Goal: Task Accomplishment & Management: Use online tool/utility

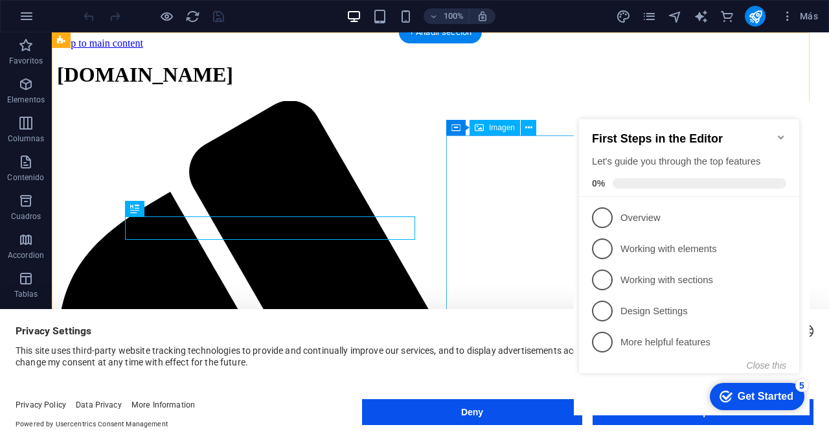
click at [631, 416] on appcues-checklist "Contextual help checklist present on screen" at bounding box center [692, 259] width 236 height 317
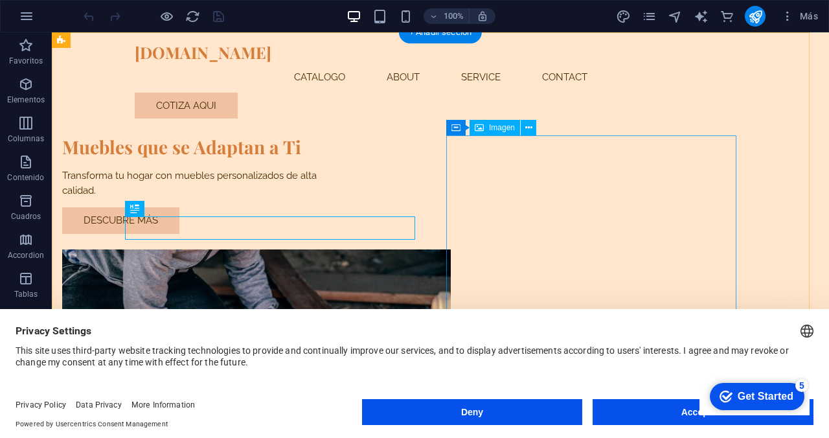
click at [643, 415] on button "Accept All" at bounding box center [703, 412] width 221 height 26
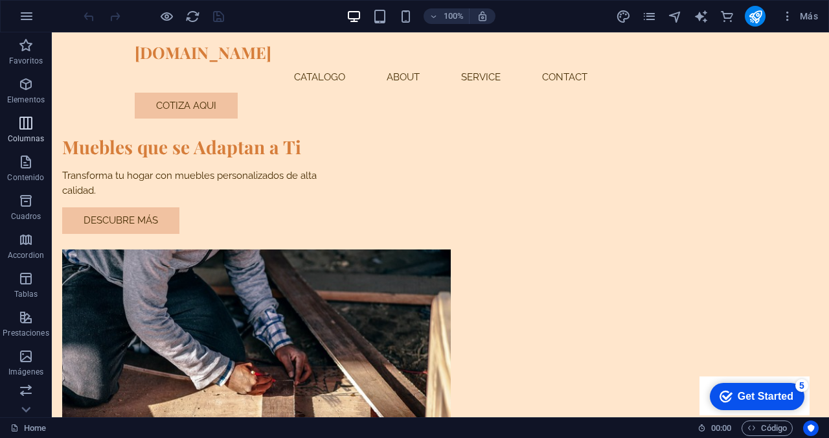
click at [25, 129] on icon "button" at bounding box center [26, 123] width 16 height 16
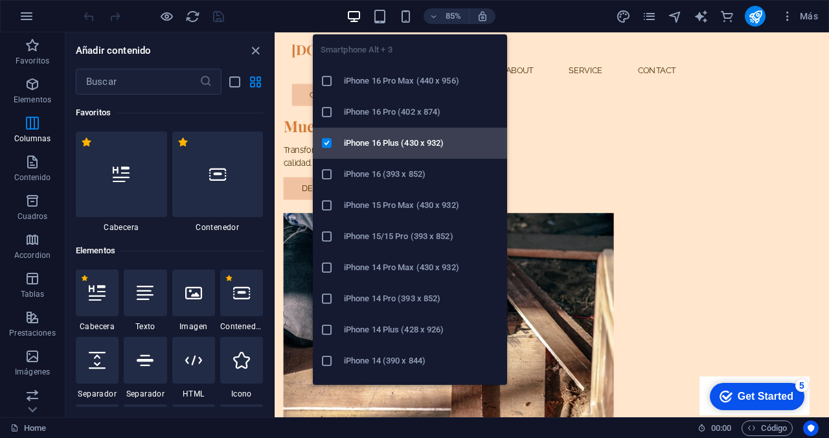
click at [402, 138] on h6 "iPhone 16 Plus (430 x 932)" at bounding box center [421, 143] width 155 height 16
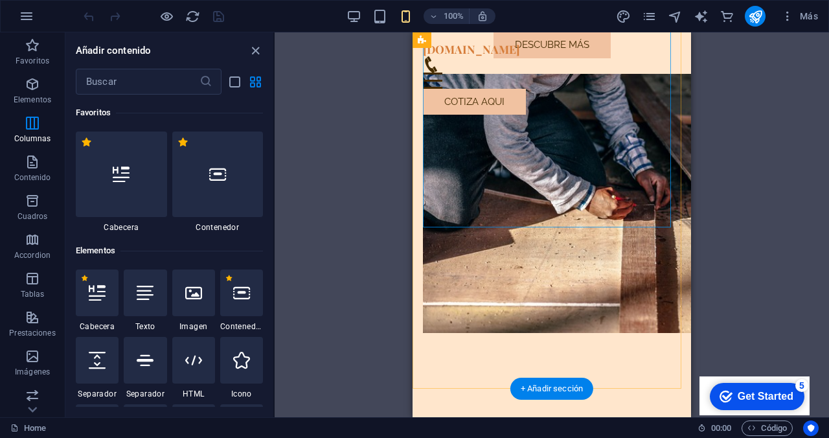
scroll to position [252, 0]
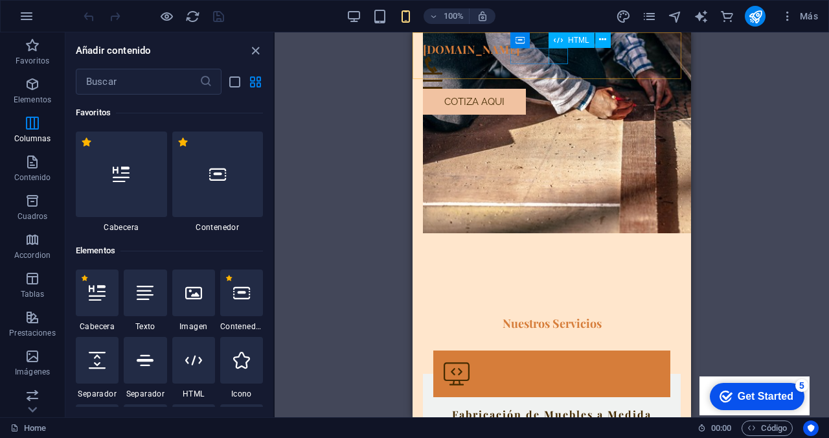
click at [558, 73] on div "Menu" at bounding box center [552, 81] width 258 height 16
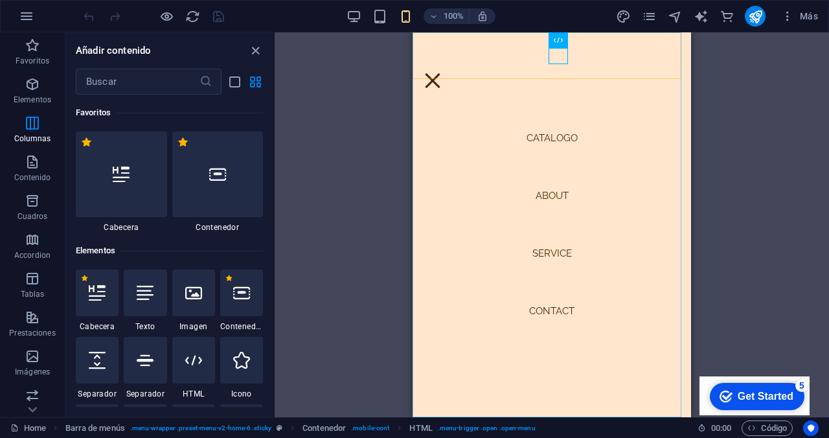
scroll to position [0, 0]
click at [442, 73] on div "Menu" at bounding box center [432, 81] width 19 height 16
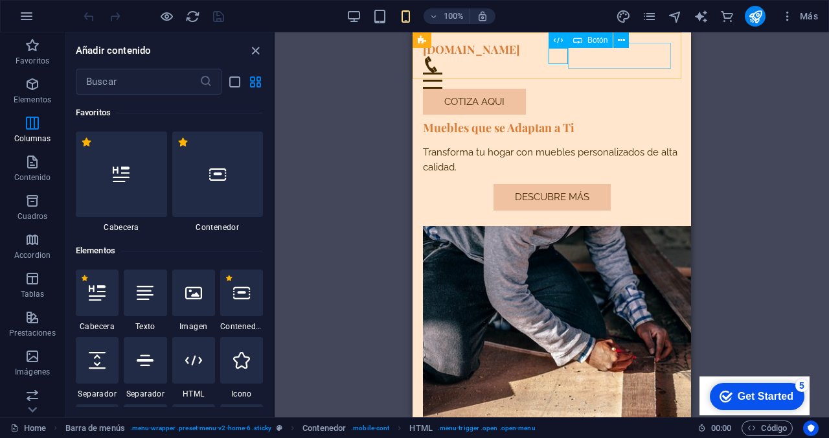
click at [628, 89] on div "Cotiza aqui" at bounding box center [552, 102] width 258 height 27
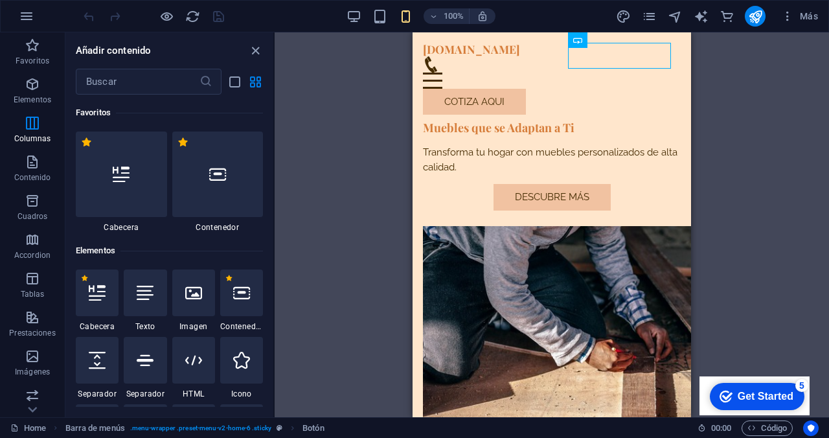
click at [758, 117] on div "Arrastra aquí para reemplazar el contenido existente. Si quieres crear un eleme…" at bounding box center [552, 224] width 554 height 385
click at [36, 15] on button "button" at bounding box center [26, 16] width 31 height 31
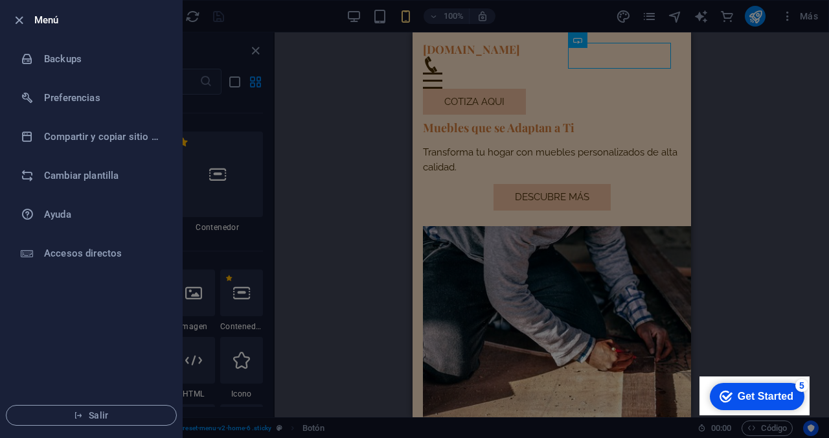
click at [326, 173] on div at bounding box center [414, 219] width 829 height 438
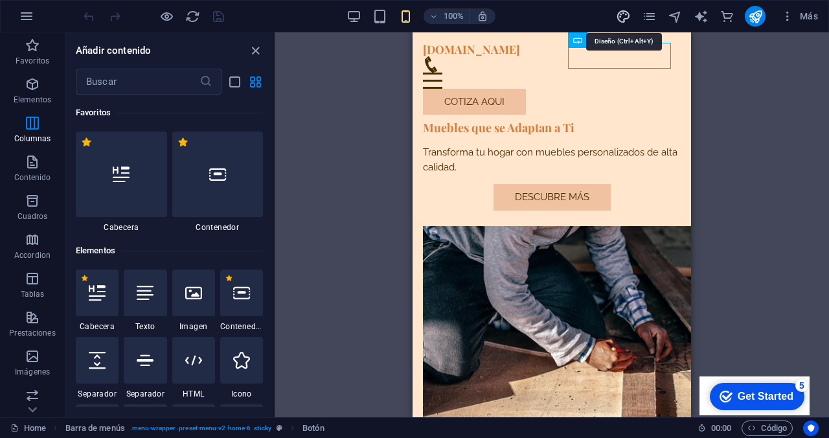
click at [626, 14] on icon "design" at bounding box center [623, 16] width 15 height 15
select select "px"
select select "200"
select select "px"
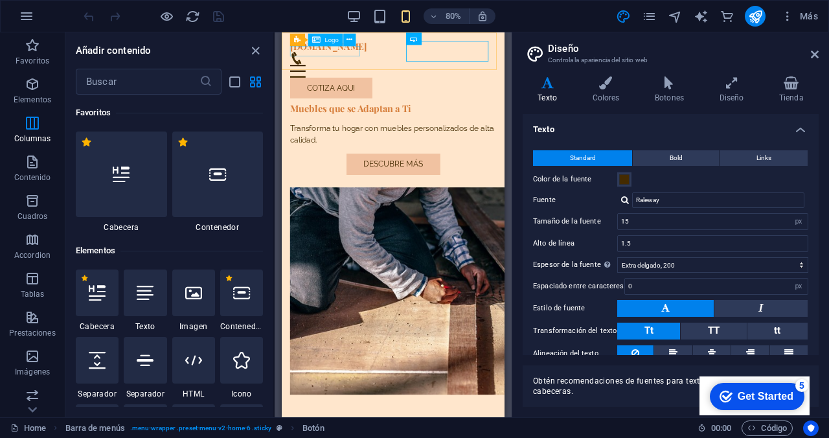
click at [359, 56] on div "[DOMAIN_NAME]" at bounding box center [421, 50] width 258 height 14
click at [346, 56] on div "[DOMAIN_NAME]" at bounding box center [421, 50] width 258 height 14
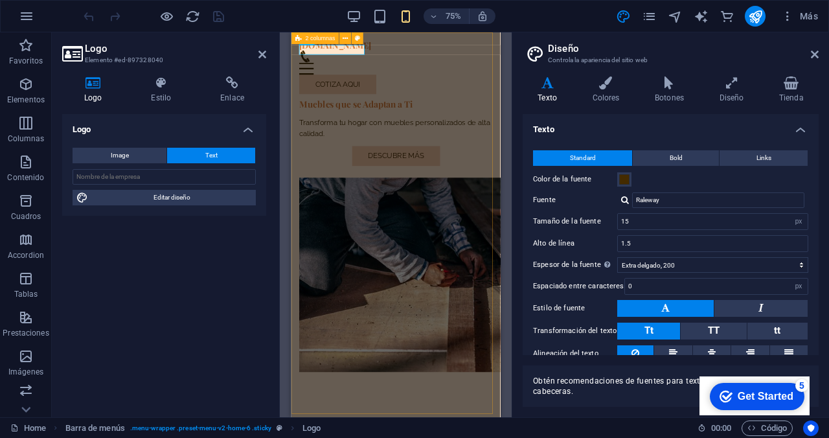
click at [363, 87] on div "Muebles que se Adaptan a Ti Transforma tu hogar con muebles personalizados de a…" at bounding box center [430, 279] width 279 height 494
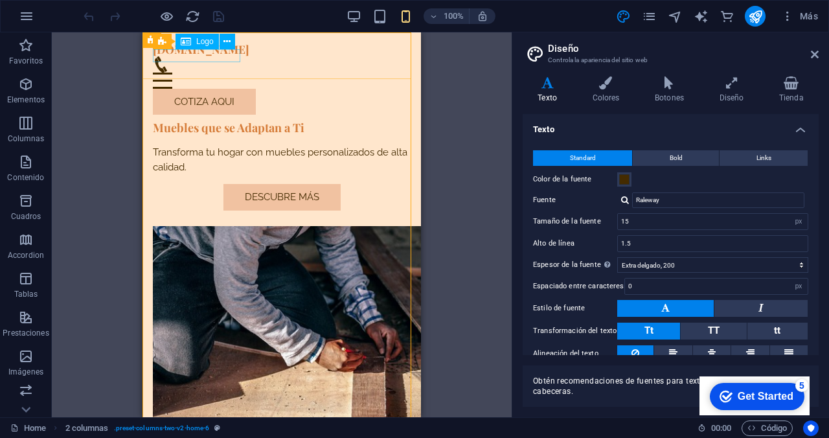
click at [192, 56] on div "[DOMAIN_NAME]" at bounding box center [282, 50] width 258 height 14
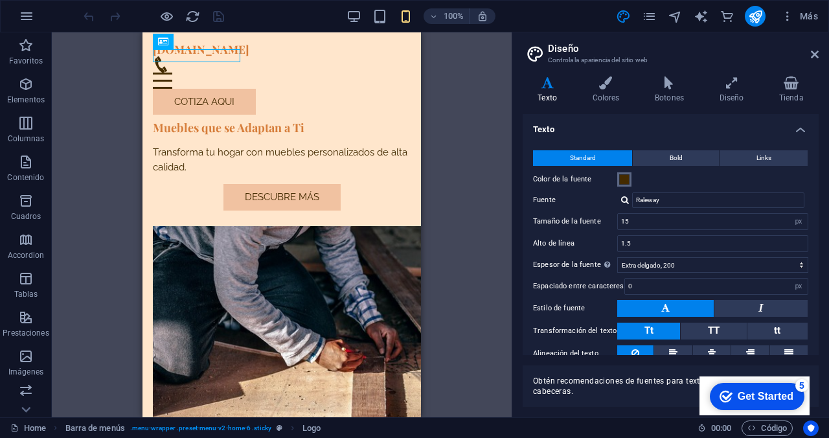
click at [627, 181] on span at bounding box center [624, 179] width 10 height 10
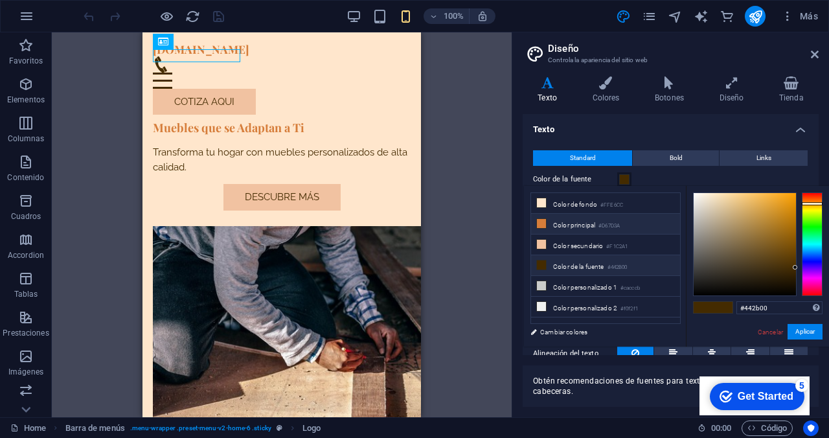
click at [578, 225] on li "Color principal #D67D3A" at bounding box center [605, 224] width 149 height 21
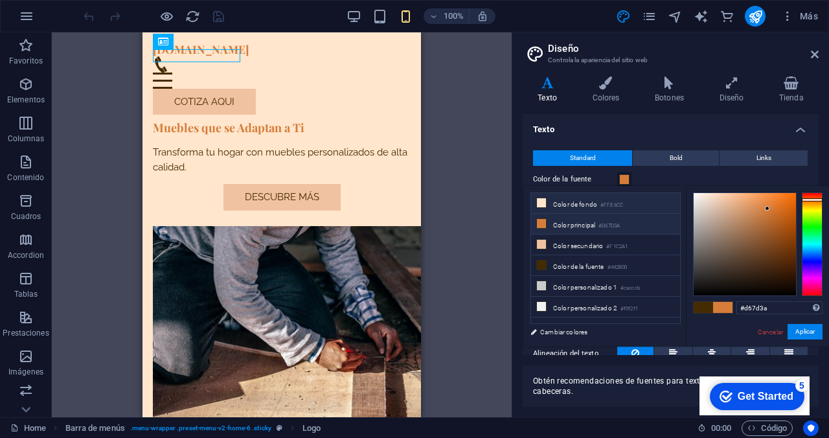
click at [604, 207] on small "#FFE6CC" at bounding box center [611, 205] width 23 height 9
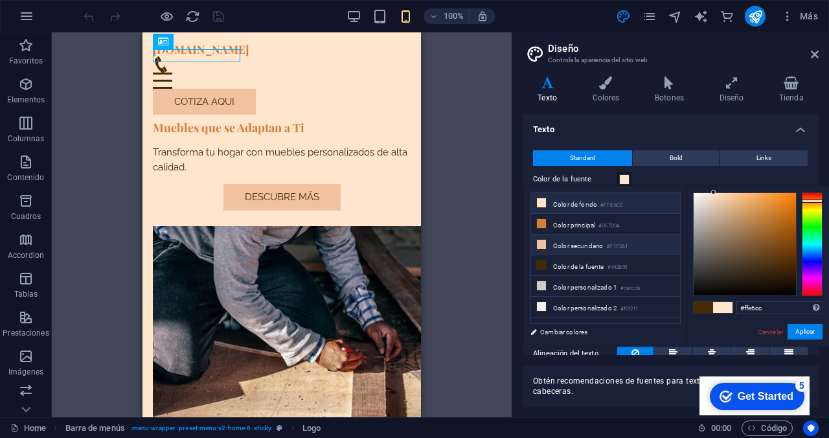
click at [586, 242] on li "Color secundario #F1C2A1" at bounding box center [605, 244] width 149 height 21
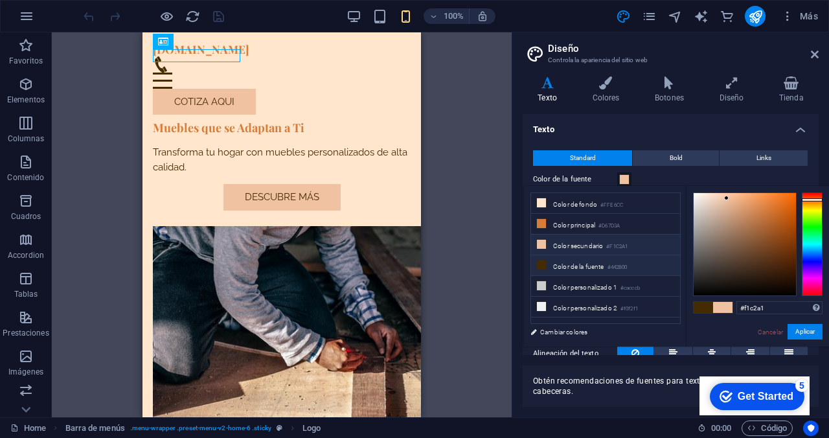
click at [590, 273] on li "Color de la fuente #442B00" at bounding box center [605, 265] width 149 height 21
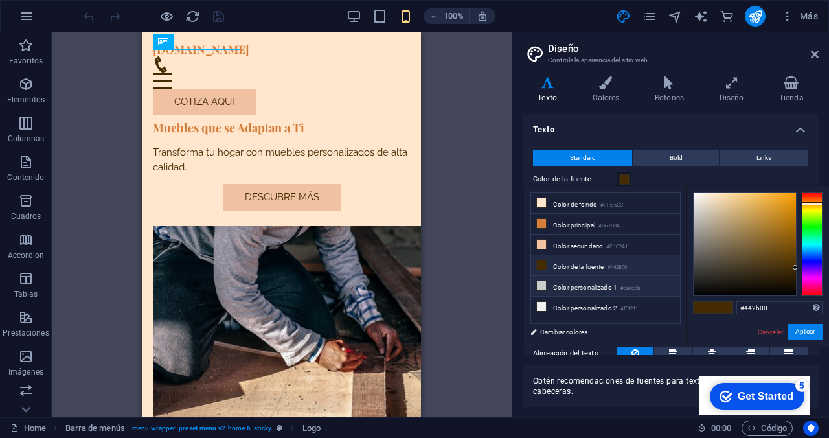
click at [592, 291] on li "Color personalizado 1 #cacccb" at bounding box center [605, 286] width 149 height 21
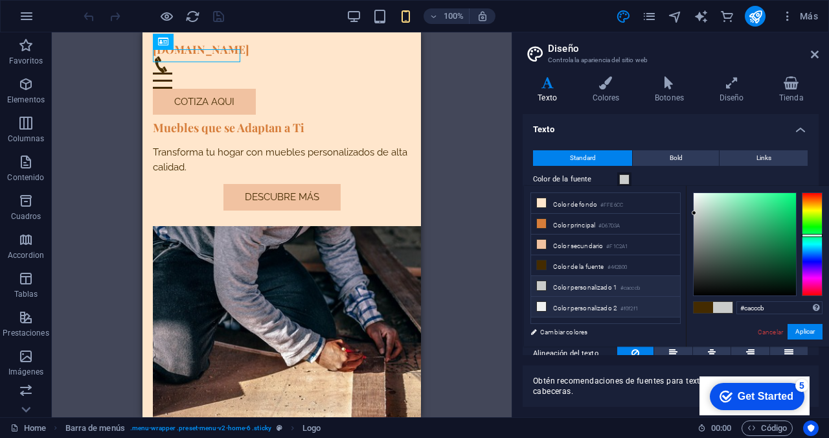
click at [591, 304] on li "Color personalizado 2 #f0f2f1" at bounding box center [605, 307] width 149 height 21
type input "#f0f2f1"
click at [462, 172] on div "H2 2 columnas Contenedor Contenedor Imagen 2 columnas Contenedor Contenedor Con…" at bounding box center [282, 224] width 460 height 385
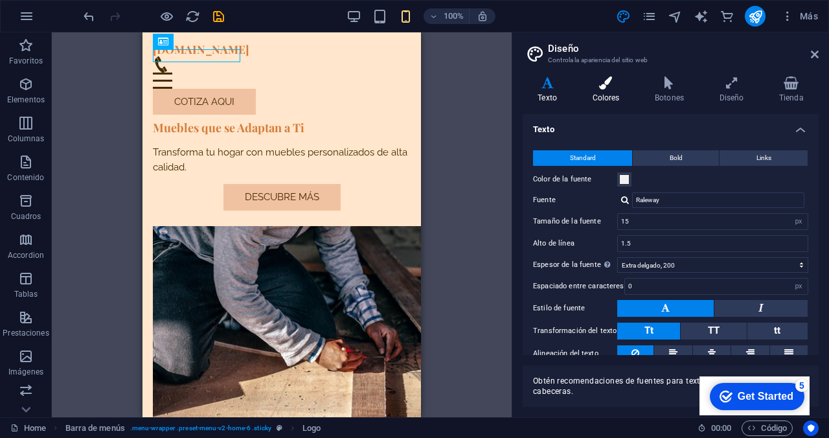
click at [609, 81] on icon at bounding box center [606, 82] width 58 height 13
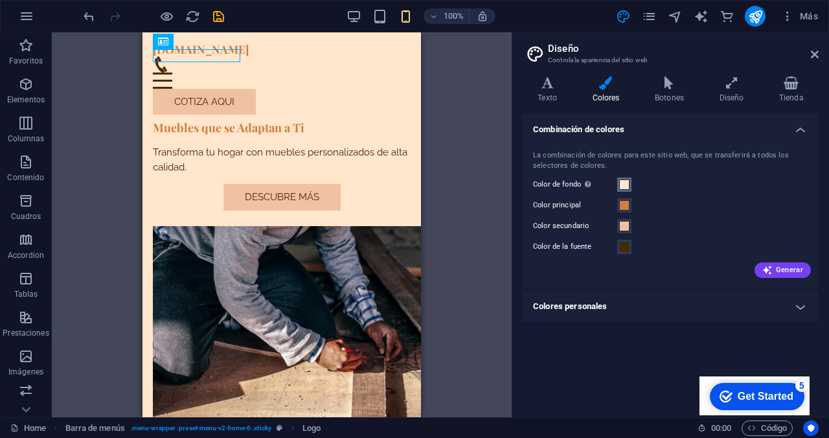
click at [625, 187] on span at bounding box center [624, 184] width 10 height 10
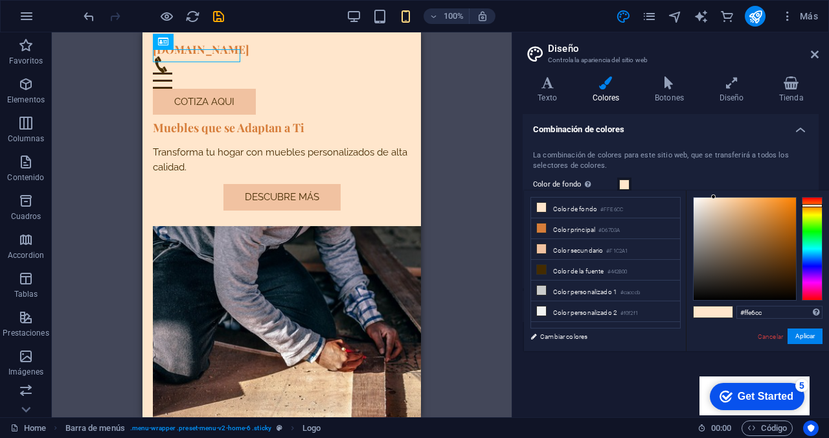
click at [625, 187] on span at bounding box center [624, 184] width 10 height 10
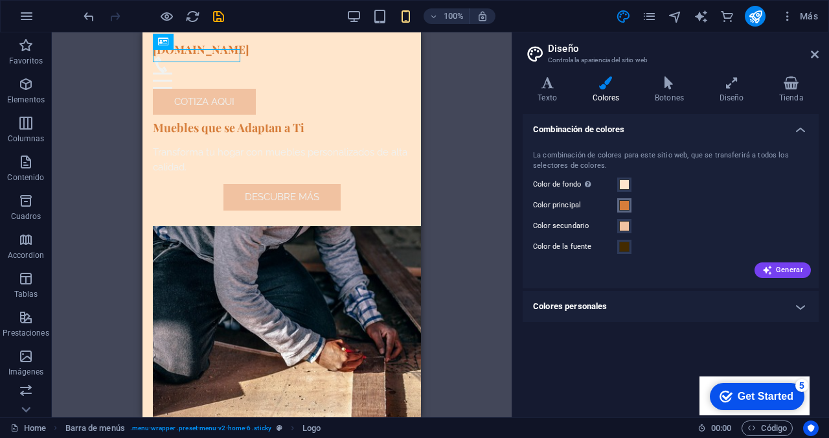
click at [624, 205] on span at bounding box center [624, 205] width 10 height 10
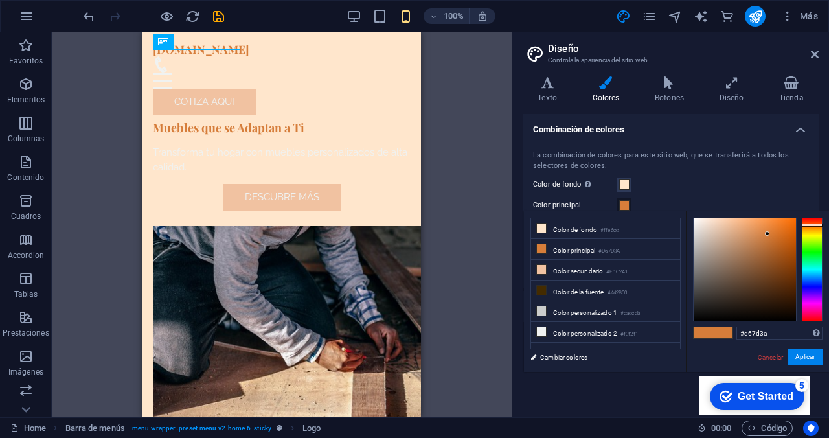
click at [624, 205] on span at bounding box center [624, 205] width 10 height 10
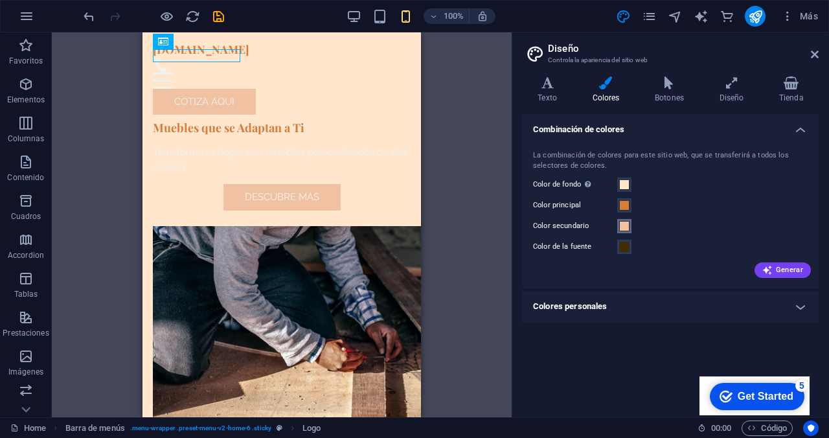
click at [624, 223] on span at bounding box center [624, 226] width 10 height 10
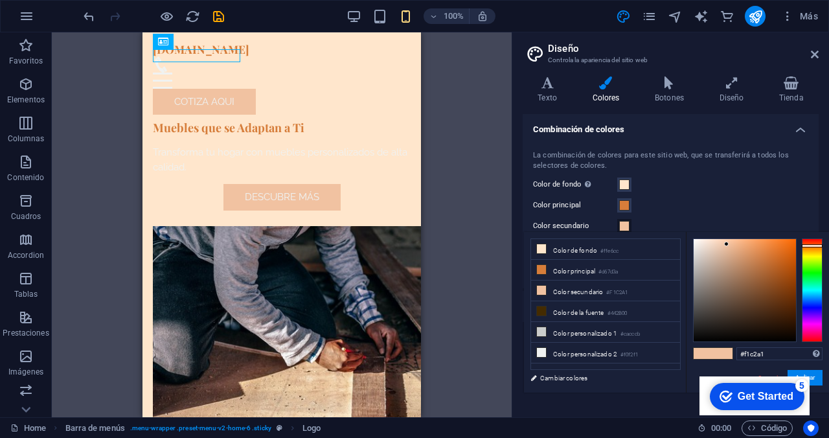
click at [624, 226] on span at bounding box center [624, 226] width 10 height 10
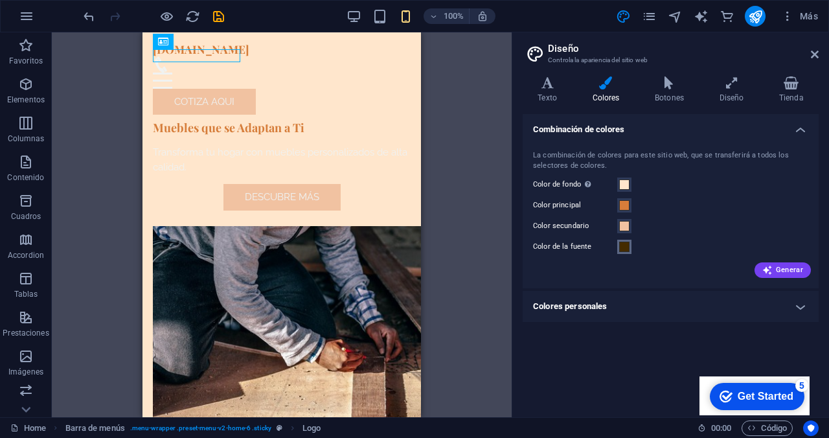
click at [626, 245] on span at bounding box center [624, 247] width 10 height 10
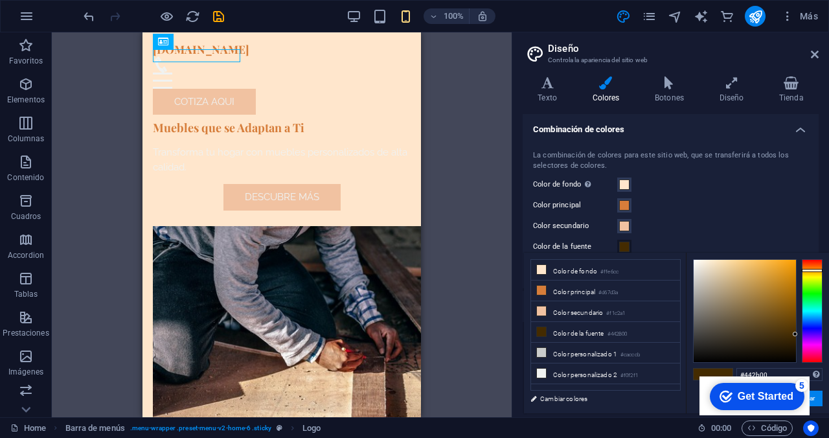
click at [626, 248] on span at bounding box center [624, 247] width 10 height 10
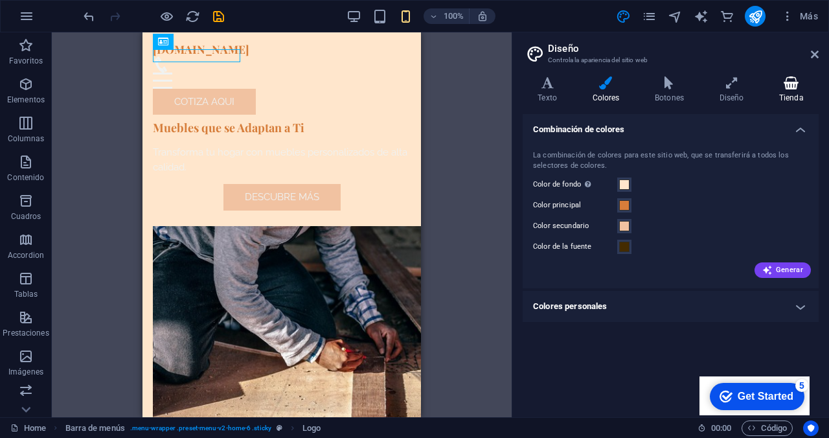
click at [779, 84] on icon at bounding box center [791, 82] width 54 height 13
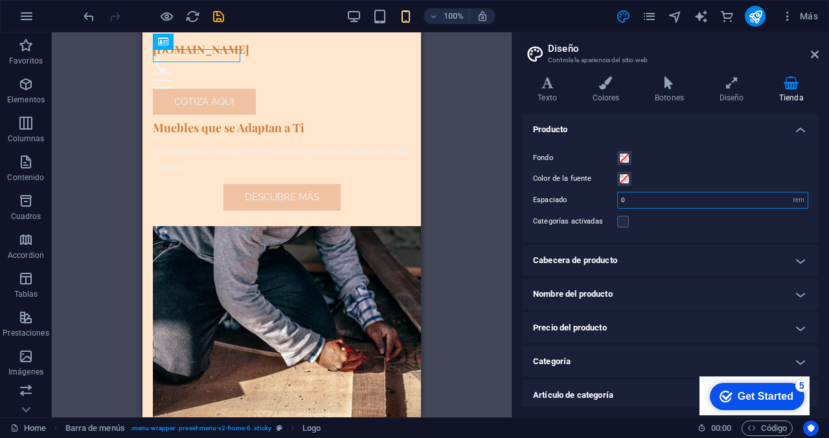
click at [643, 199] on input "0" at bounding box center [713, 200] width 190 height 16
type input "0.375"
click at [663, 258] on h4 "Cabecera de producto" at bounding box center [671, 260] width 296 height 31
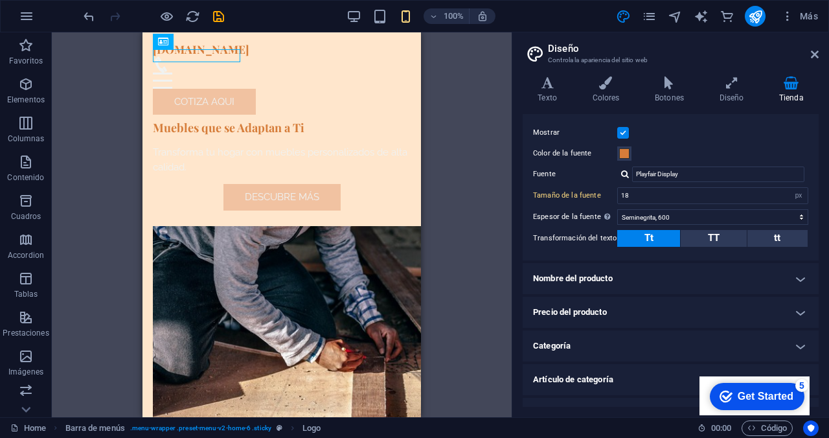
scroll to position [245, 0]
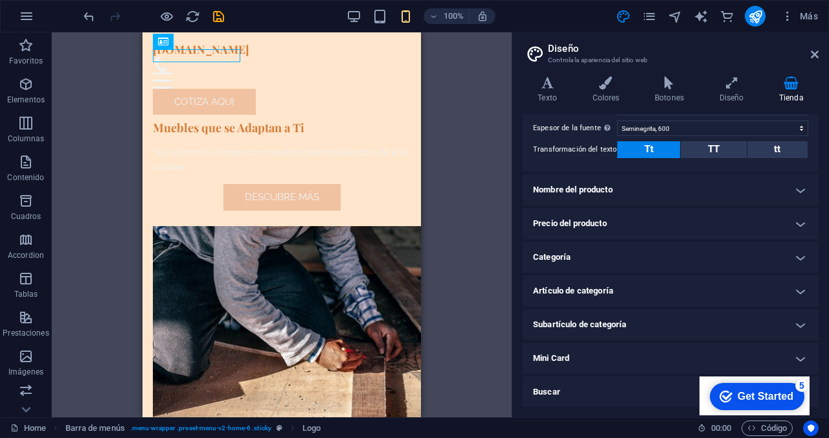
click at [644, 259] on h4 "Categoría" at bounding box center [671, 257] width 296 height 31
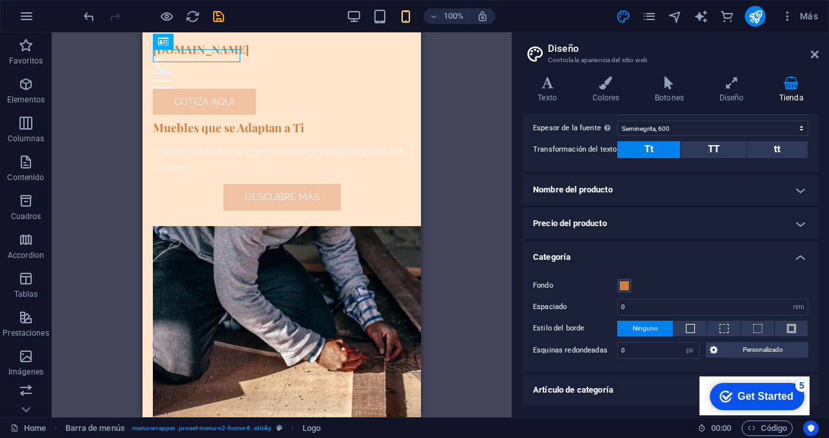
click at [654, 226] on h4 "Precio del producto" at bounding box center [671, 223] width 296 height 31
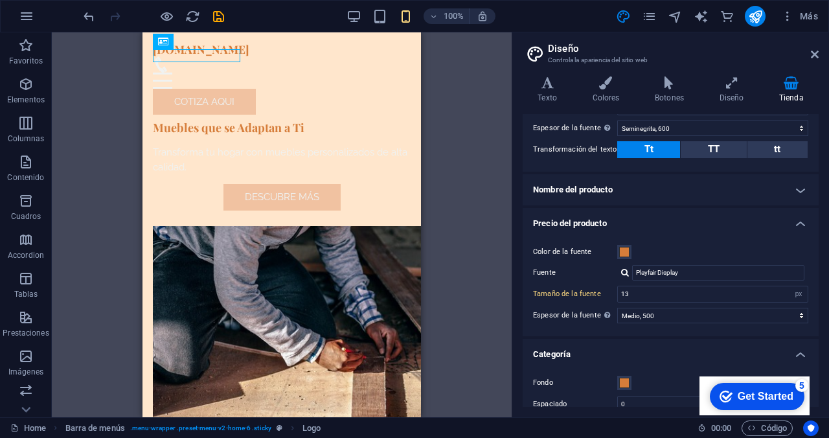
click at [654, 201] on h4 "Nombre del producto" at bounding box center [671, 189] width 296 height 31
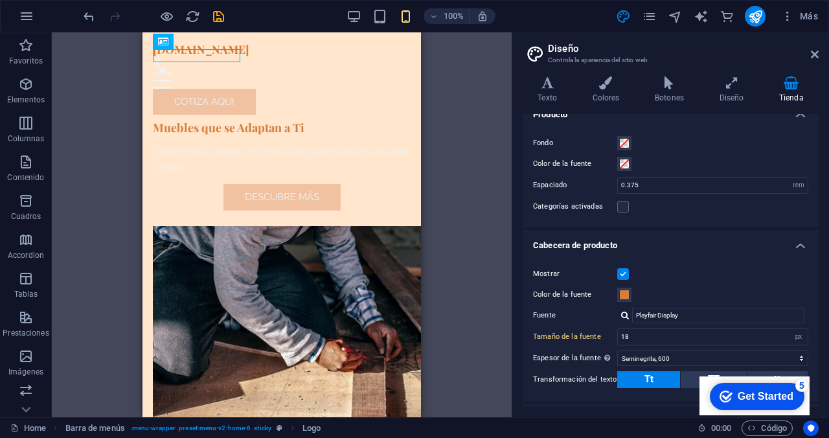
scroll to position [0, 0]
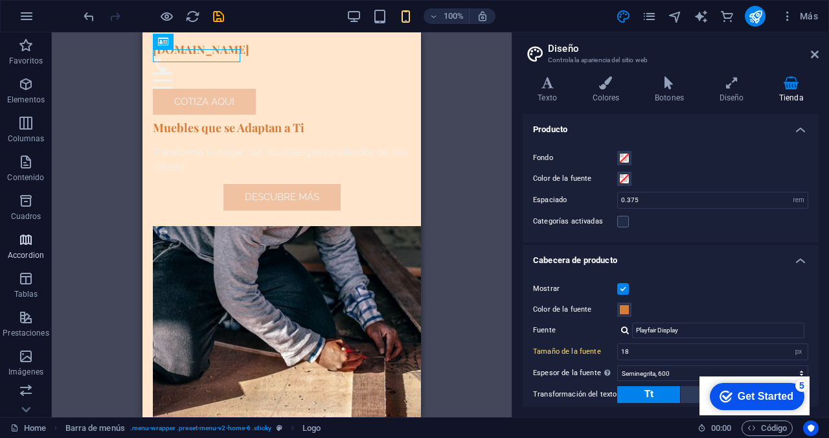
click at [22, 246] on icon "button" at bounding box center [26, 240] width 16 height 16
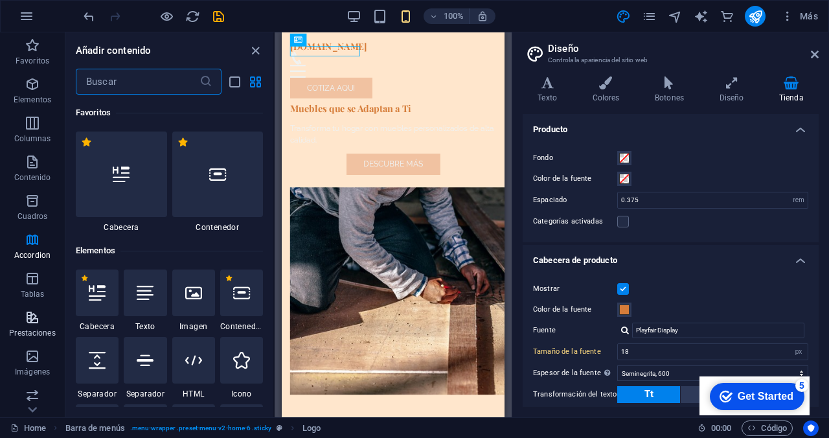
click at [28, 332] on p "Prestaciones" at bounding box center [32, 333] width 46 height 10
click at [28, 326] on span "Prestaciones" at bounding box center [32, 325] width 65 height 31
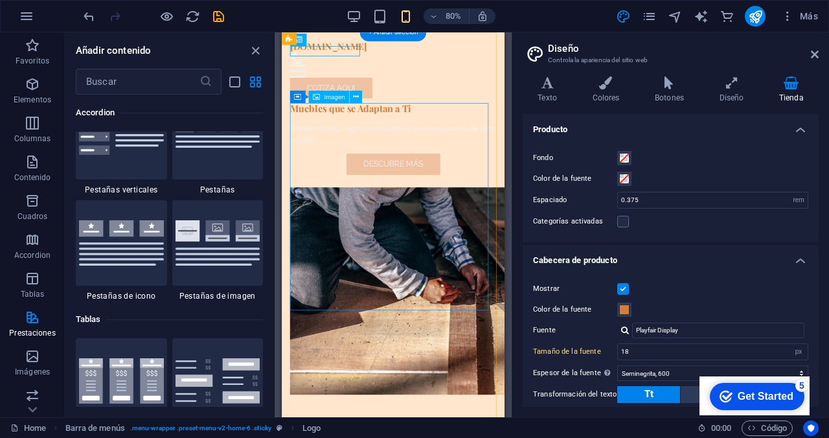
scroll to position [5090, 0]
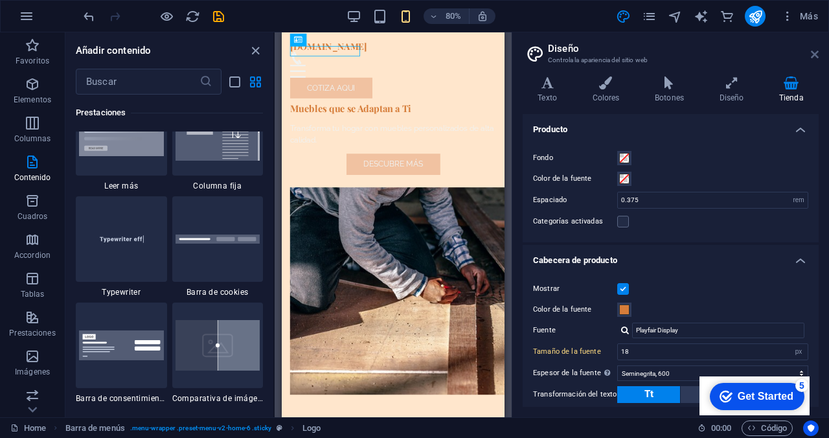
click at [816, 56] on icon at bounding box center [815, 54] width 8 height 10
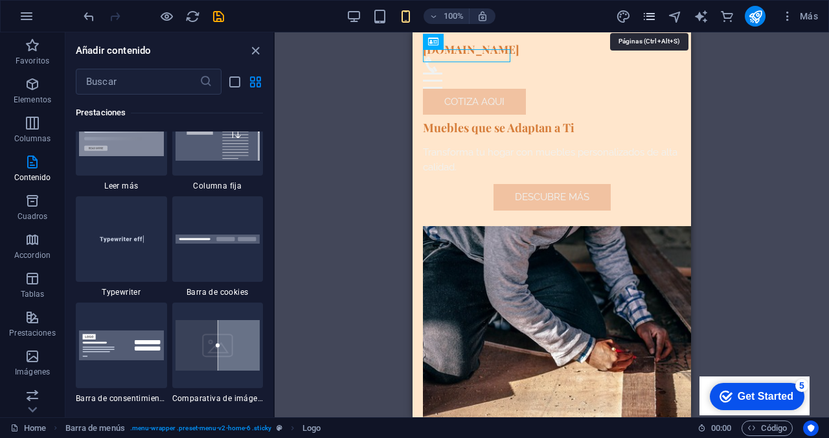
click at [652, 15] on icon "pages" at bounding box center [649, 16] width 15 height 15
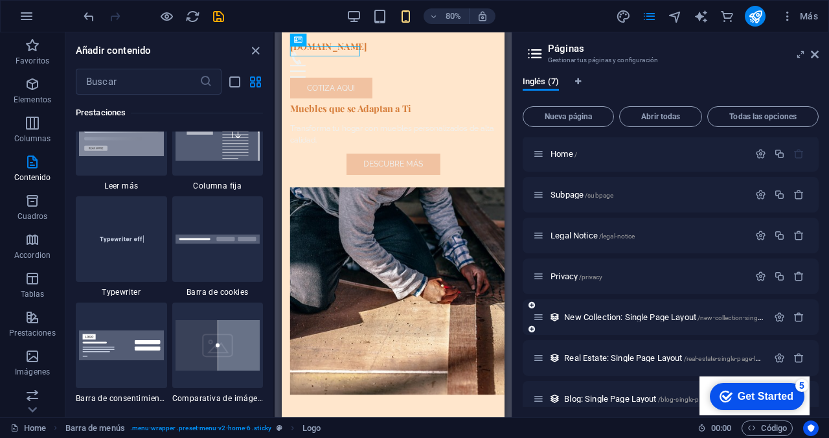
scroll to position [0, 0]
click at [650, 17] on icon "pages" at bounding box center [649, 16] width 15 height 15
click at [820, 58] on aside "Páginas Gestionar tus páginas y configuración Inglés (7) Nueva página Abrir tod…" at bounding box center [670, 224] width 317 height 385
click at [813, 54] on icon at bounding box center [815, 54] width 8 height 10
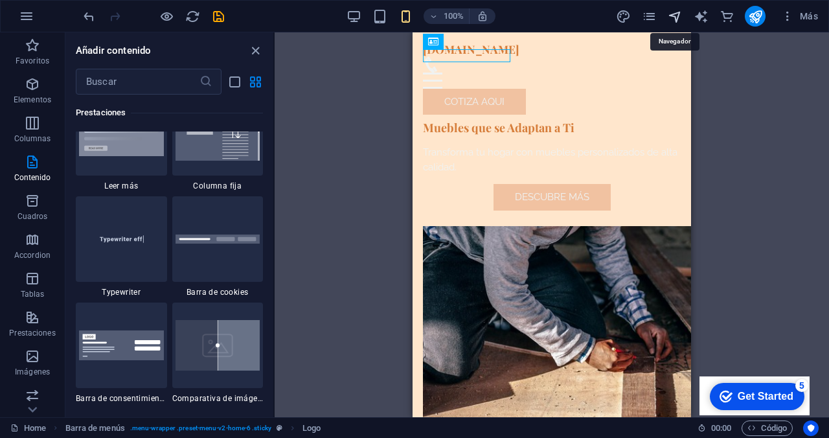
click at [678, 19] on icon "navigator" at bounding box center [675, 16] width 15 height 15
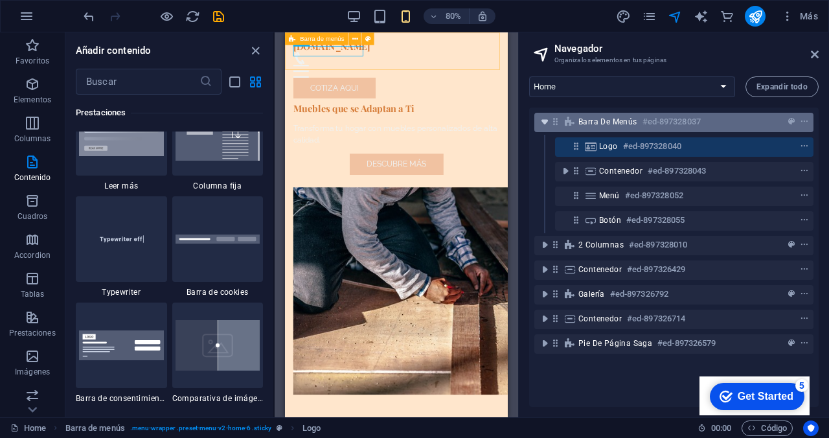
click at [543, 123] on icon "toggle-expand" at bounding box center [544, 121] width 13 height 13
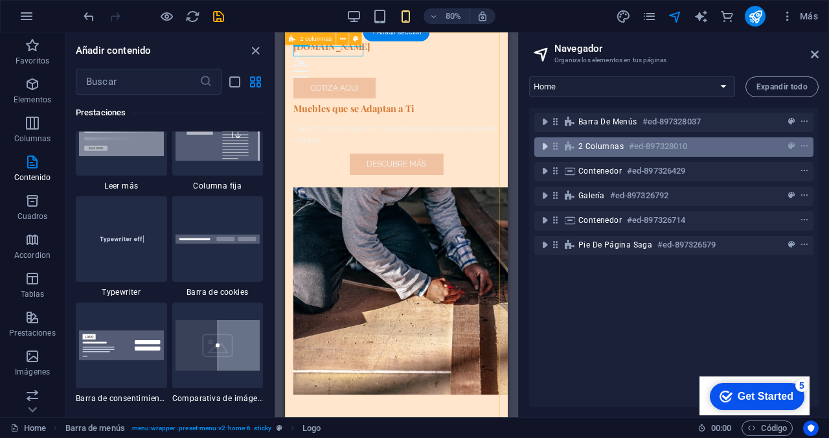
click at [542, 142] on icon "toggle-expand" at bounding box center [544, 146] width 13 height 13
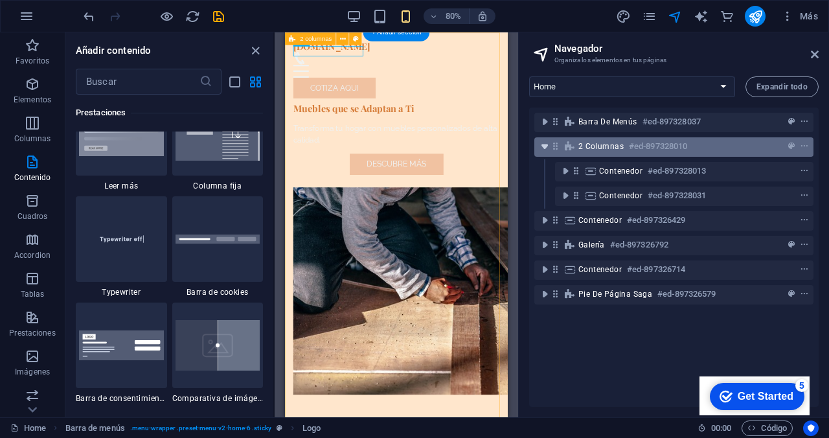
click at [544, 150] on icon "toggle-expand" at bounding box center [544, 146] width 13 height 13
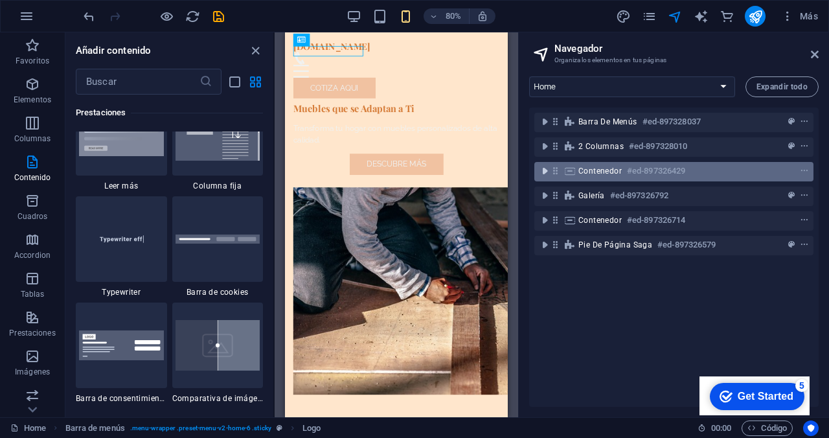
click at [545, 174] on icon "toggle-expand" at bounding box center [544, 171] width 13 height 13
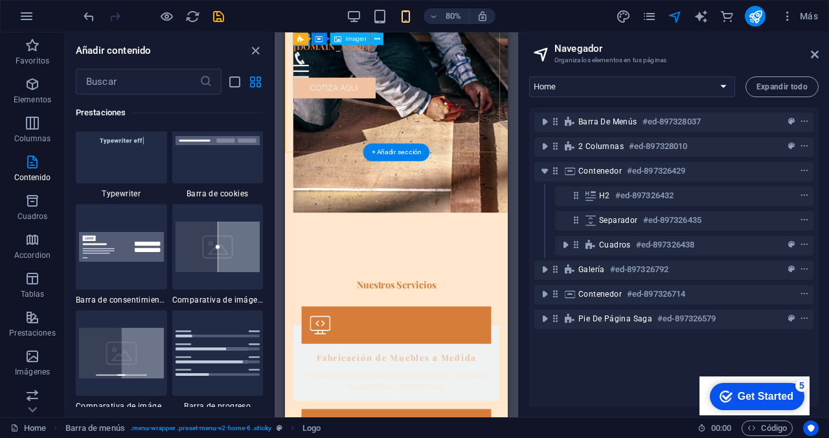
scroll to position [359, 0]
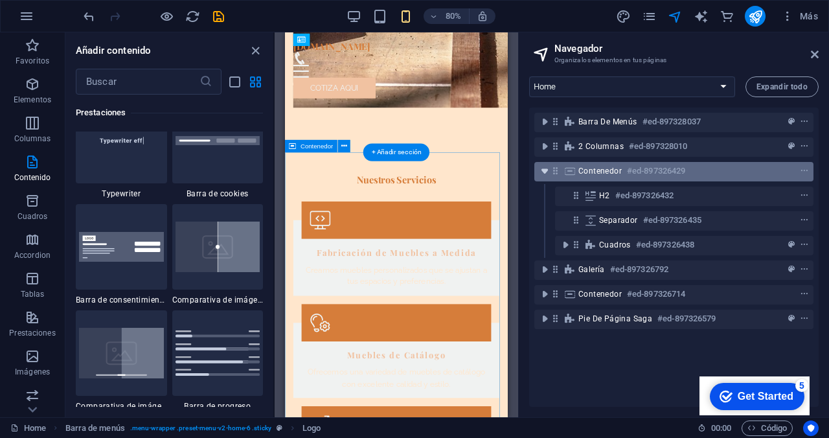
click at [544, 173] on icon "toggle-expand" at bounding box center [544, 171] width 13 height 13
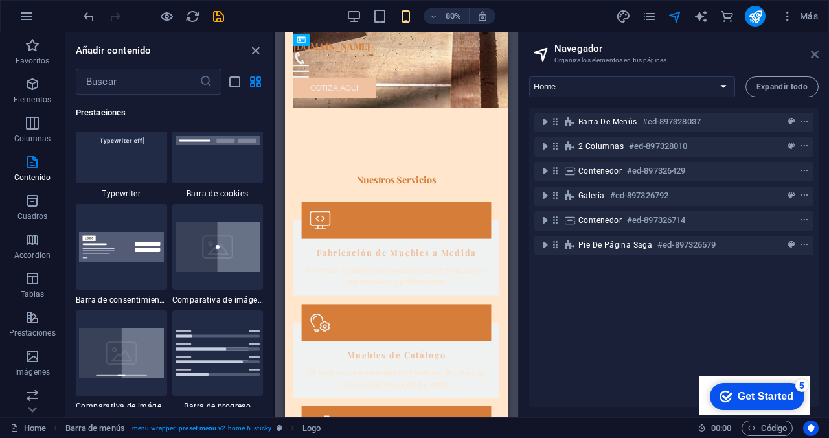
click at [815, 53] on icon at bounding box center [815, 54] width 8 height 10
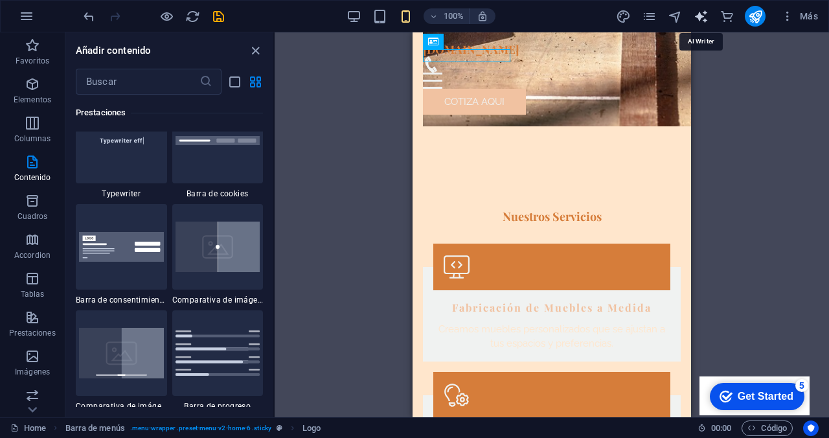
click at [698, 20] on icon "text_generator" at bounding box center [701, 16] width 15 height 15
select select "English"
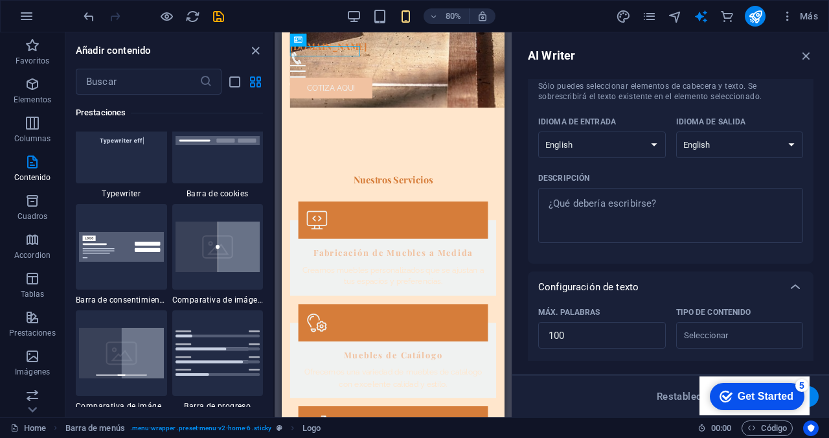
scroll to position [0, 0]
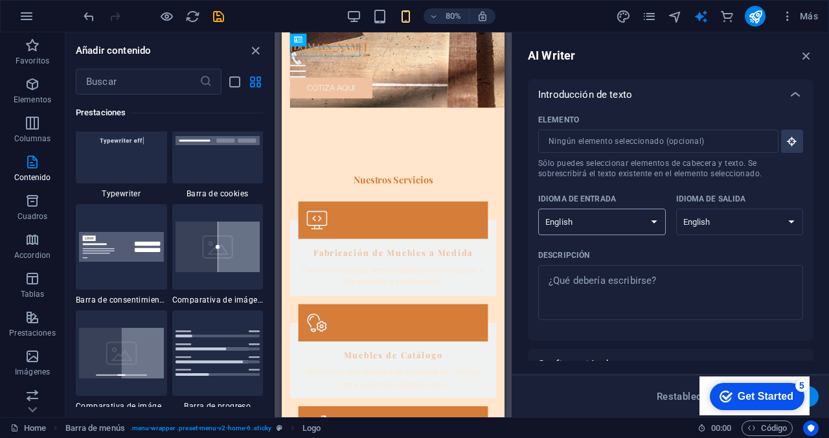
select select "Spanish"
click at [683, 286] on textarea "Descripción x ​" at bounding box center [671, 292] width 252 height 42
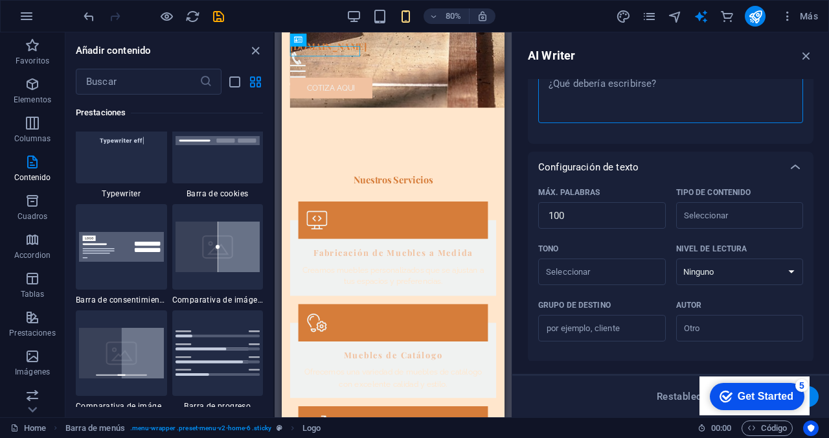
scroll to position [180, 0]
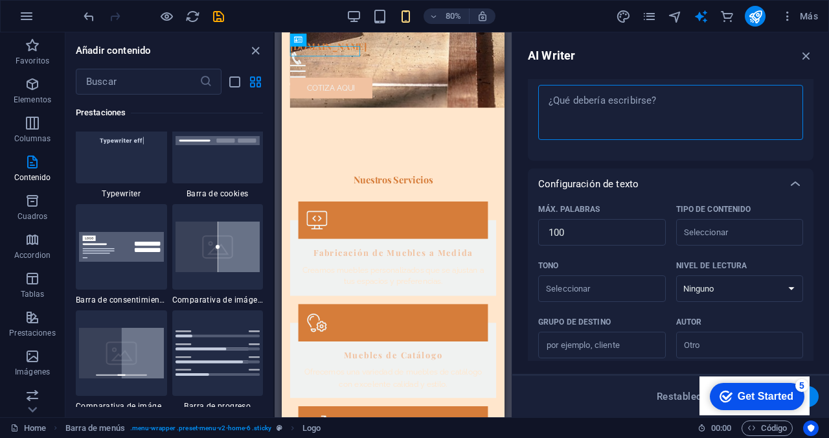
click at [683, 96] on textarea "Descripción x ​" at bounding box center [671, 112] width 252 height 42
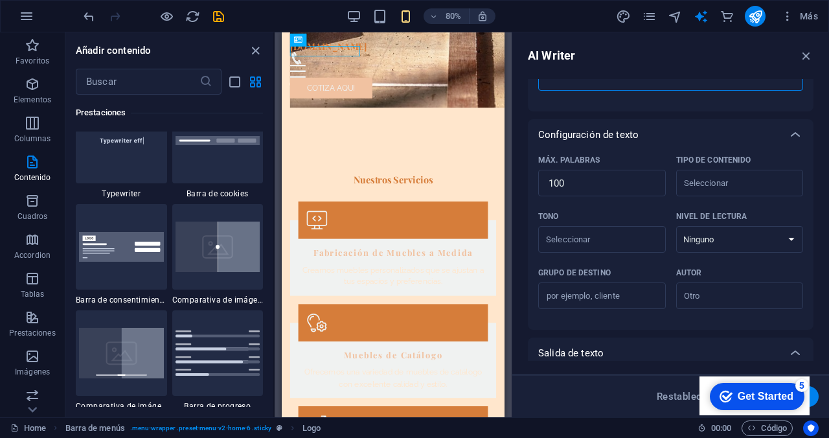
scroll to position [309, 0]
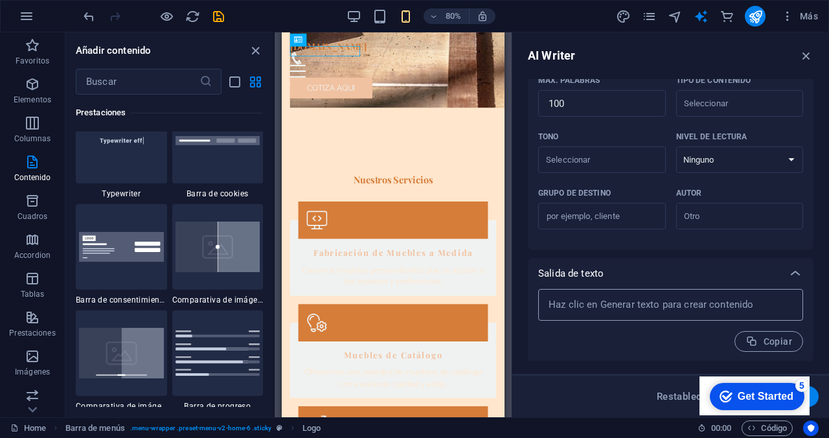
type textarea "x"
click at [663, 299] on textarea at bounding box center [671, 304] width 252 height 19
type textarea "x"
click at [725, 16] on icon "commerce" at bounding box center [727, 16] width 15 height 15
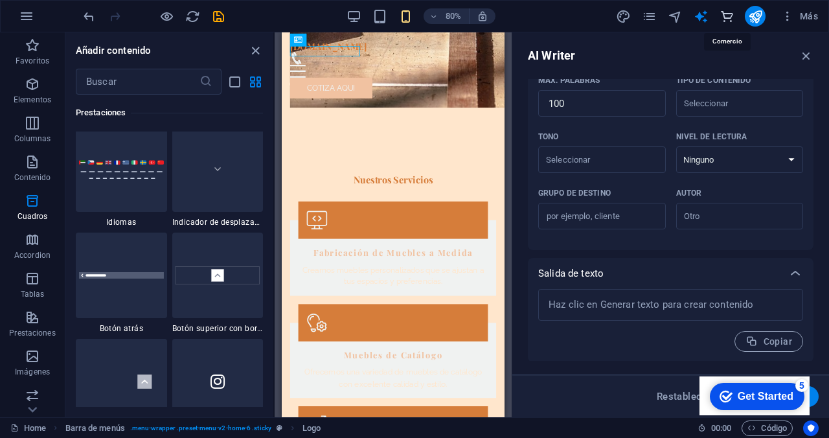
scroll to position [25687, 0]
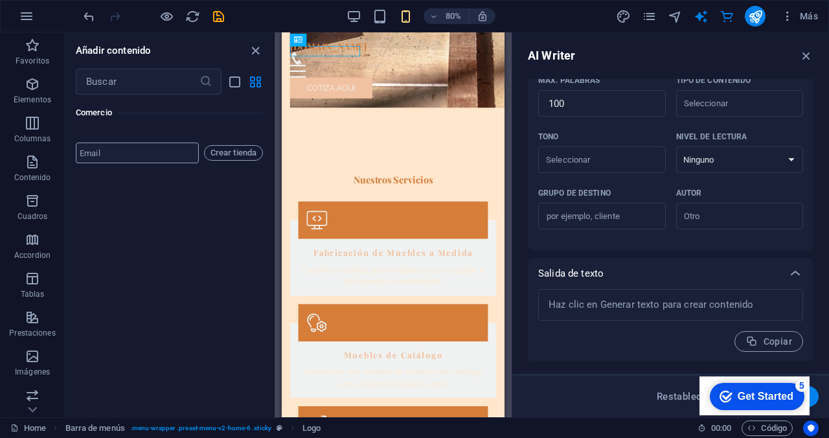
click at [157, 163] on input "email" at bounding box center [137, 152] width 123 height 21
click at [148, 163] on input "email" at bounding box center [137, 152] width 123 height 21
click at [134, 163] on input "email" at bounding box center [137, 152] width 123 height 21
click at [118, 163] on input "n" at bounding box center [137, 152] width 123 height 21
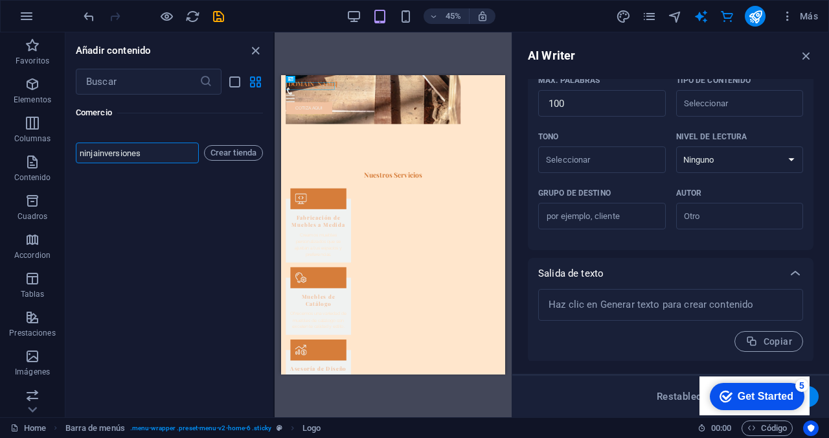
click at [166, 163] on input "ninjainversiones" at bounding box center [137, 152] width 123 height 21
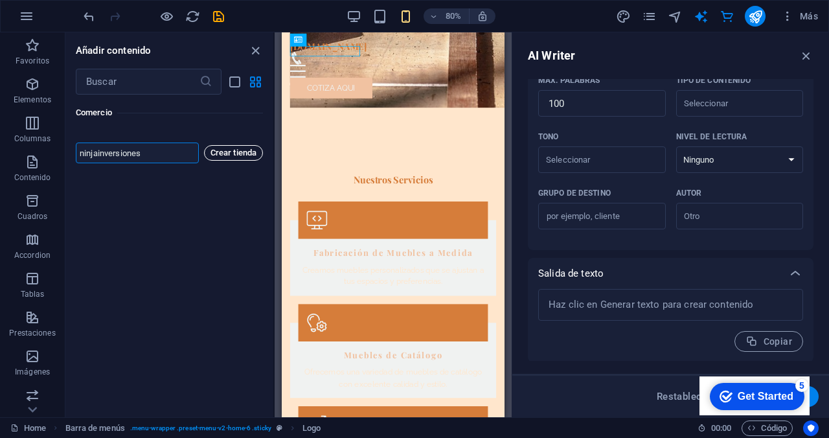
type input "ninjainversiones"
click at [233, 161] on span "Crear tienda" at bounding box center [233, 153] width 47 height 16
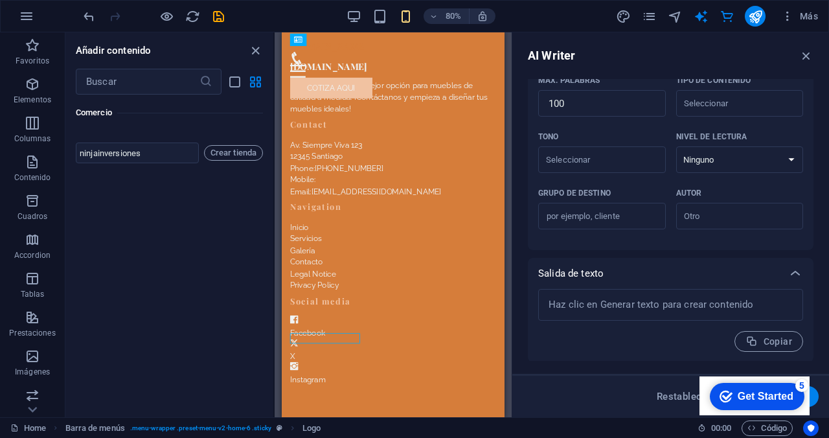
scroll to position [0, 0]
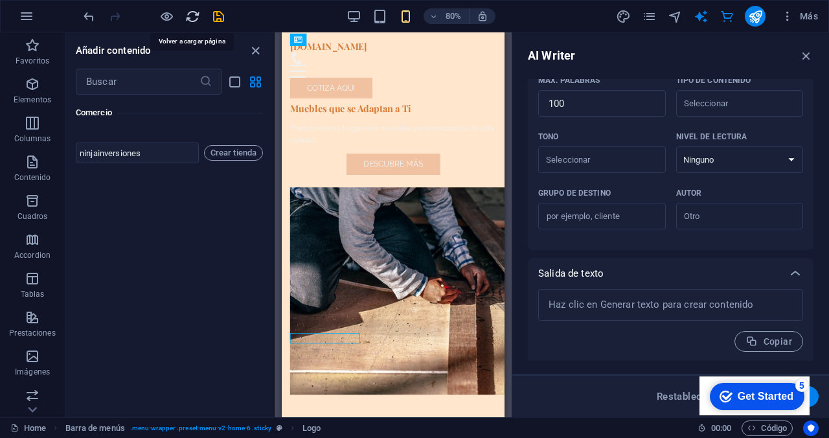
click at [193, 16] on icon "reload" at bounding box center [192, 16] width 15 height 15
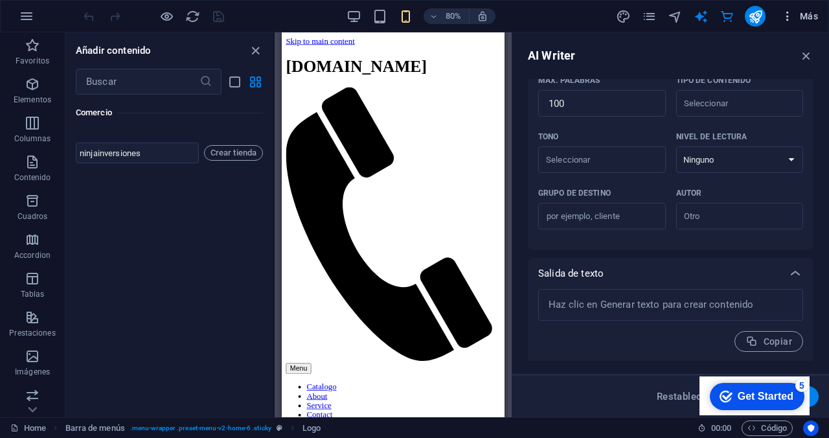
click at [797, 19] on span "Más" at bounding box center [799, 16] width 37 height 13
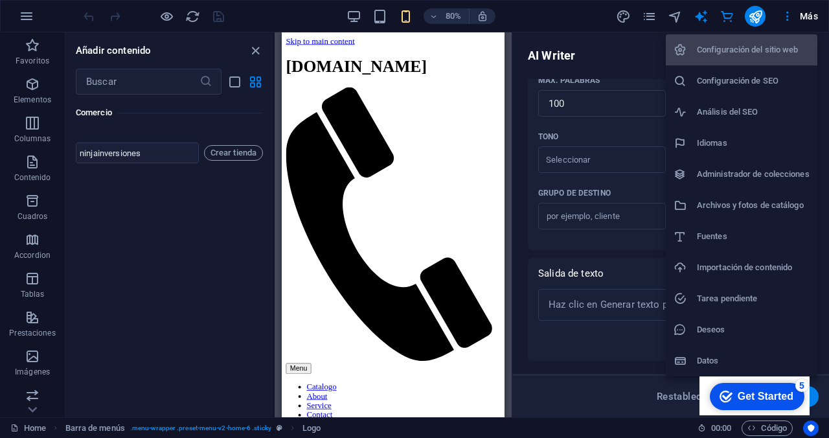
click at [751, 208] on h6 "Archivos y fotos de catálogo" at bounding box center [753, 206] width 113 height 16
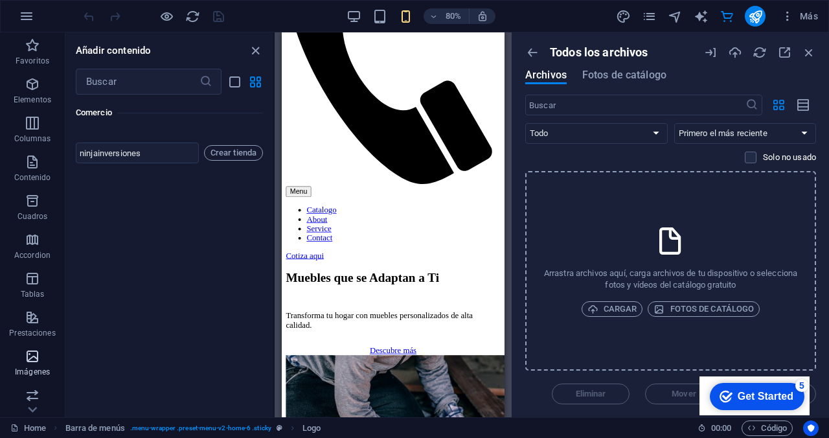
scroll to position [75, 0]
click at [36, 284] on icon "button" at bounding box center [33, 281] width 16 height 16
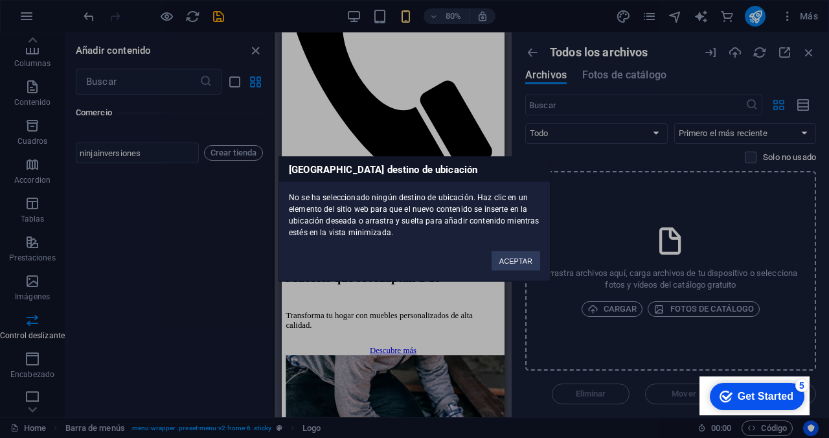
click at [166, 249] on div "[GEOGRAPHIC_DATA] destino de ubicación No se ha seleccionado ningún destino de …" at bounding box center [414, 219] width 829 height 438
click at [629, 72] on span "Fotos de catálogo" at bounding box center [624, 75] width 84 height 16
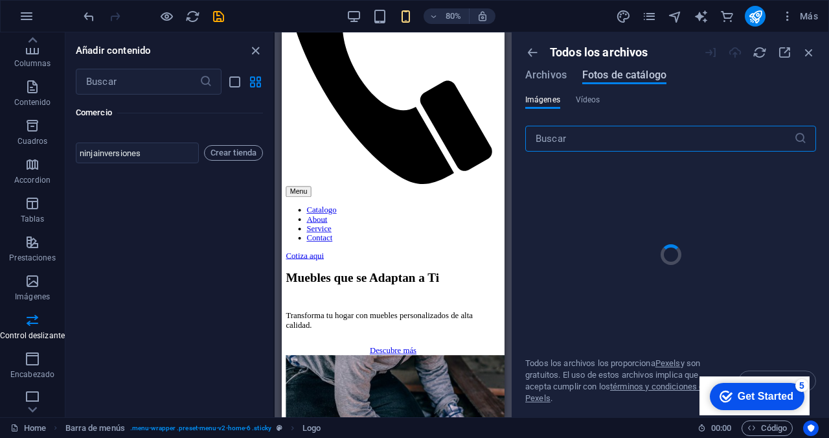
click at [630, 76] on span "Fotos de catálogo" at bounding box center [624, 75] width 84 height 16
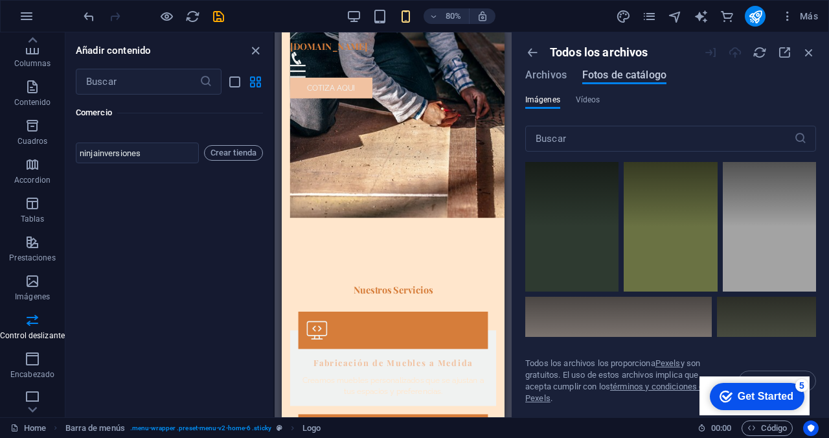
click at [630, 77] on span "Fotos de catálogo" at bounding box center [624, 75] width 84 height 16
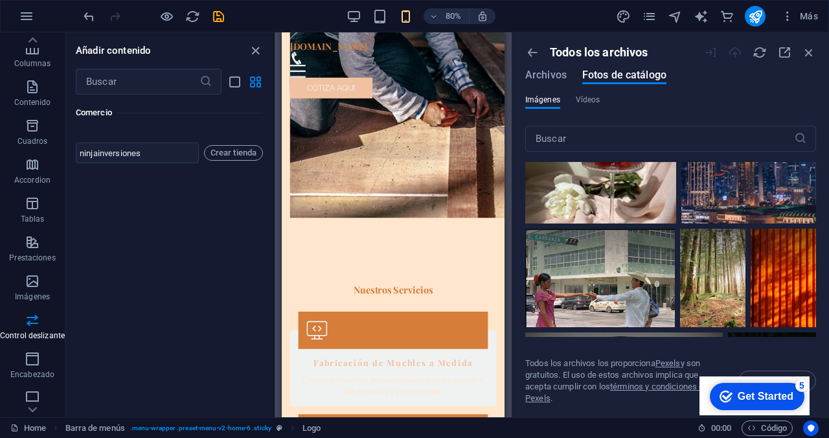
scroll to position [574, 0]
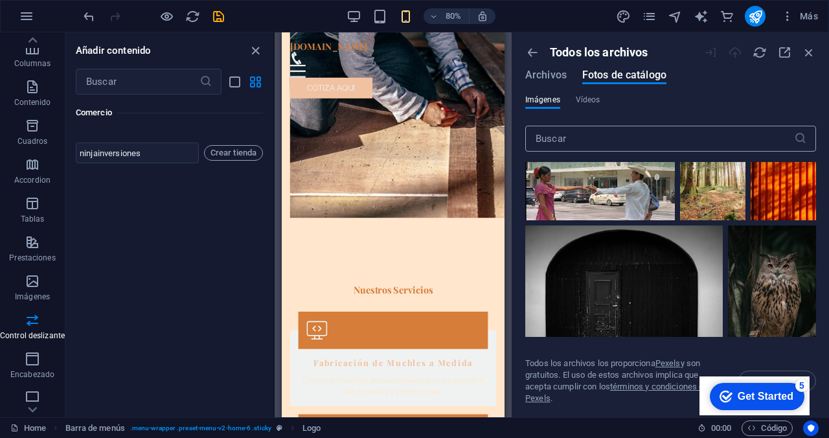
click at [600, 139] on input "text" at bounding box center [659, 139] width 269 height 26
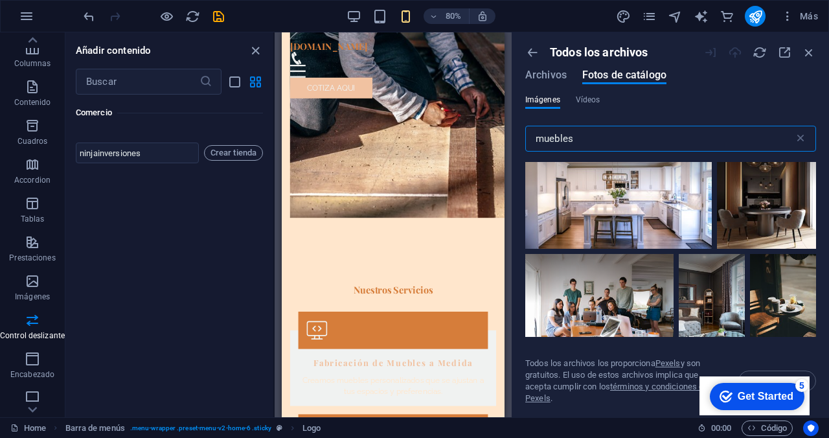
scroll to position [71, 0]
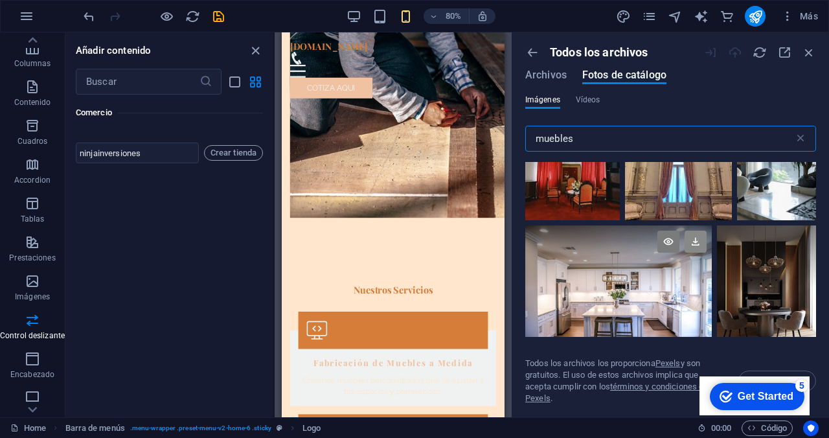
type input "muebles"
click at [689, 245] on icon at bounding box center [696, 242] width 22 height 22
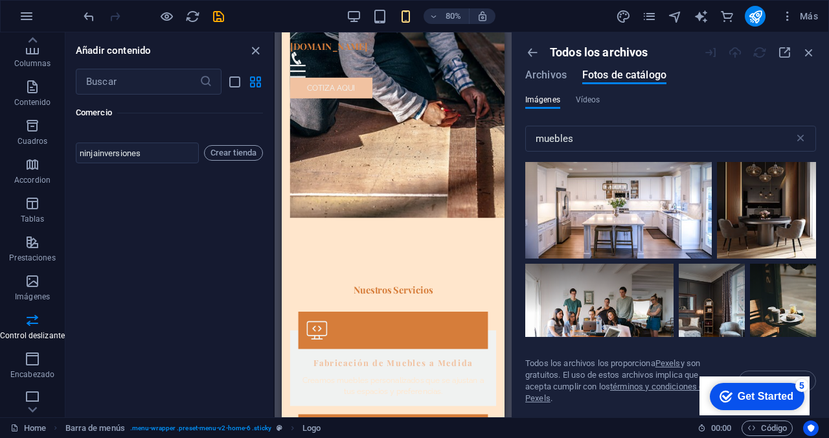
scroll to position [362, 0]
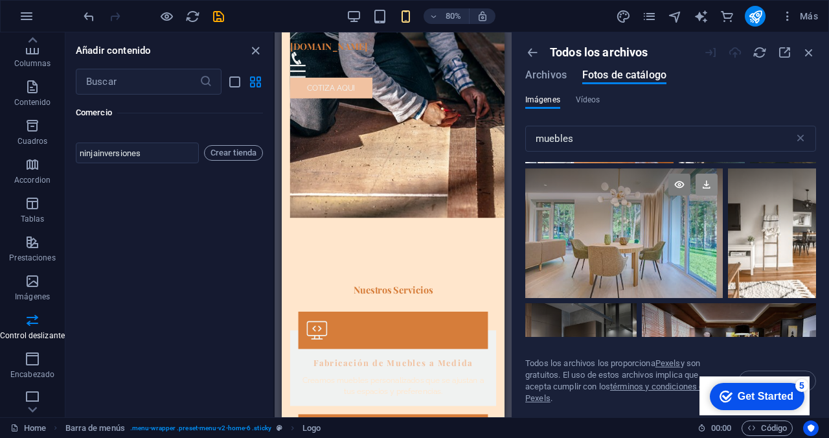
click at [700, 185] on icon at bounding box center [707, 185] width 22 height 22
click at [799, 182] on icon at bounding box center [800, 185] width 22 height 22
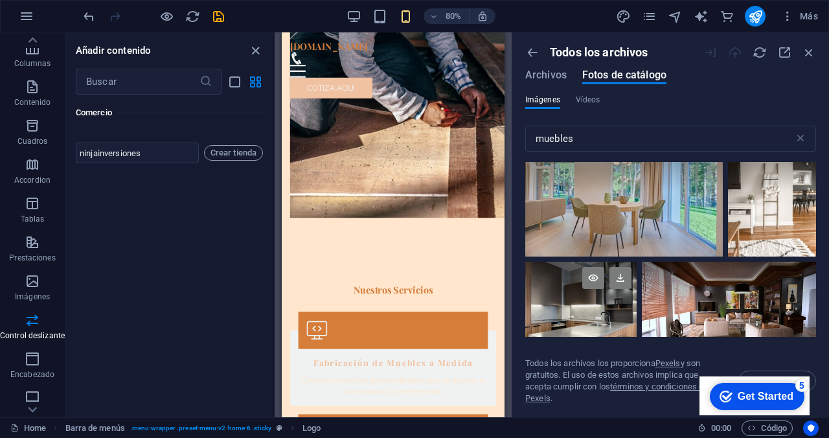
scroll to position [481, 0]
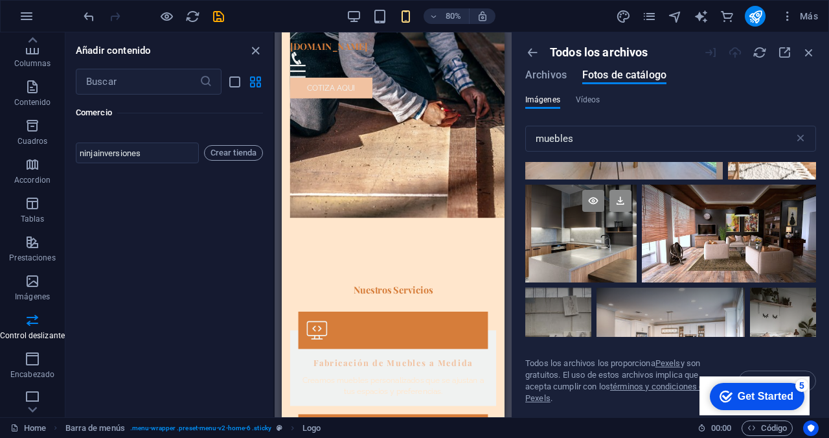
click at [632, 205] on icon at bounding box center [621, 201] width 22 height 22
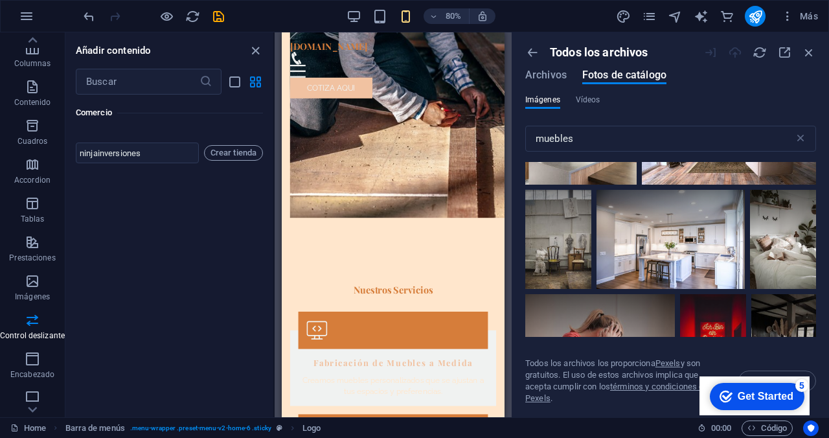
click at [789, 114] on icon at bounding box center [800, 103] width 22 height 22
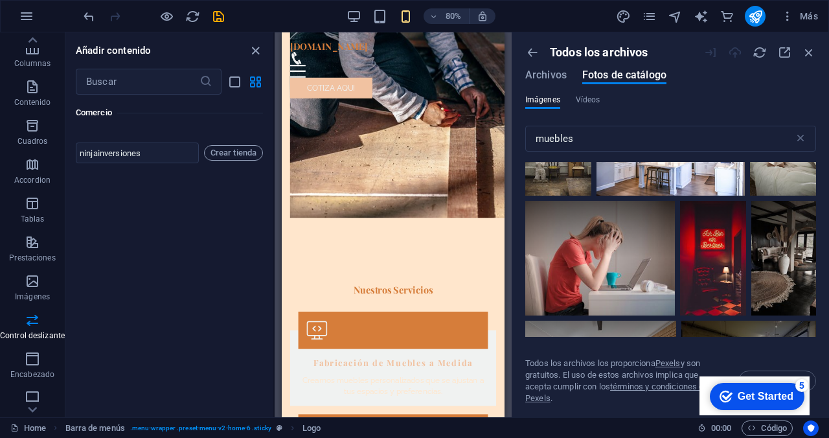
scroll to position [758, 0]
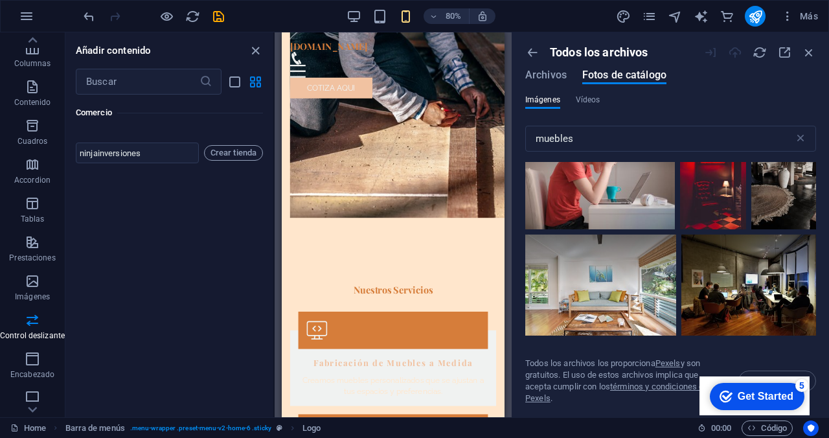
click at [718, 38] on icon at bounding box center [729, 27] width 22 height 22
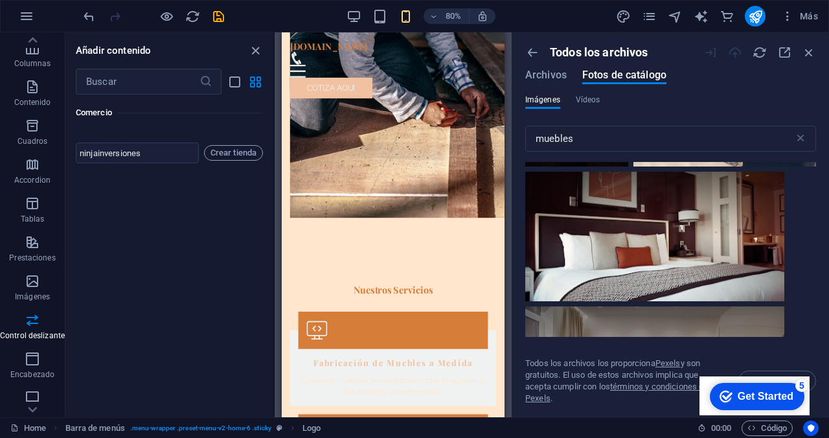
scroll to position [1250, 0]
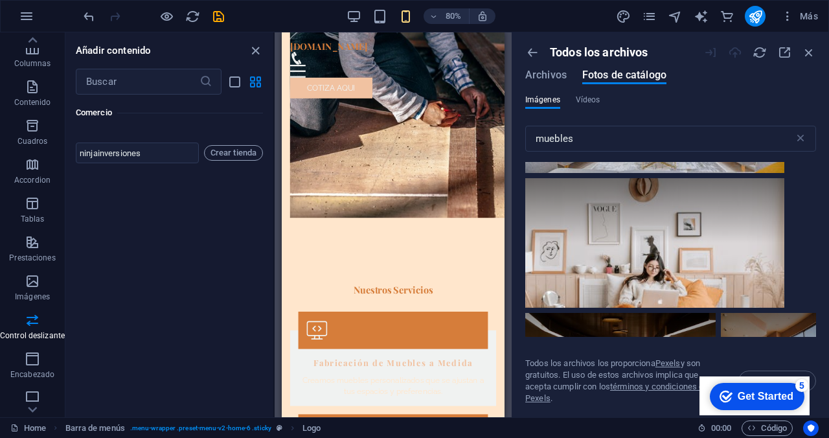
scroll to position [1484, 0]
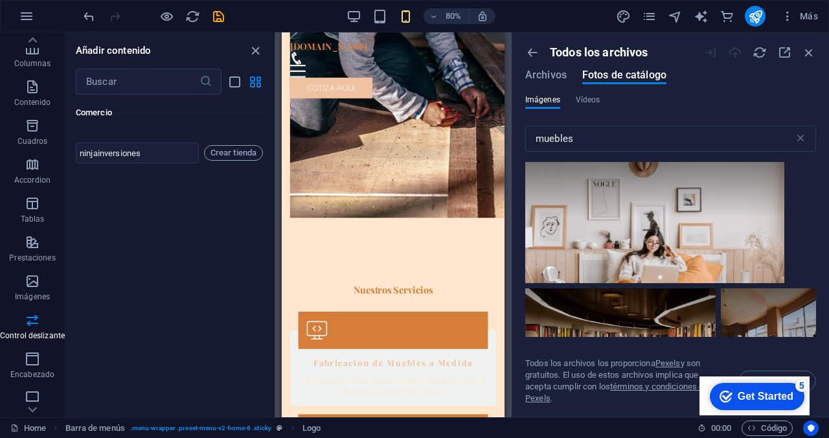
click at [773, 46] on icon at bounding box center [768, 35] width 22 height 22
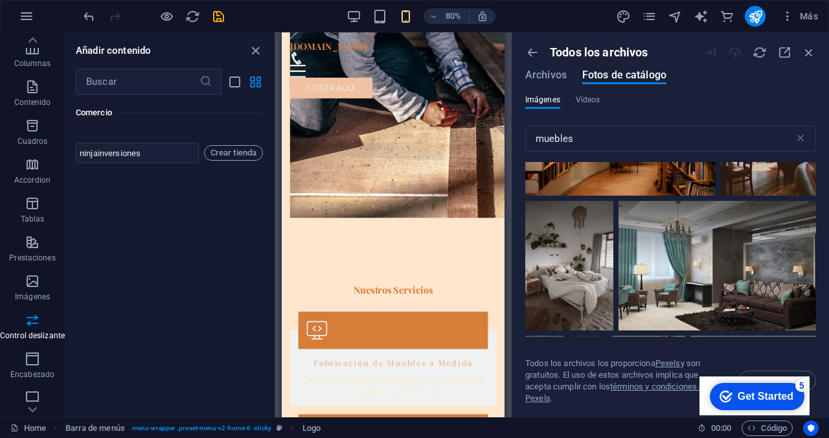
scroll to position [1770, 0]
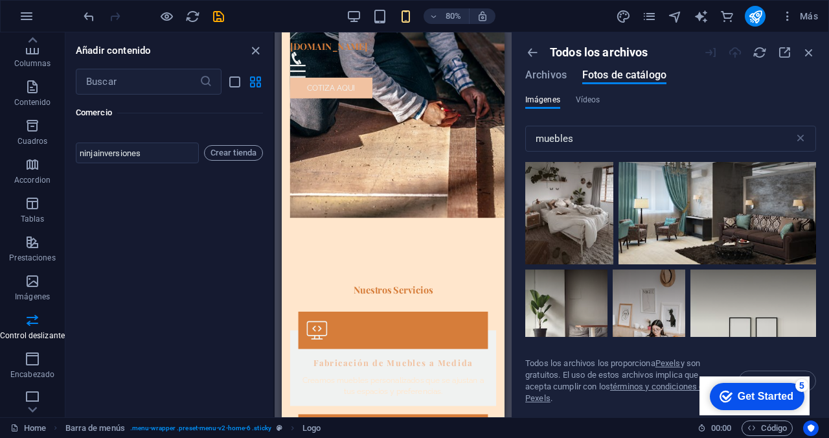
click at [799, 30] on icon at bounding box center [800, 19] width 22 height 22
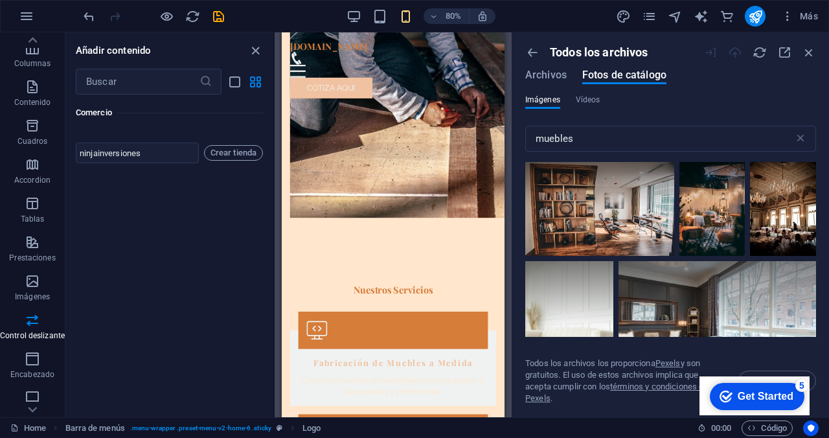
scroll to position [2018, 0]
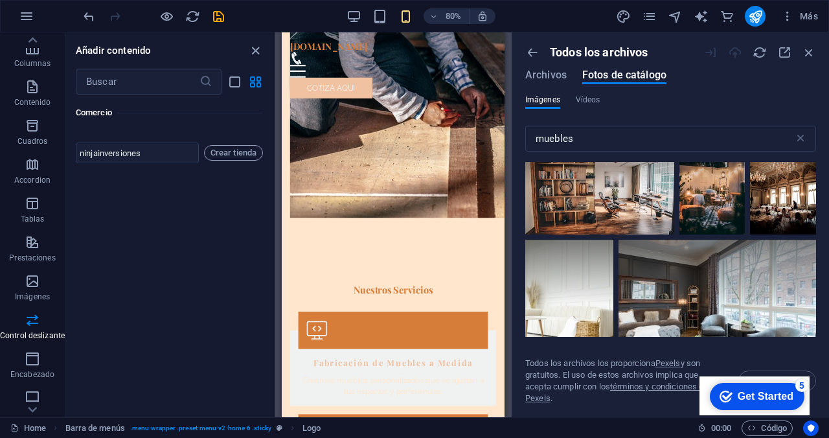
click at [591, 49] on icon at bounding box center [591, 38] width 22 height 22
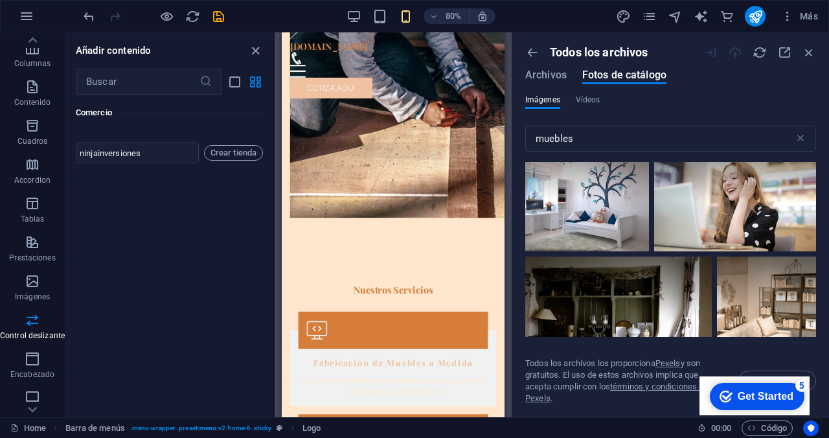
scroll to position [2152, 0]
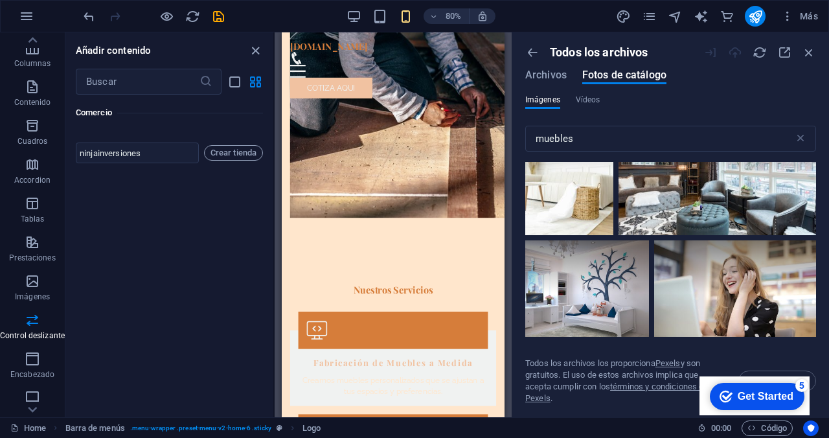
click at [657, 29] on icon at bounding box center [658, 18] width 22 height 22
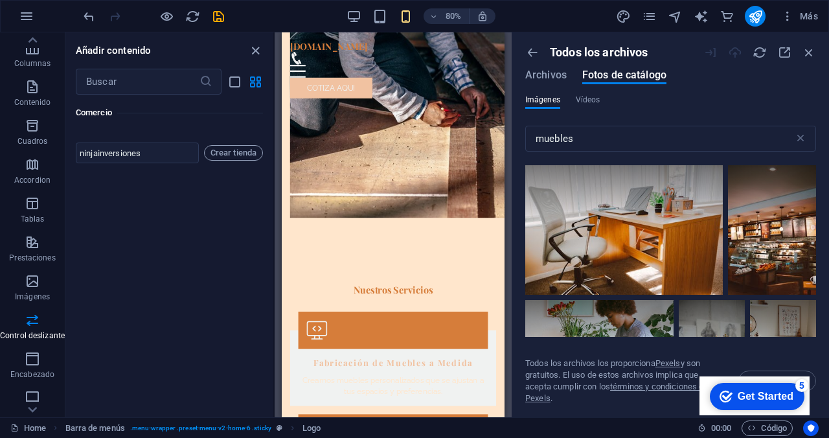
scroll to position [3326, 0]
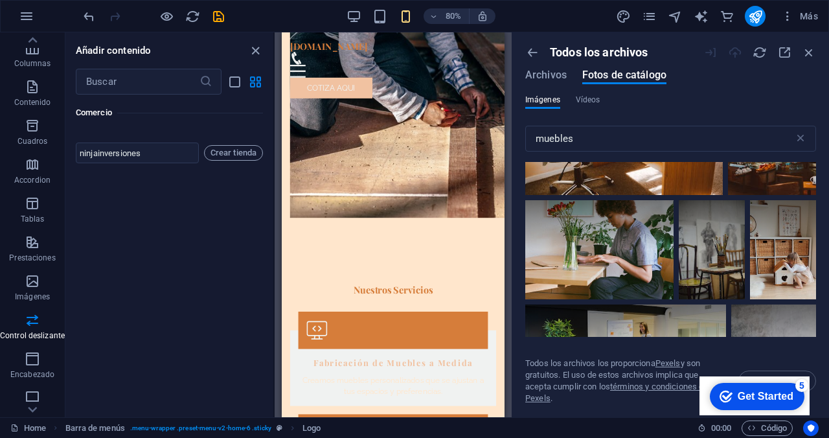
click at [703, 93] on icon at bounding box center [707, 82] width 22 height 22
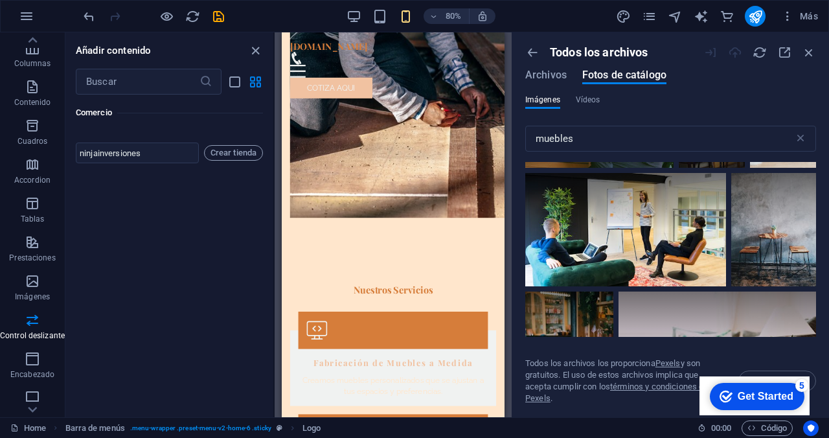
scroll to position [3538, 0]
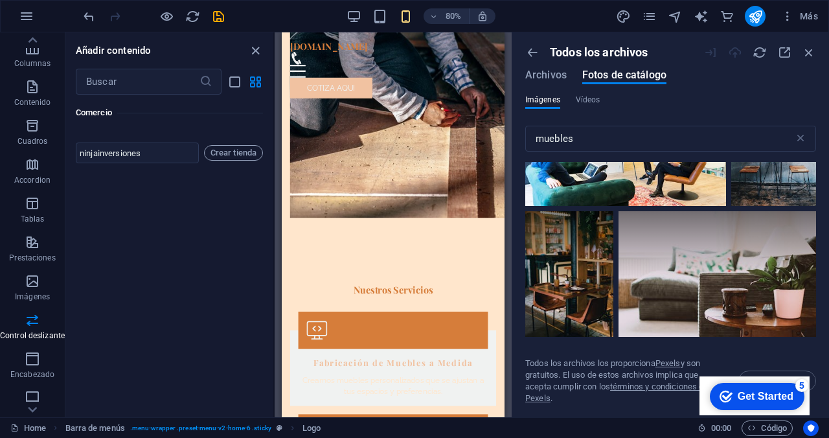
click at [790, 16] on icon at bounding box center [800, 5] width 22 height 22
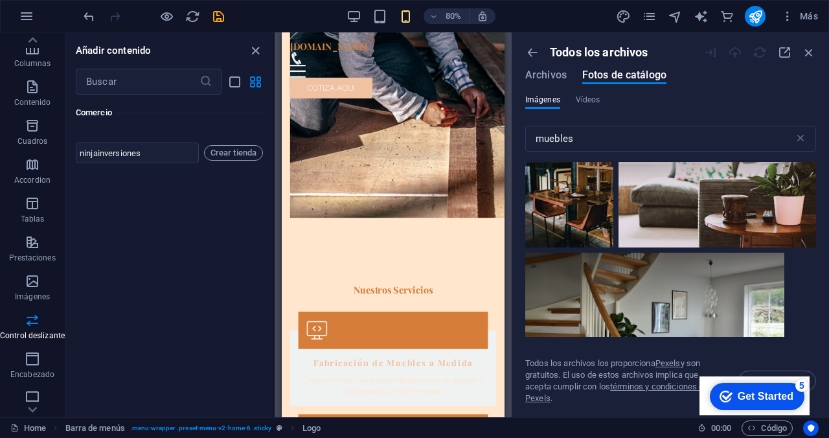
scroll to position [3634, 0]
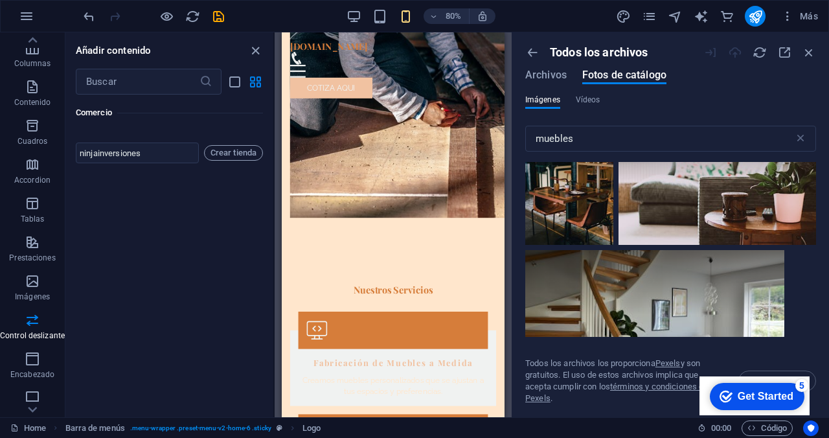
click at [797, 24] on icon at bounding box center [800, 13] width 22 height 22
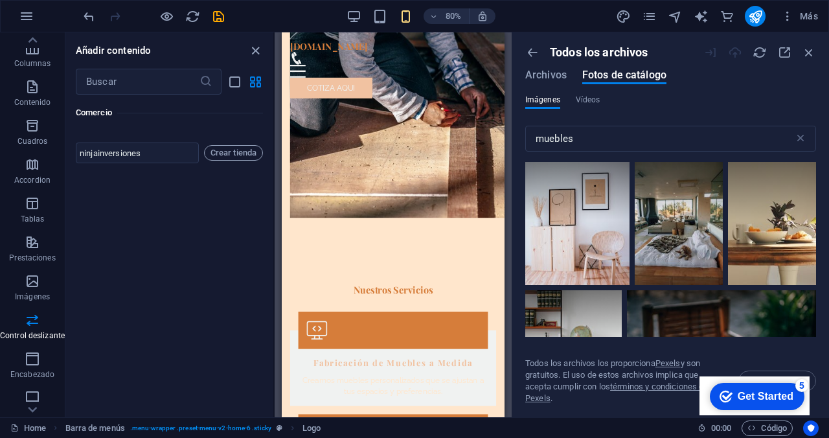
scroll to position [4784, 0]
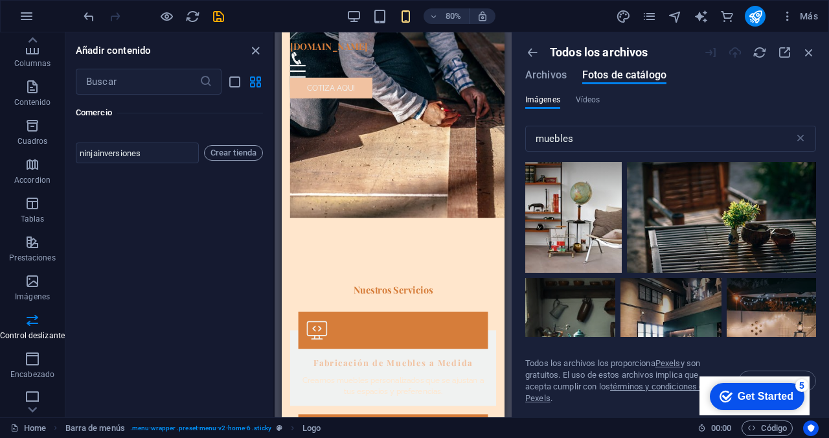
click at [611, 39] on icon at bounding box center [613, 28] width 22 height 22
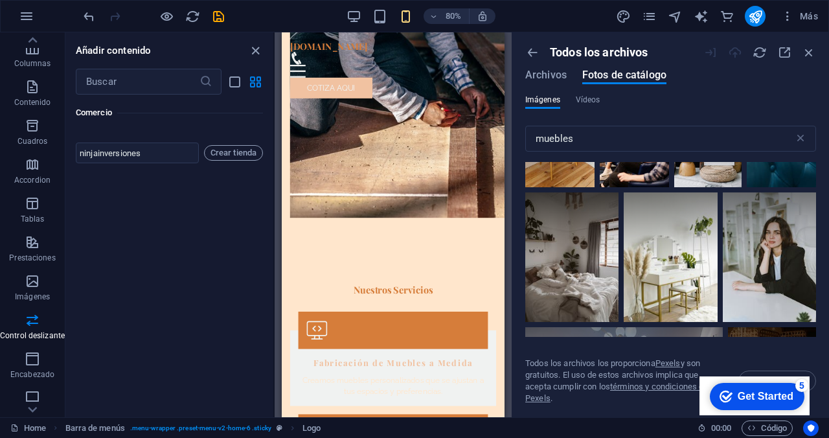
scroll to position [7414, 0]
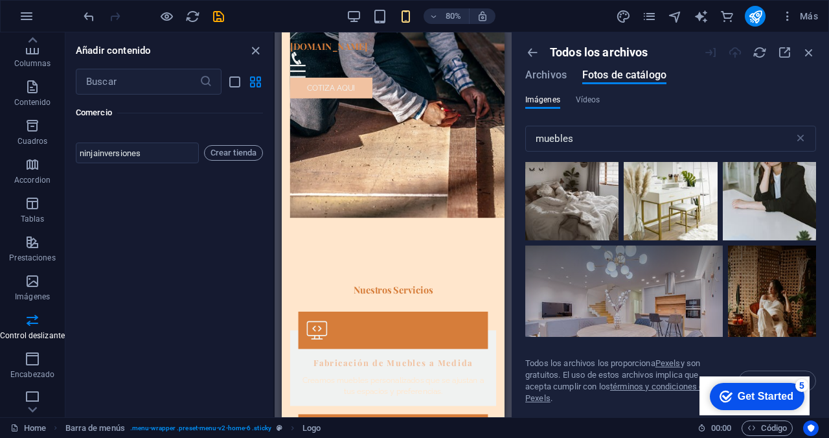
click at [575, 28] on icon at bounding box center [578, 17] width 22 height 22
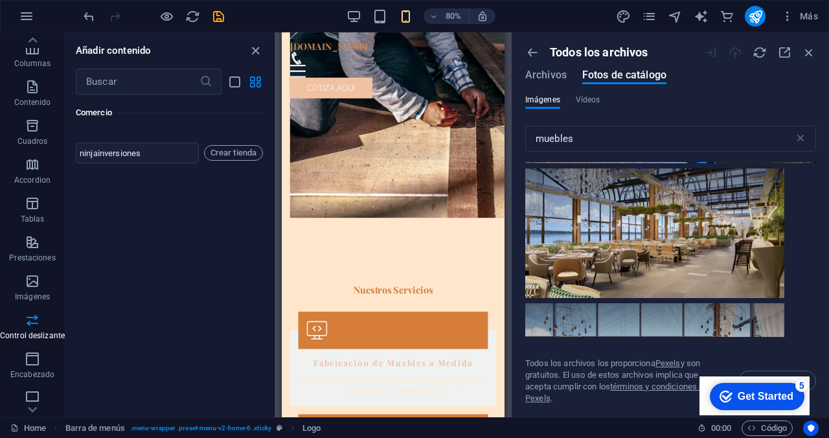
scroll to position [9073, 0]
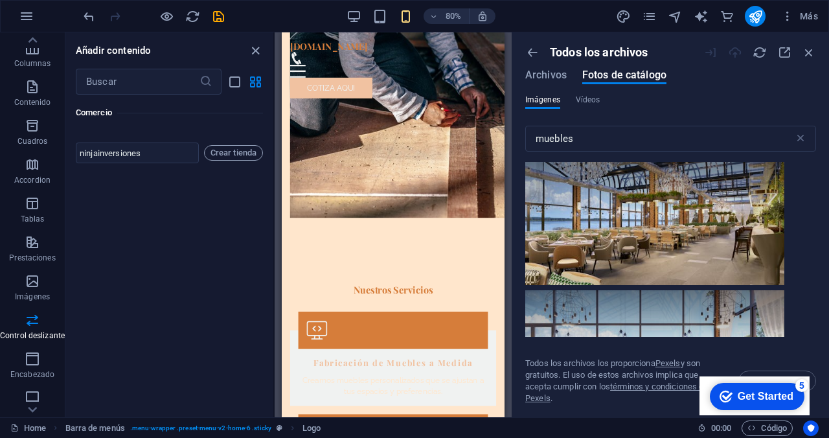
click at [698, 50] on icon at bounding box center [700, 39] width 22 height 22
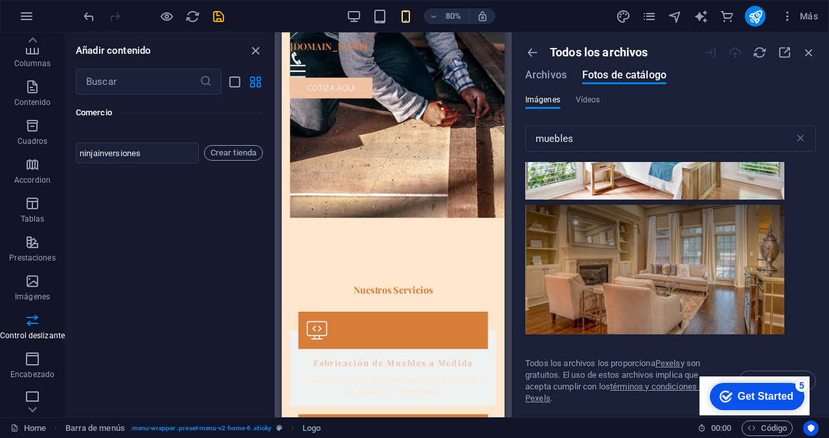
scroll to position [14471, 0]
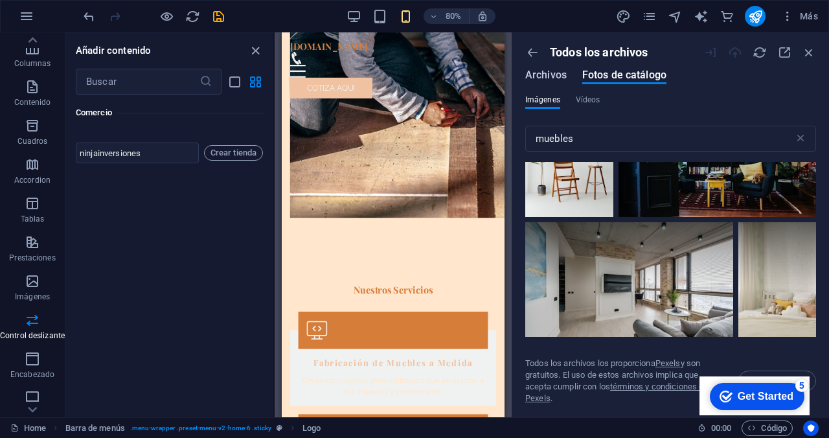
click at [562, 76] on span "Archivos" at bounding box center [545, 75] width 41 height 16
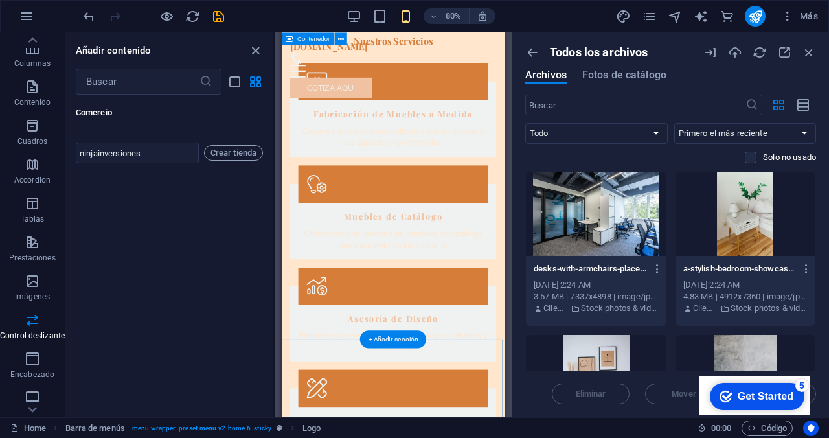
scroll to position [0, 0]
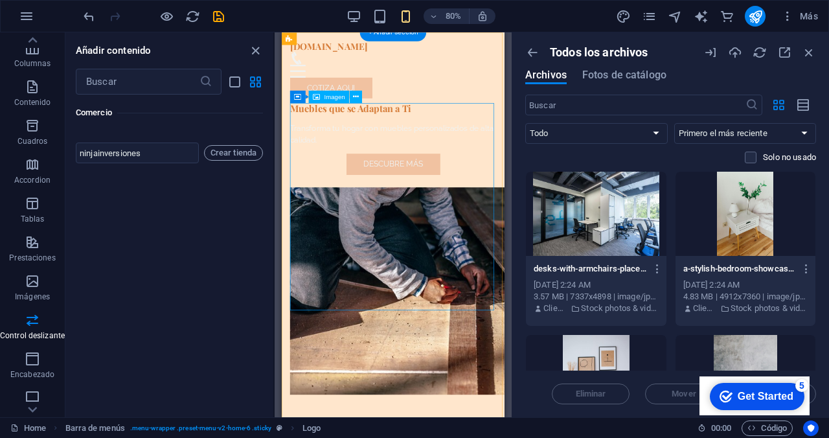
click at [455, 231] on figure at bounding box center [421, 355] width 258 height 259
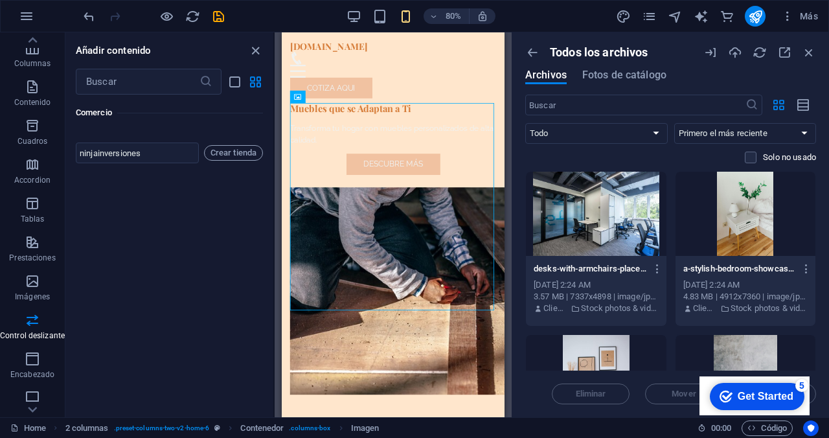
click at [718, 222] on div at bounding box center [746, 214] width 141 height 84
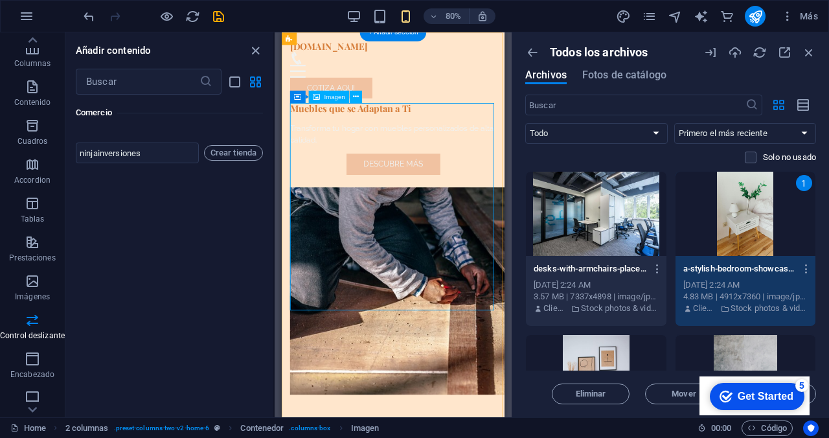
click at [430, 236] on figure at bounding box center [421, 355] width 258 height 259
click at [353, 96] on icon at bounding box center [356, 96] width 6 height 11
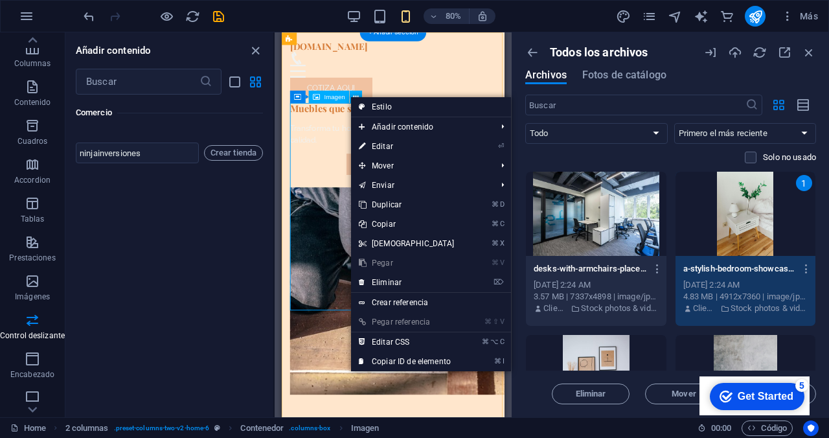
click at [330, 96] on span "Imagen" at bounding box center [335, 96] width 21 height 6
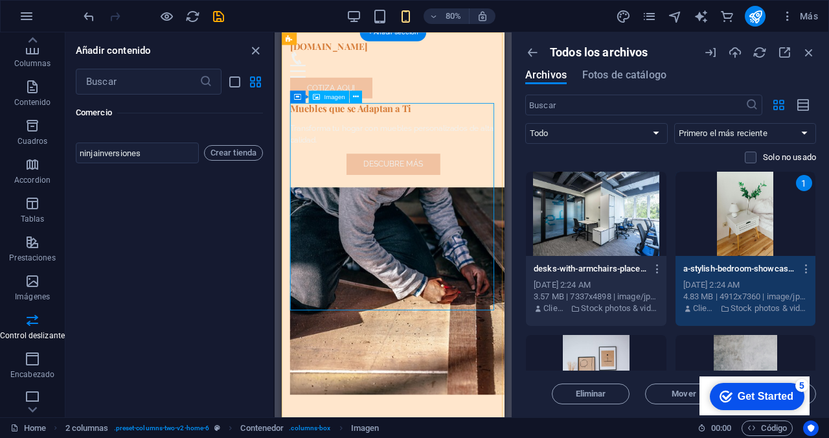
click at [330, 96] on span "Imagen" at bounding box center [335, 96] width 21 height 6
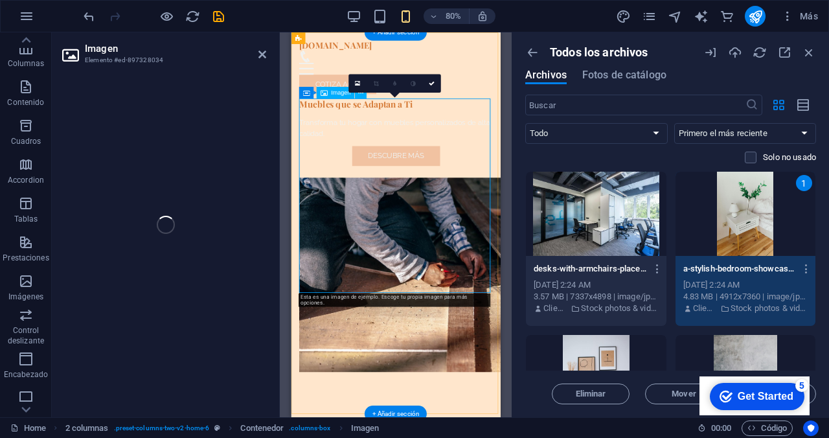
click at [331, 96] on span "Imagen" at bounding box center [340, 93] width 19 height 6
select select "px"
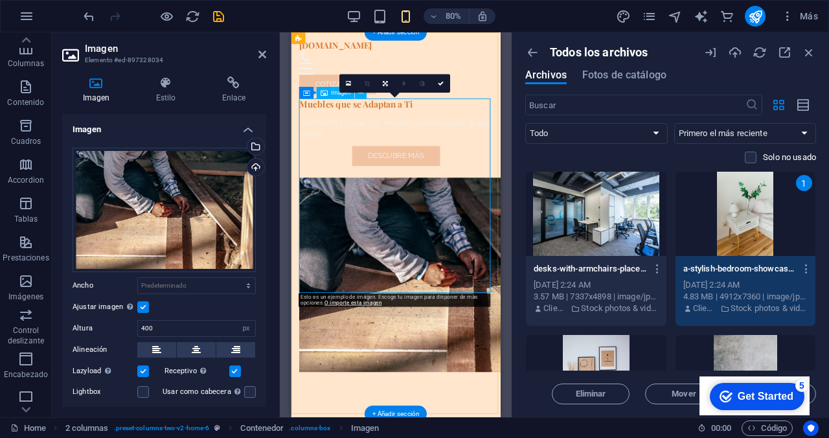
click at [331, 96] on span "Imagen" at bounding box center [340, 93] width 19 height 6
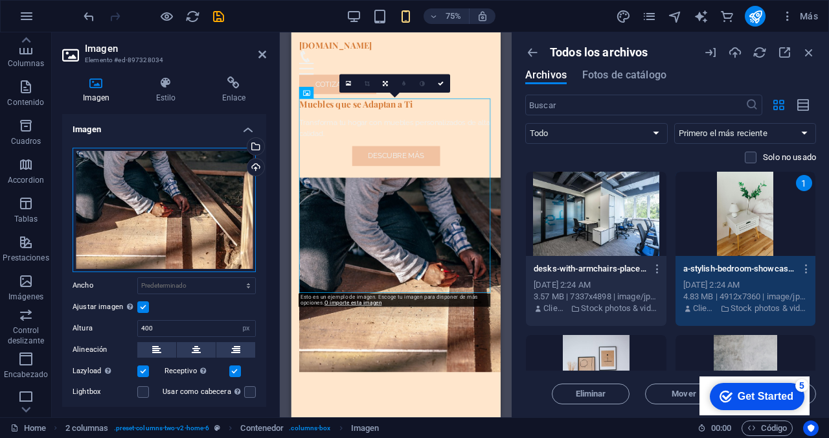
click at [213, 194] on div "Arrastra archivos aquí, haz clic para escoger archivos o selecciona archivos de…" at bounding box center [164, 210] width 183 height 124
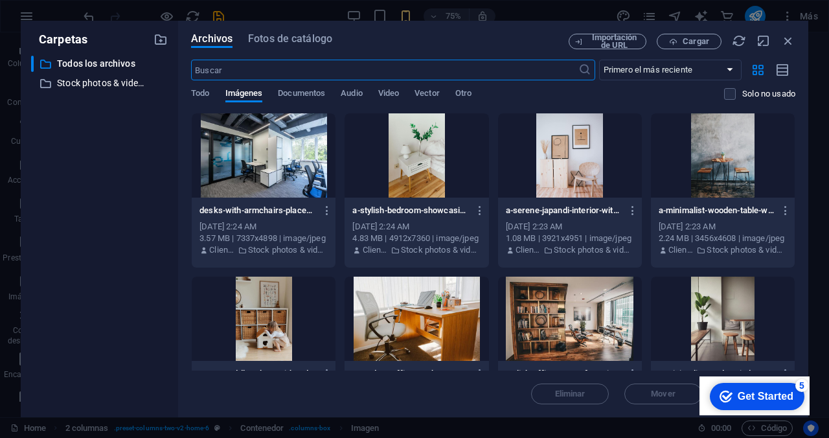
click at [440, 174] on div at bounding box center [417, 155] width 144 height 84
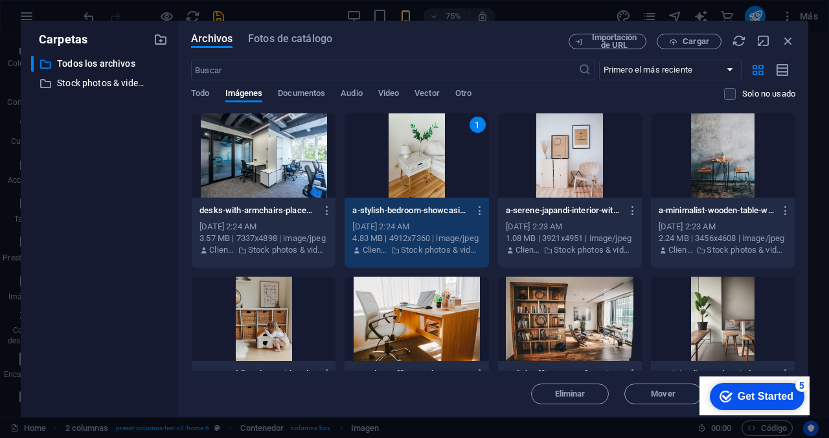
click at [442, 173] on div "1" at bounding box center [417, 155] width 144 height 84
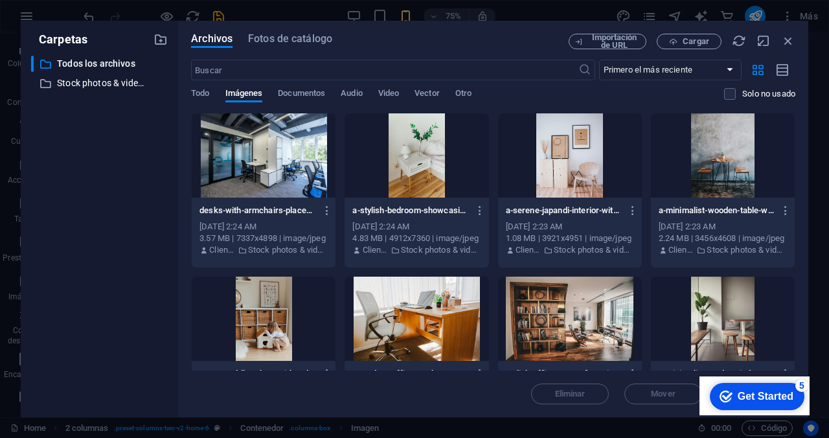
drag, startPoint x: 442, startPoint y: 173, endPoint x: 32, endPoint y: 140, distance: 410.7
click at [442, 172] on div at bounding box center [417, 155] width 144 height 84
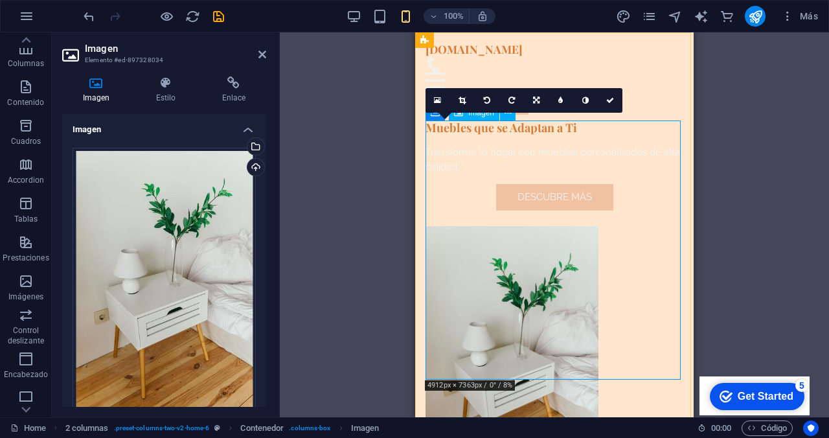
click at [538, 226] on figure at bounding box center [555, 355] width 258 height 259
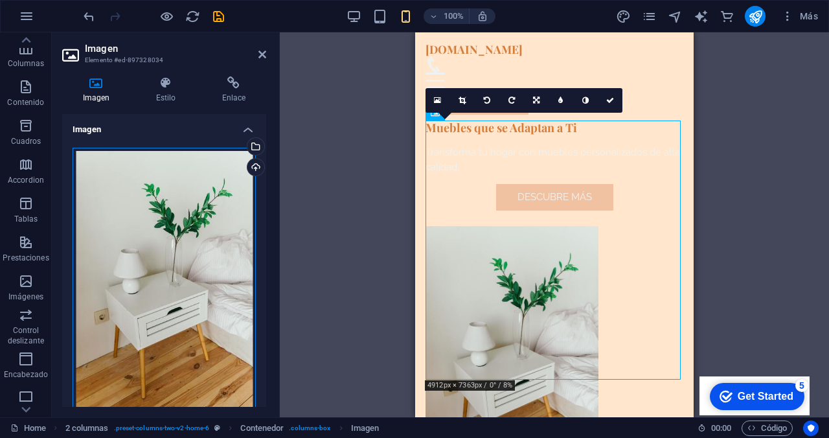
click at [154, 214] on div "Arrastra archivos aquí, haz clic para escoger archivos o selecciona archivos de…" at bounding box center [164, 283] width 183 height 271
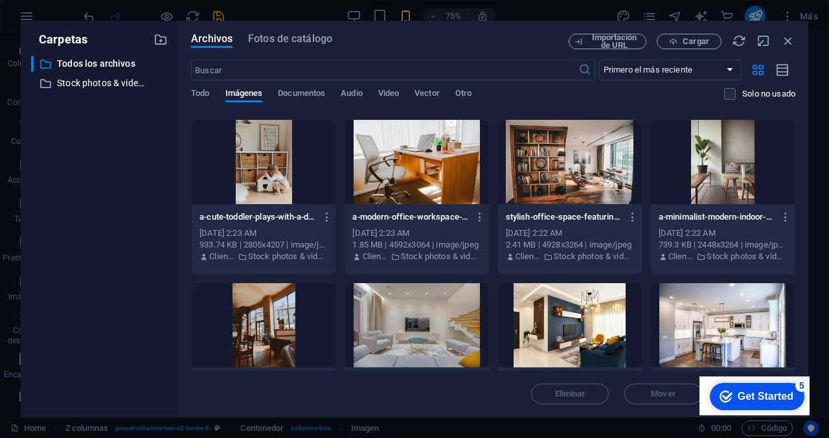
scroll to position [159, 0]
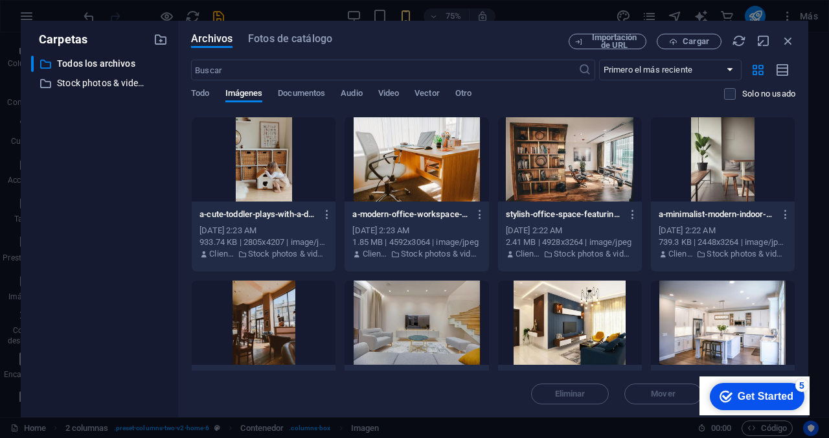
click at [553, 160] on div at bounding box center [570, 159] width 144 height 84
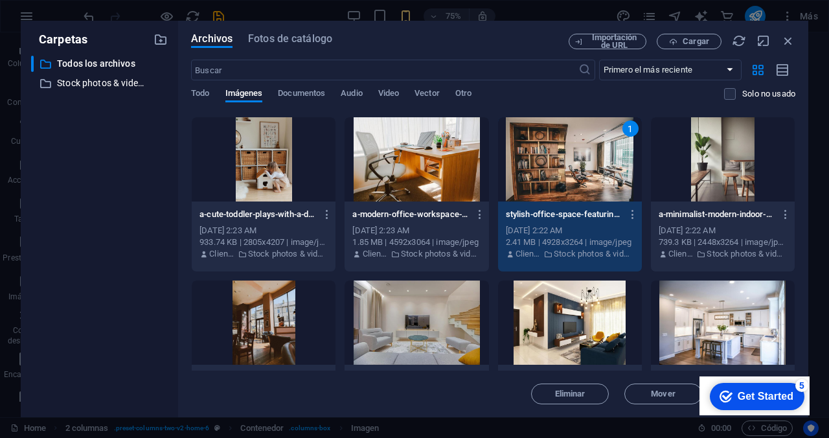
click at [553, 161] on div "1" at bounding box center [570, 159] width 144 height 84
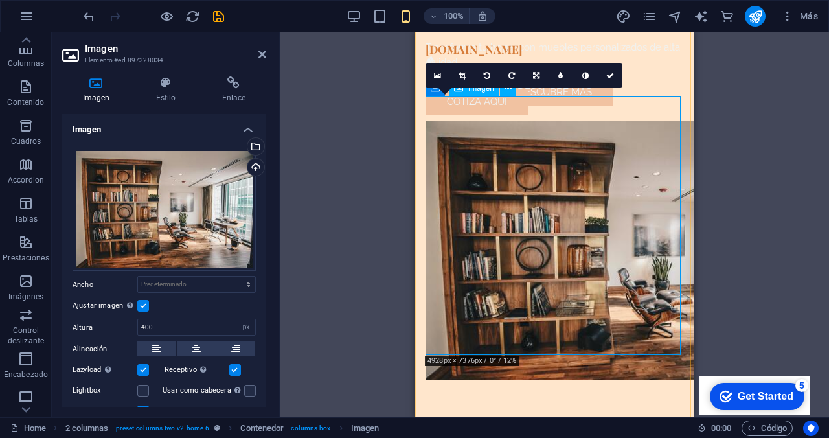
scroll to position [201, 0]
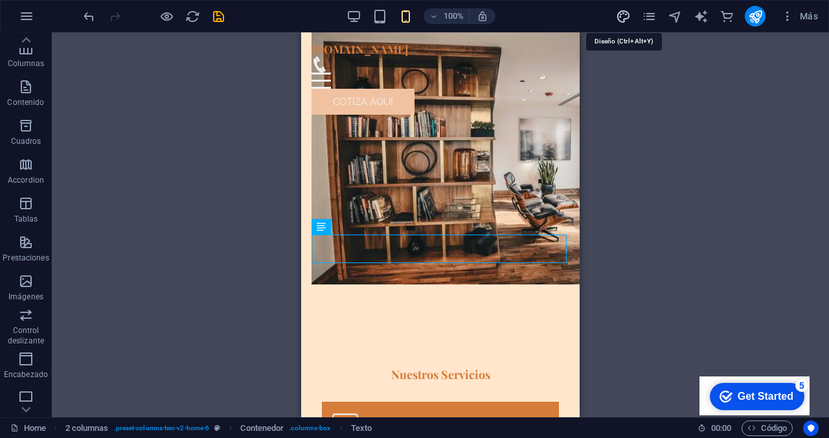
click at [624, 16] on icon "design" at bounding box center [623, 16] width 15 height 15
select select "rem"
select select "px"
select select "600"
select select "px"
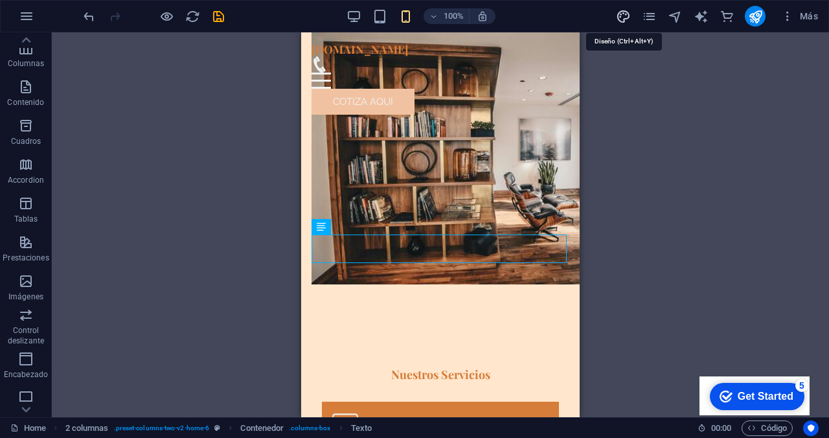
select select "200"
select select "px"
select select "500"
select select "rem"
select select "px"
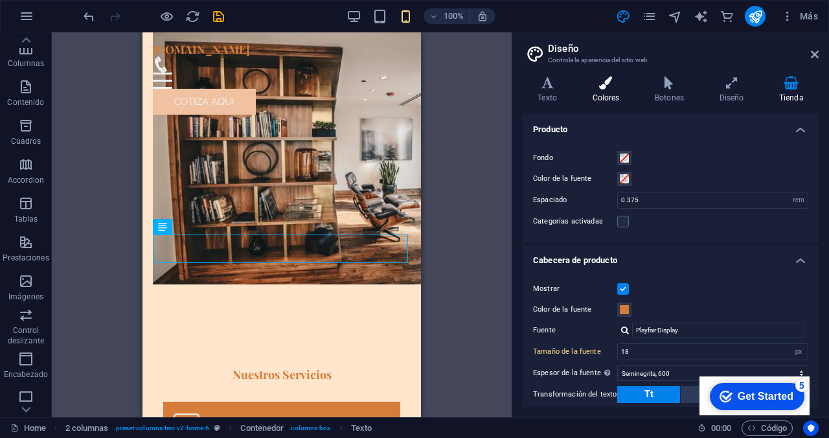
click at [622, 97] on h4 "Colores" at bounding box center [608, 89] width 63 height 27
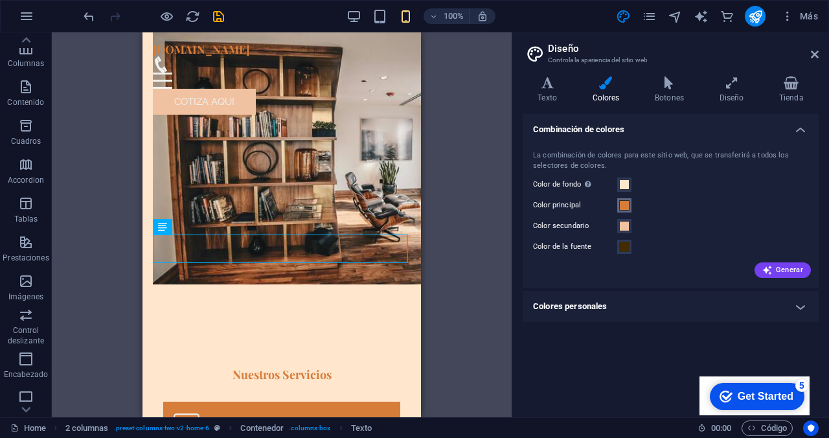
click at [624, 204] on span at bounding box center [624, 205] width 10 height 10
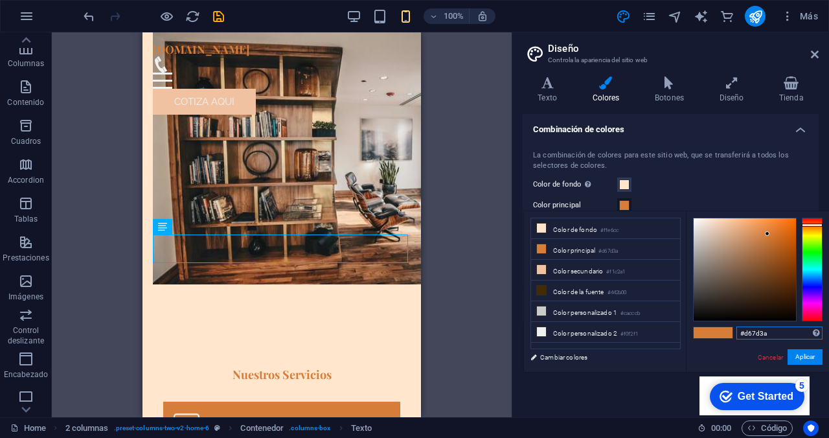
click at [777, 335] on input "#d67d3a" at bounding box center [779, 332] width 86 height 13
type input "#a5431e"
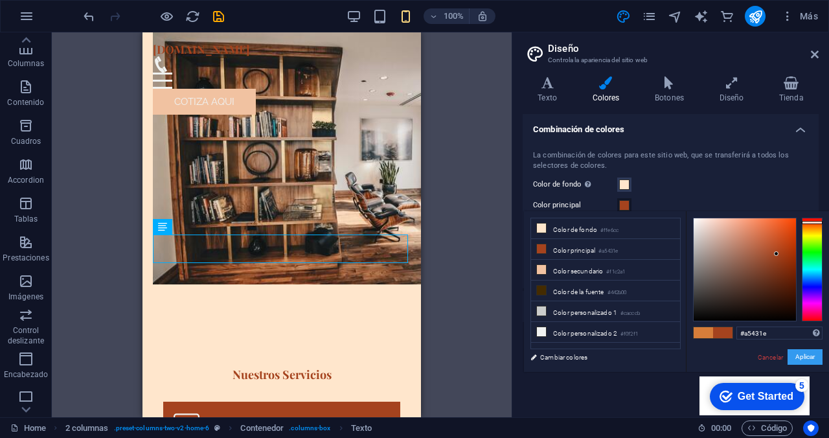
click at [798, 355] on button "Aplicar" at bounding box center [805, 357] width 35 height 16
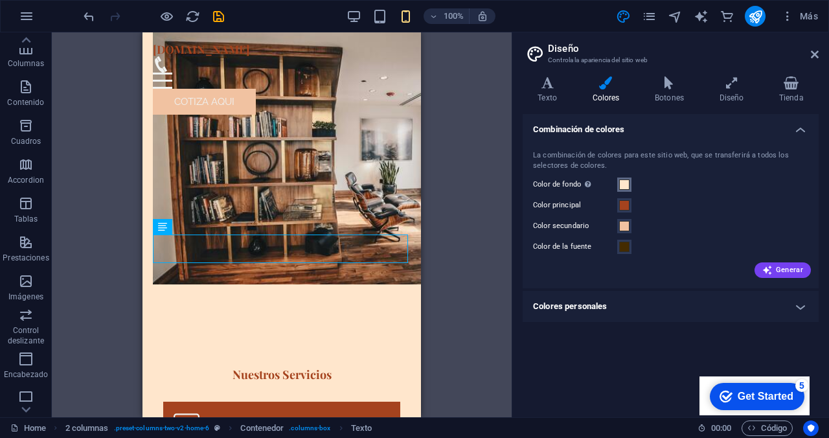
click at [625, 182] on span at bounding box center [624, 184] width 10 height 10
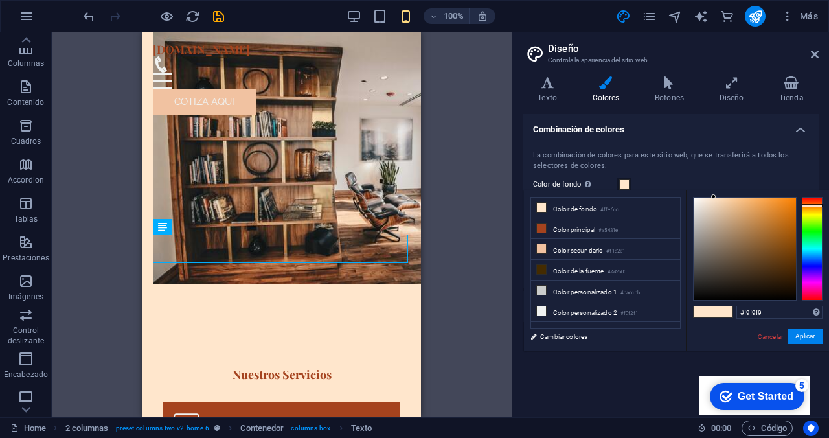
type input "#ffffff"
drag, startPoint x: 696, startPoint y: 205, endPoint x: 674, endPoint y: 170, distance: 41.5
click at [674, 170] on body "[DOMAIN_NAME] Home Favoritos Elementos Columnas Contenido [PERSON_NAME] Accordi…" at bounding box center [414, 219] width 829 height 438
click at [808, 336] on button "Aplicar" at bounding box center [805, 336] width 35 height 16
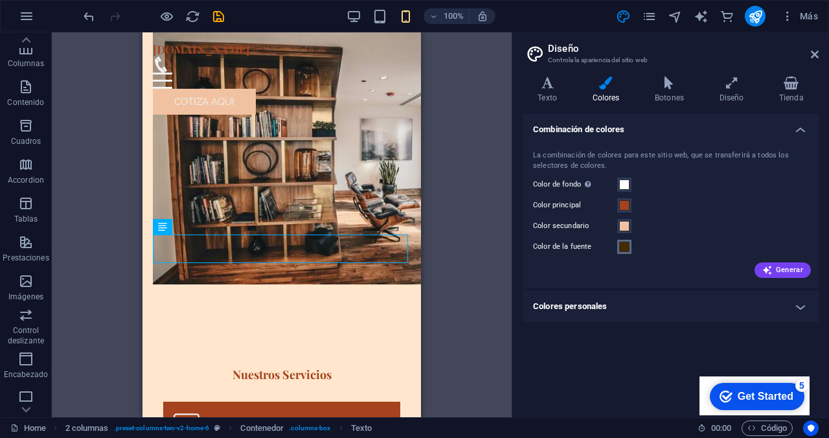
click at [627, 247] on span at bounding box center [624, 247] width 10 height 10
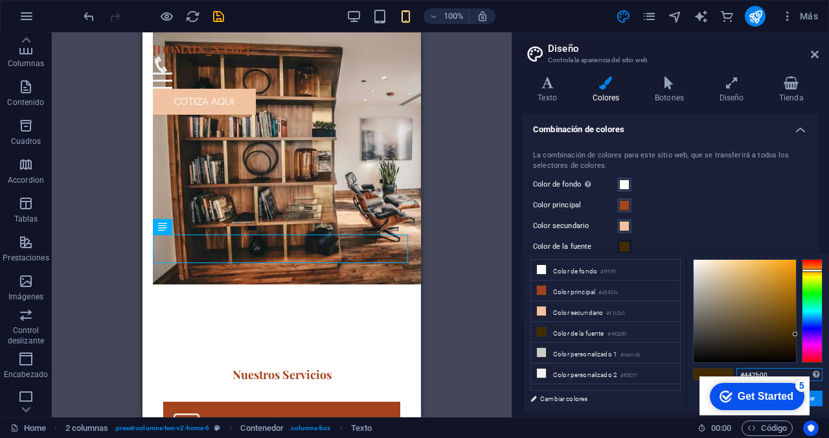
click at [775, 372] on input "#442b00" at bounding box center [779, 374] width 86 height 13
type input "#2d2e2e"
click at [814, 401] on button "Aplicar" at bounding box center [805, 399] width 35 height 16
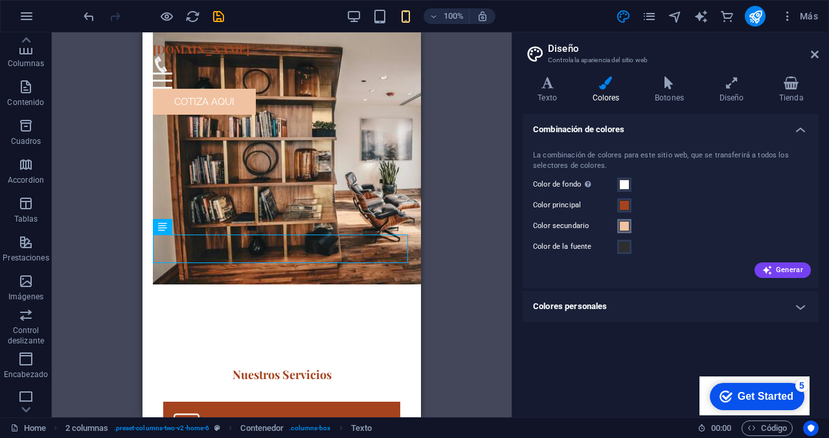
click at [626, 226] on span at bounding box center [624, 226] width 10 height 10
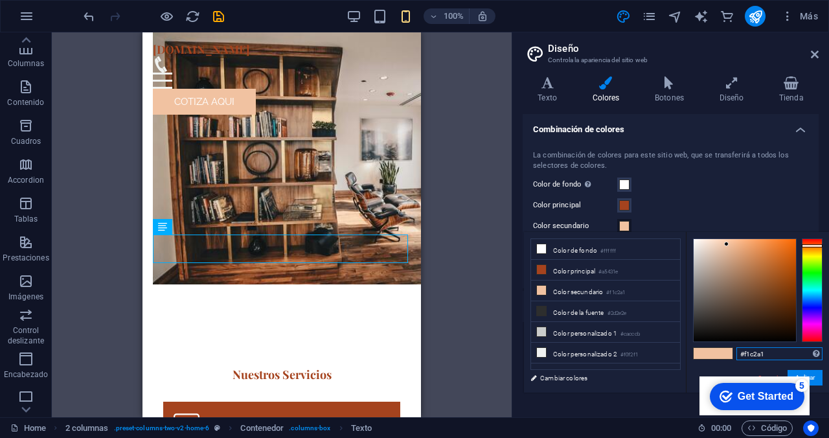
drag, startPoint x: 770, startPoint y: 355, endPoint x: 747, endPoint y: 352, distance: 23.5
click at [747, 352] on input "#f1c2a1" at bounding box center [779, 353] width 86 height 13
type input "#9e985a"
click at [820, 374] on button "Aplicar" at bounding box center [805, 378] width 35 height 16
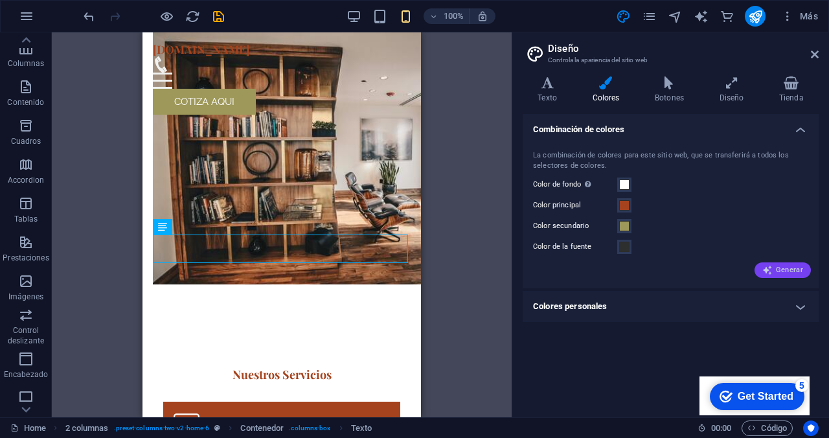
click at [784, 268] on span "Generar" at bounding box center [782, 270] width 41 height 10
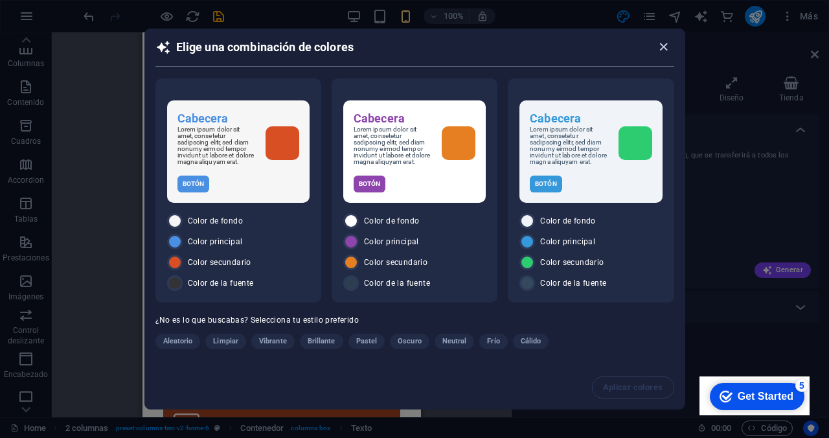
click at [665, 47] on icon "button" at bounding box center [663, 47] width 15 height 15
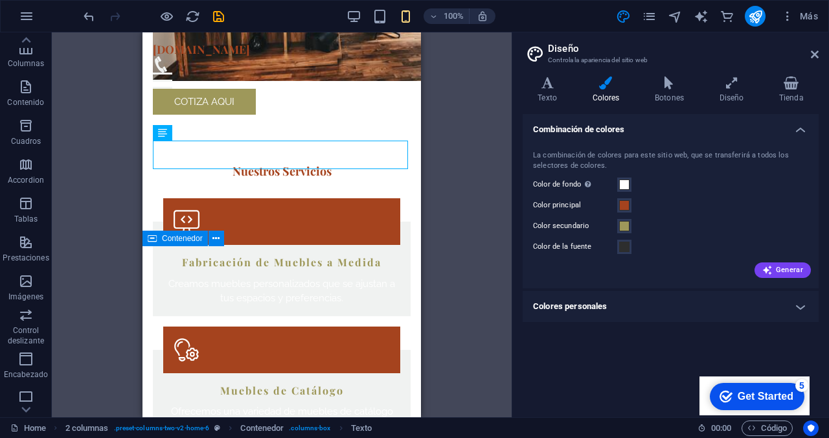
scroll to position [508, 0]
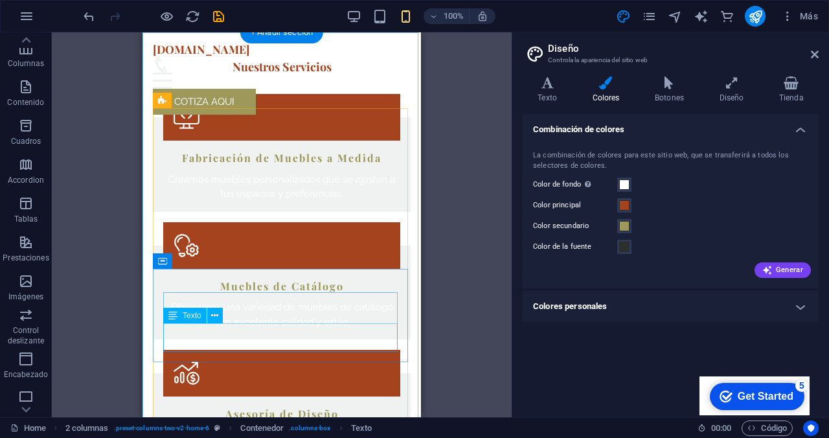
click at [320, 329] on div "Ofrecemos una variedad de muebles de catálogo con excelente calidad y estilo." at bounding box center [281, 314] width 237 height 29
click at [345, 326] on div "Ofrecemos una variedad de muebles de catálogo con excelente calidad y estilo." at bounding box center [281, 314] width 237 height 29
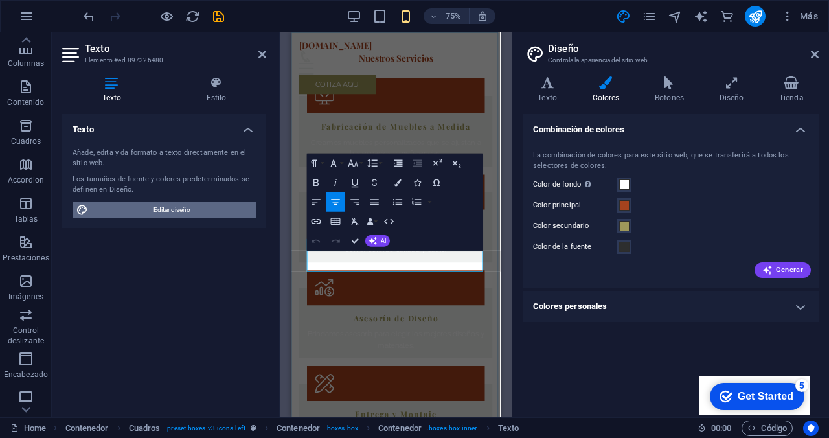
click at [148, 205] on span "Editar diseño" at bounding box center [172, 210] width 160 height 16
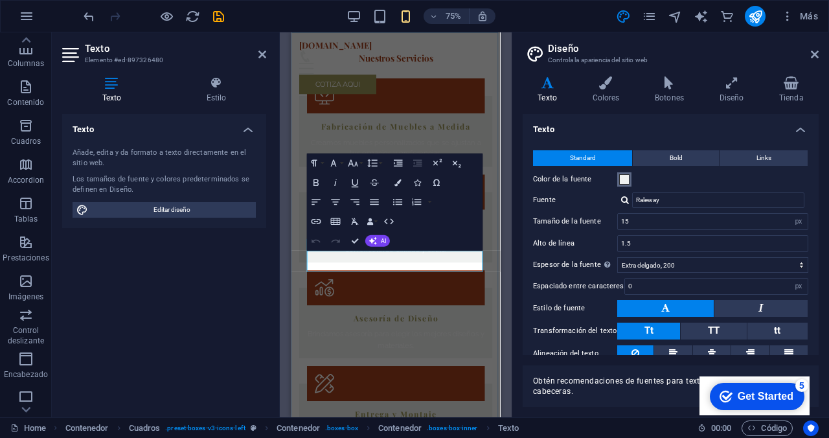
click at [624, 182] on span at bounding box center [624, 179] width 10 height 10
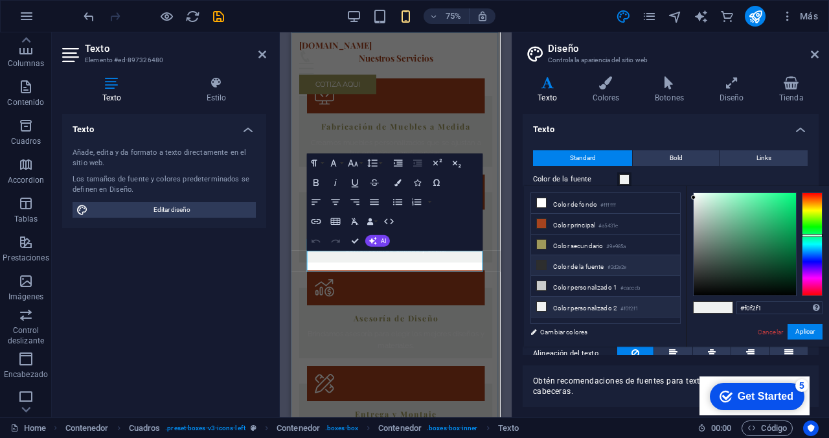
click at [581, 265] on li "Color de la fuente #2d2e2e" at bounding box center [605, 265] width 149 height 21
type input "#2d2e2e"
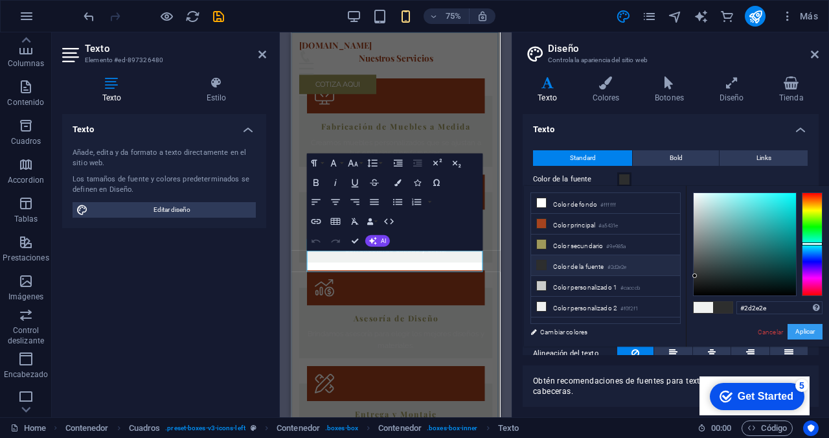
click at [806, 331] on button "Aplicar" at bounding box center [805, 332] width 35 height 16
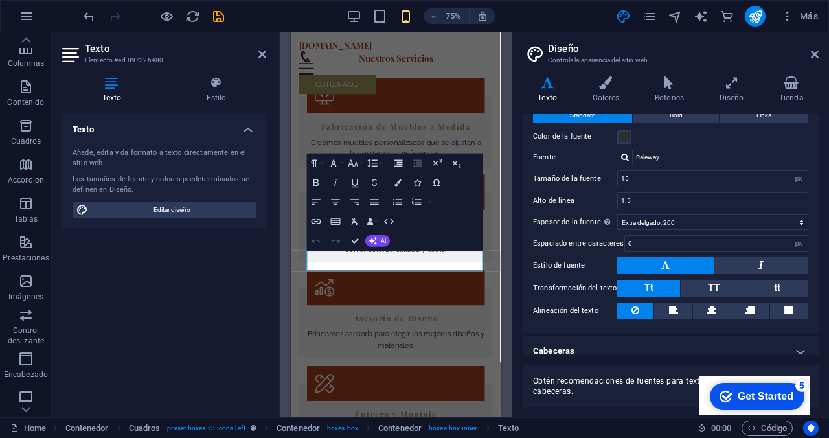
scroll to position [54, 0]
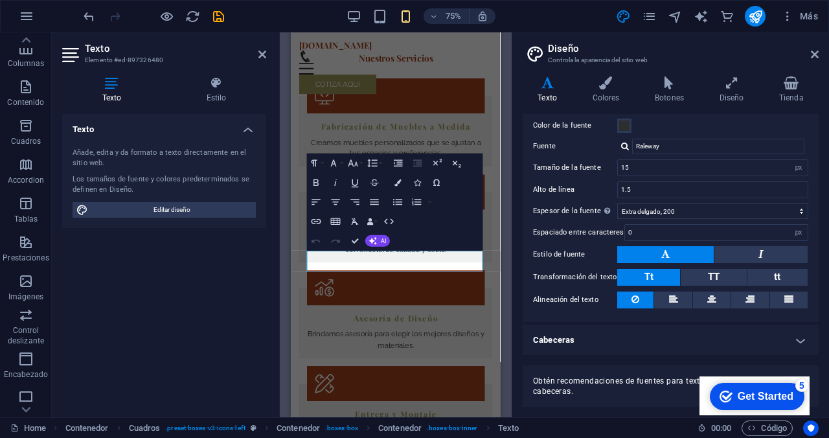
click at [646, 341] on h4 "Cabeceras" at bounding box center [671, 340] width 296 height 31
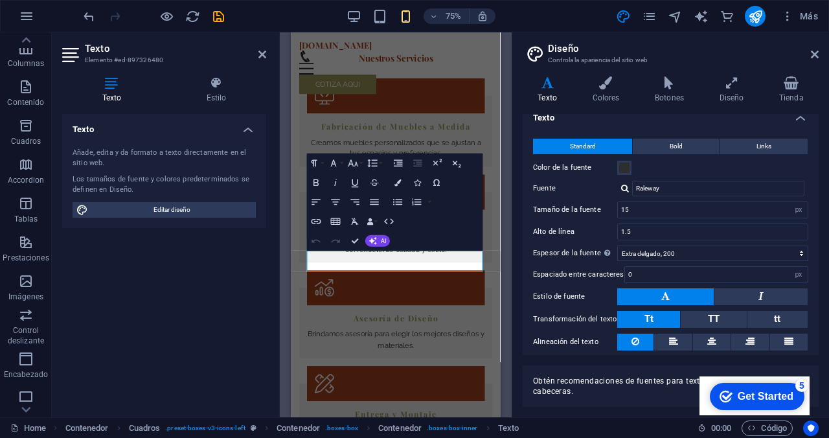
scroll to position [0, 0]
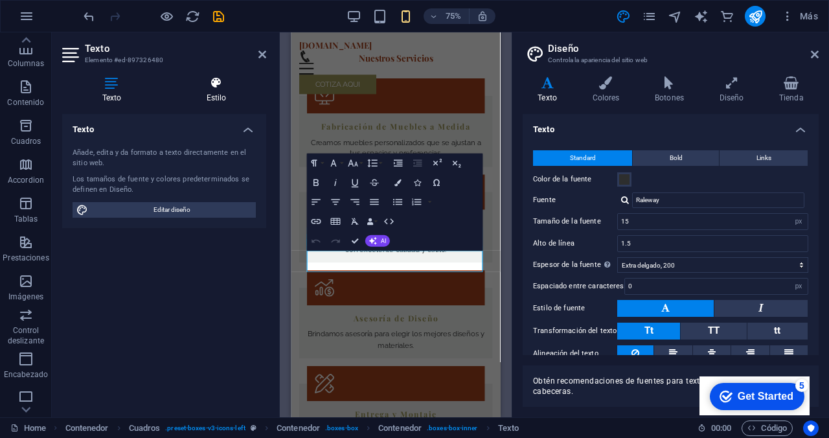
click at [214, 92] on h4 "Estilo" at bounding box center [216, 89] width 100 height 27
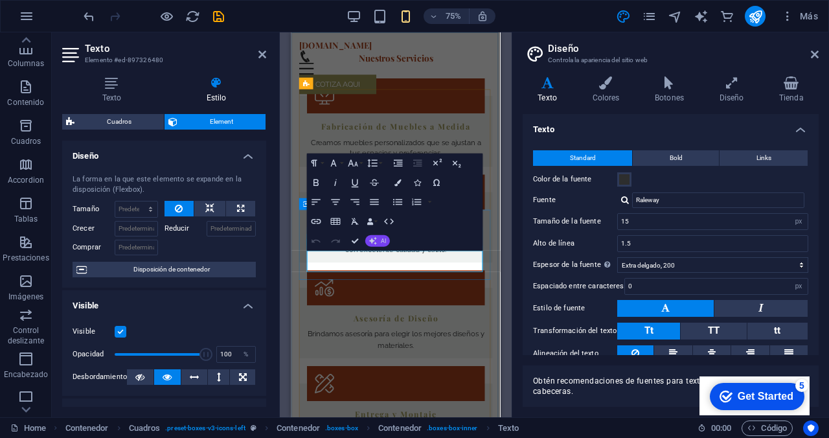
click at [376, 242] on button "AI" at bounding box center [377, 241] width 25 height 12
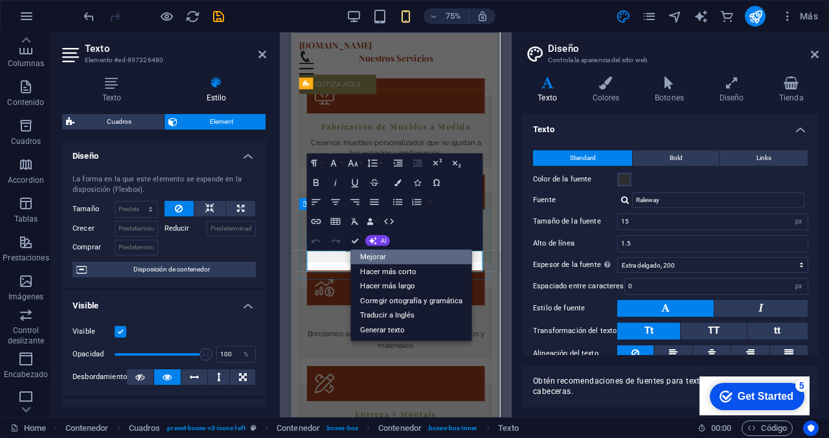
click at [387, 258] on link "Mejorar" at bounding box center [411, 256] width 122 height 15
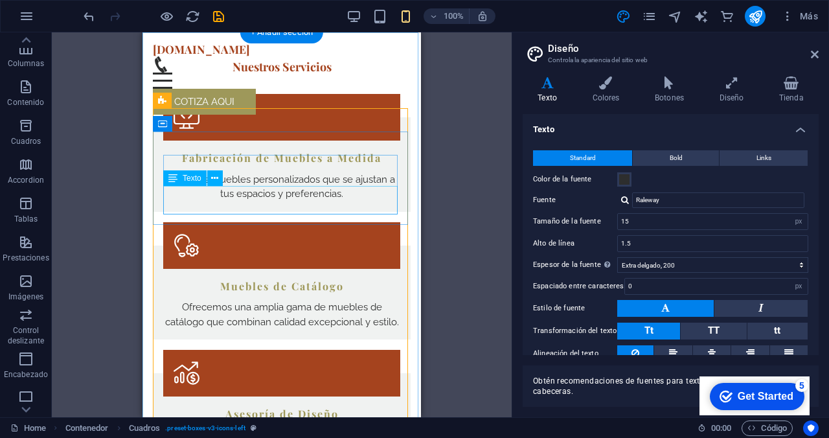
click at [308, 201] on div "Creamos muebles personalizados que se ajustan a tus espacios y preferencias." at bounding box center [281, 186] width 237 height 29
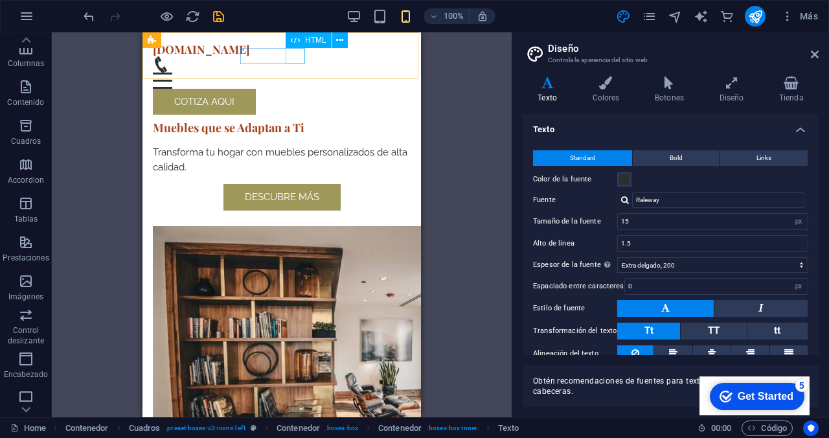
click at [293, 73] on div "Menu" at bounding box center [282, 81] width 258 height 16
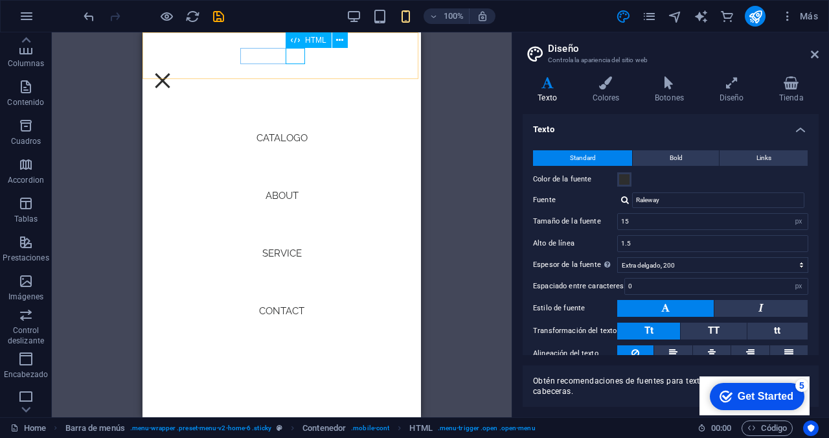
click at [172, 73] on div "Menu" at bounding box center [162, 81] width 19 height 16
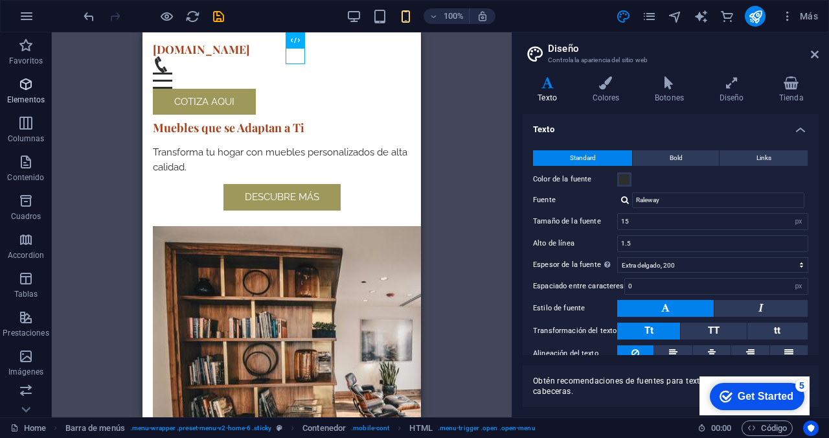
click at [27, 91] on icon "button" at bounding box center [26, 84] width 16 height 16
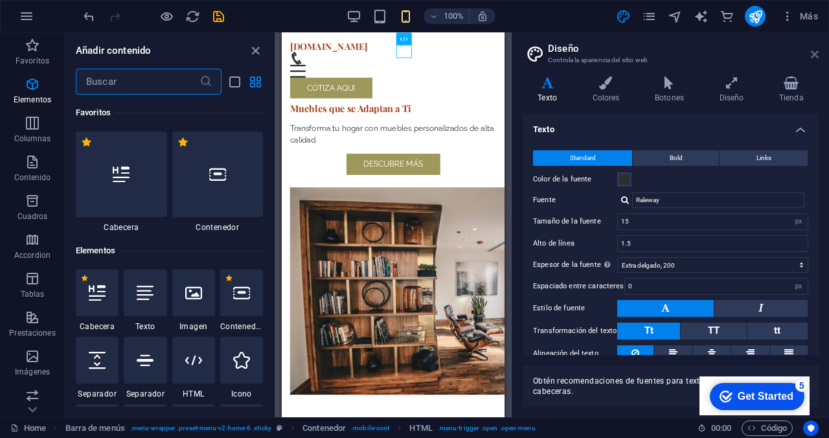
click at [816, 58] on icon at bounding box center [815, 54] width 8 height 10
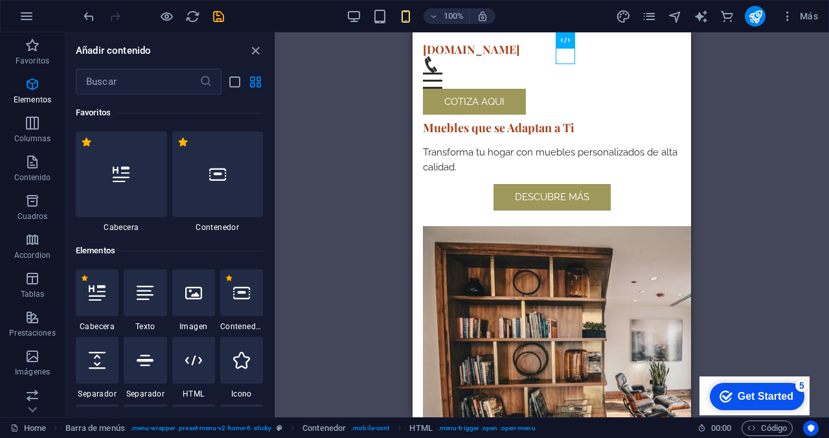
click at [25, 98] on p "Elementos" at bounding box center [33, 100] width 38 height 10
click at [166, 183] on div at bounding box center [121, 173] width 91 height 85
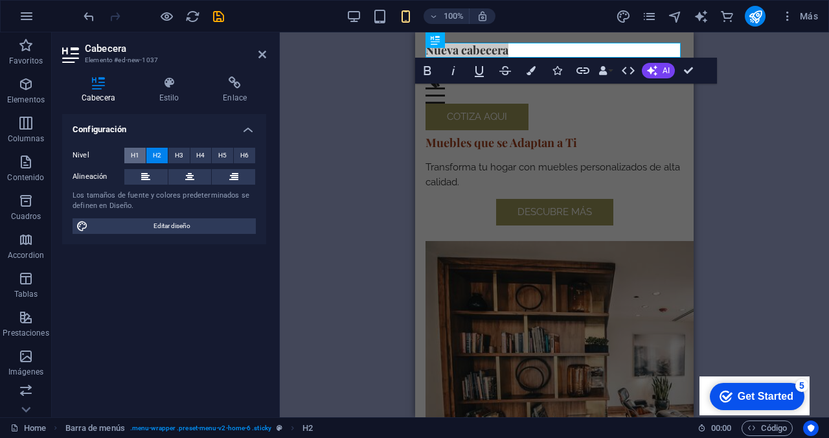
click at [133, 154] on span "H1" at bounding box center [135, 156] width 8 height 16
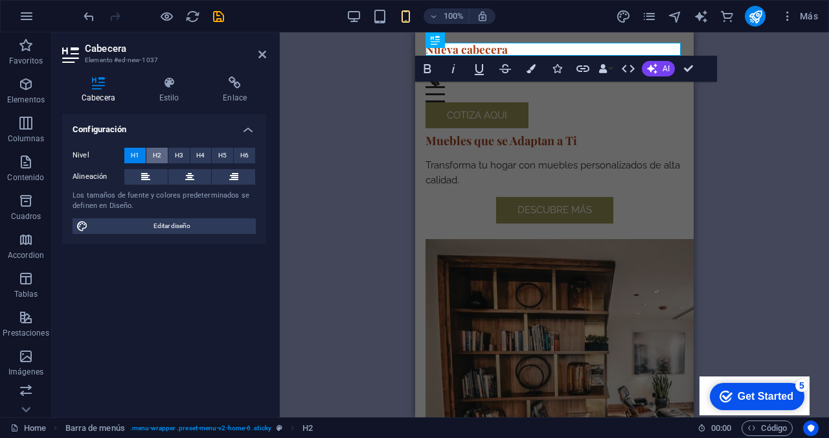
click at [159, 154] on span "H2" at bounding box center [157, 156] width 8 height 16
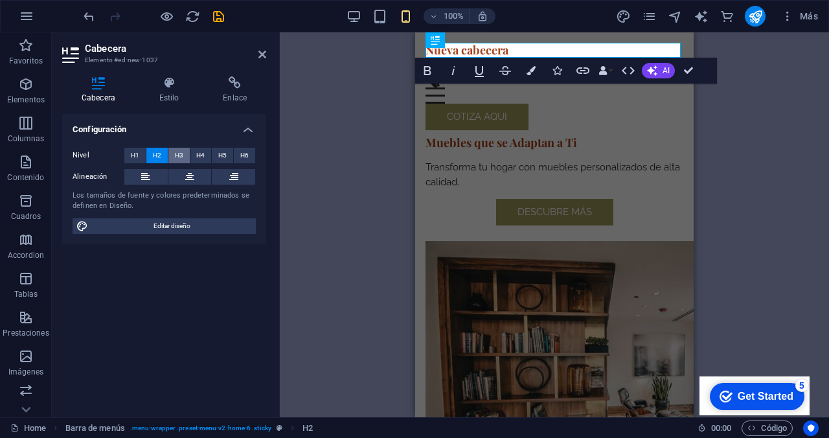
click at [172, 154] on button "H3" at bounding box center [178, 156] width 21 height 16
click at [198, 152] on span "H4" at bounding box center [200, 156] width 8 height 16
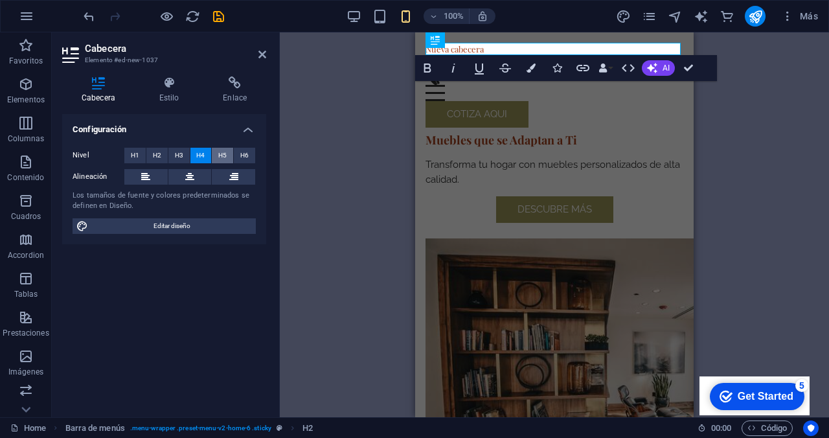
click at [223, 153] on span "H5" at bounding box center [222, 156] width 8 height 16
click at [241, 153] on span "H6" at bounding box center [244, 156] width 8 height 16
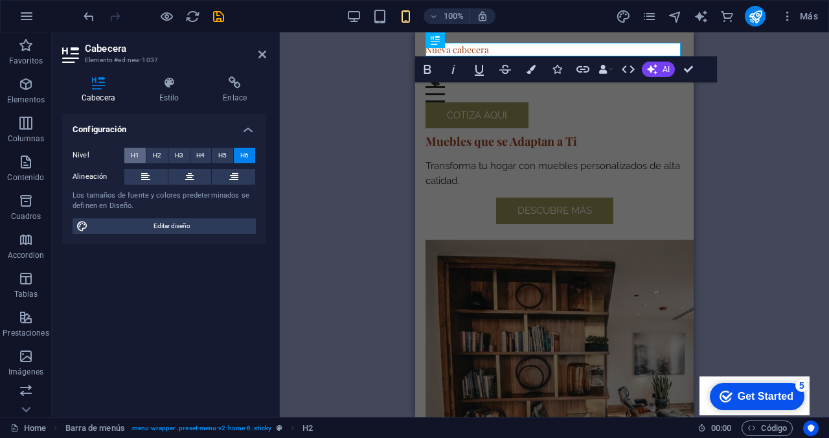
click at [133, 152] on span "H1" at bounding box center [135, 156] width 8 height 16
click at [348, 148] on div "Contenedor Imagen 2 columnas 2 columnas Contenedor Contenedor Icono [PERSON_NAM…" at bounding box center [554, 224] width 549 height 385
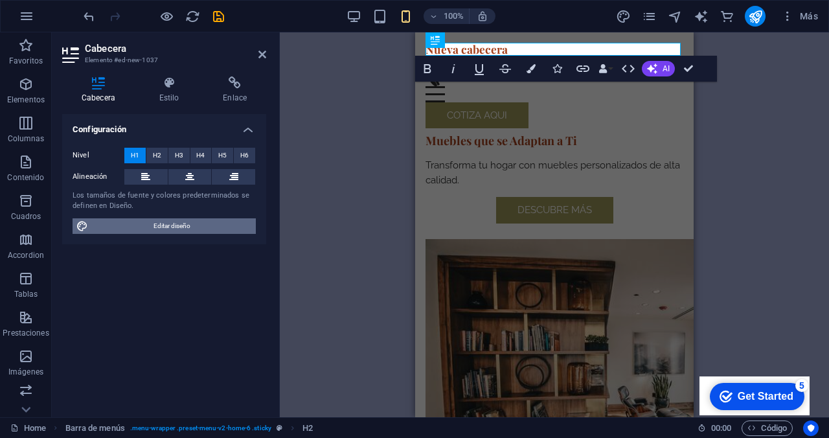
click at [166, 219] on span "Editar diseño" at bounding box center [172, 226] width 160 height 16
select select "px"
select select "200"
select select "px"
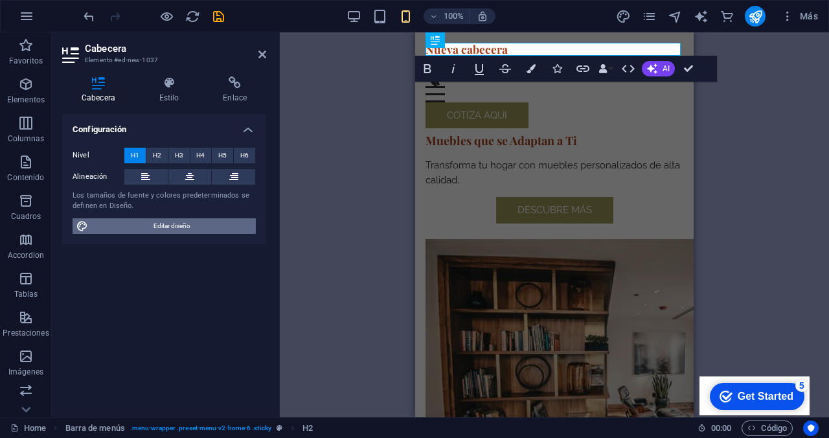
select select "600"
select select "px"
select select "rem"
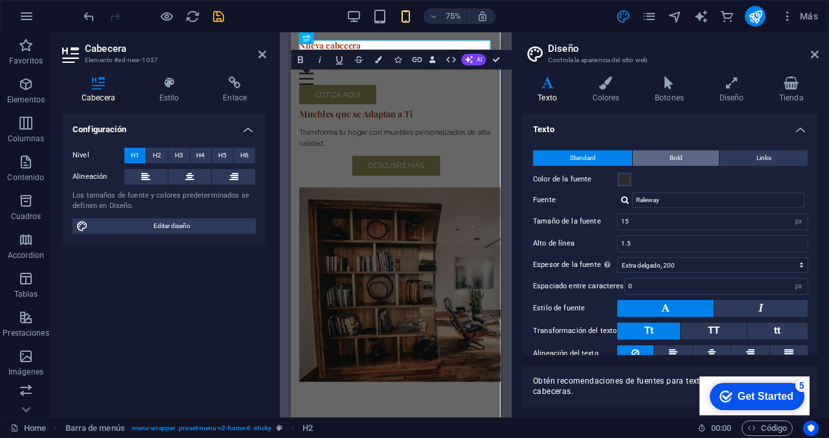
click at [660, 157] on button "Bold" at bounding box center [676, 158] width 86 height 16
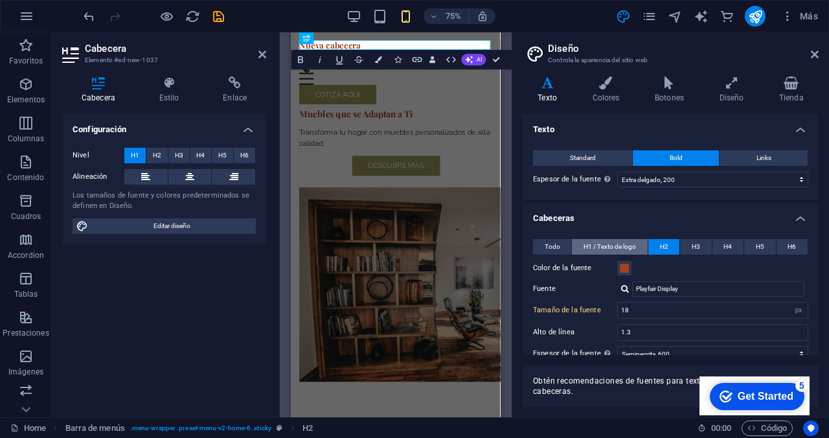
click at [621, 247] on span "H1 / Texto de logo" at bounding box center [610, 247] width 52 height 16
click at [554, 246] on span "Todo" at bounding box center [553, 247] width 16 height 16
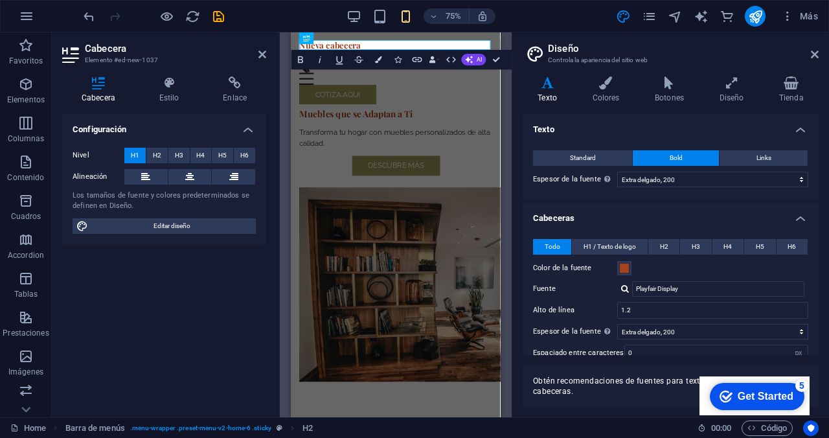
click at [744, 400] on div "Get Started" at bounding box center [766, 397] width 56 height 12
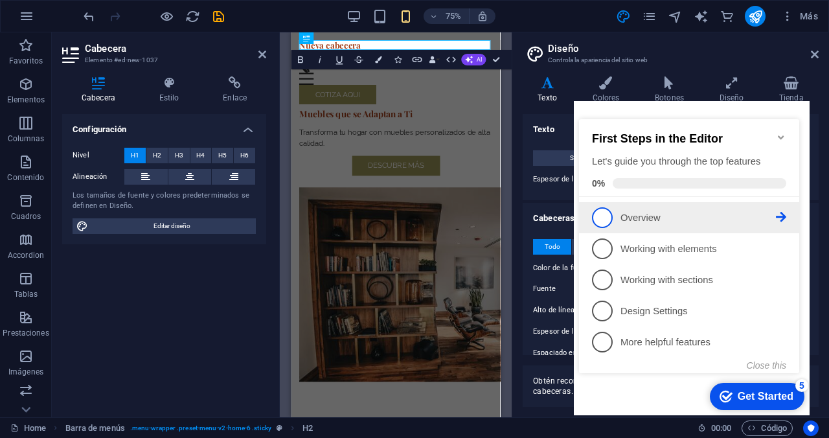
click at [611, 217] on span "1" at bounding box center [602, 217] width 21 height 21
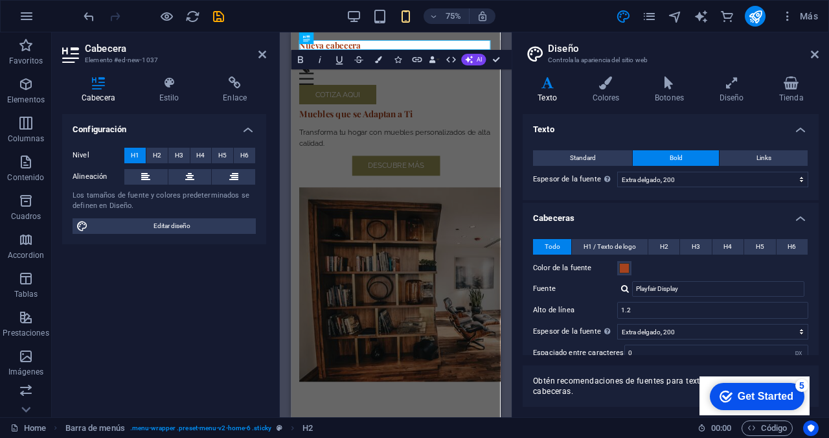
click at [744, 400] on div "Get Started" at bounding box center [766, 397] width 56 height 12
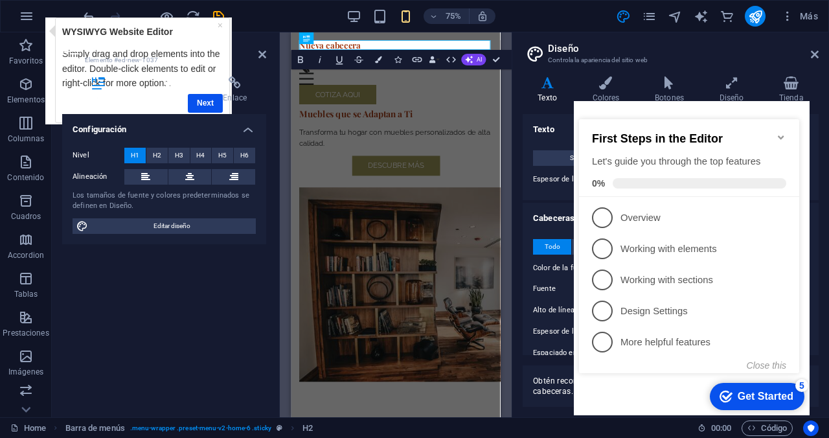
click at [202, 97] on h4 "Estilo" at bounding box center [172, 89] width 64 height 27
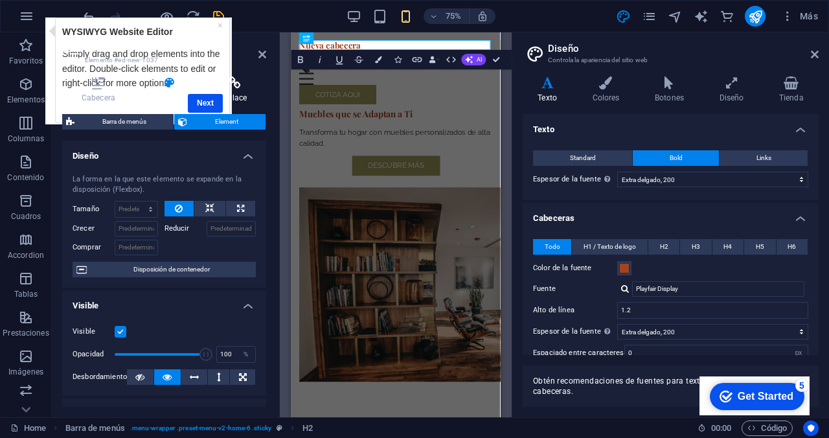
click at [209, 98] on h4 "Enlace" at bounding box center [234, 89] width 63 height 27
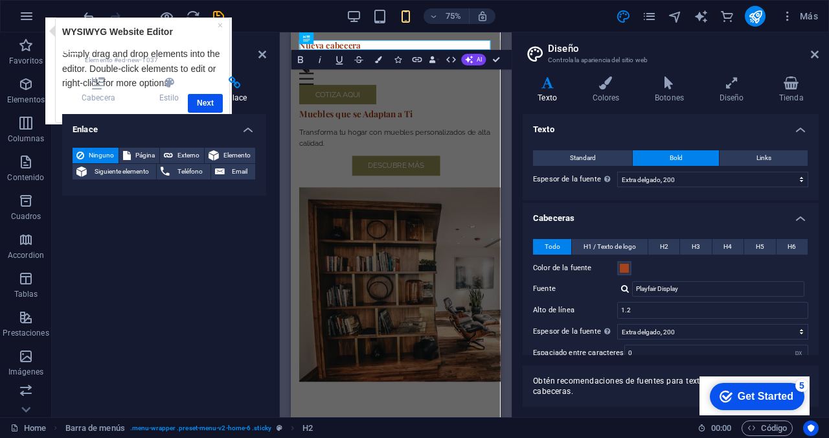
click at [207, 98] on h4 "Enlace" at bounding box center [234, 89] width 63 height 27
click at [207, 95] on h4 "Enlace" at bounding box center [234, 89] width 63 height 27
click at [203, 102] on h4 "Enlace" at bounding box center [234, 89] width 63 height 27
click at [220, 27] on link "×" at bounding box center [219, 25] width 5 height 10
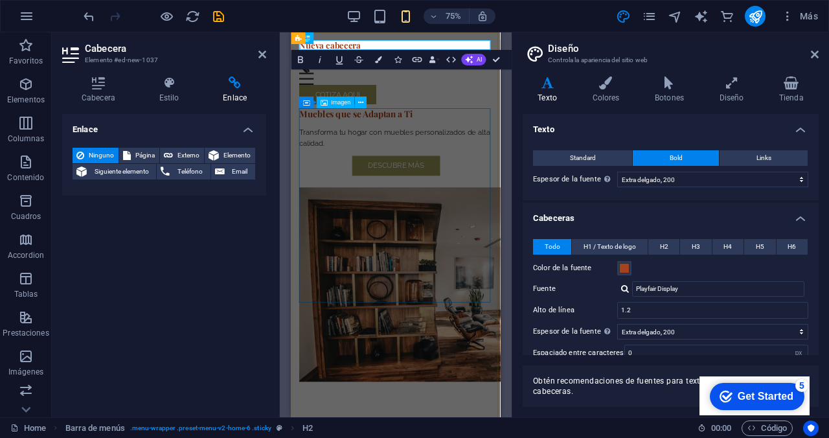
click at [436, 306] on figure at bounding box center [430, 368] width 258 height 259
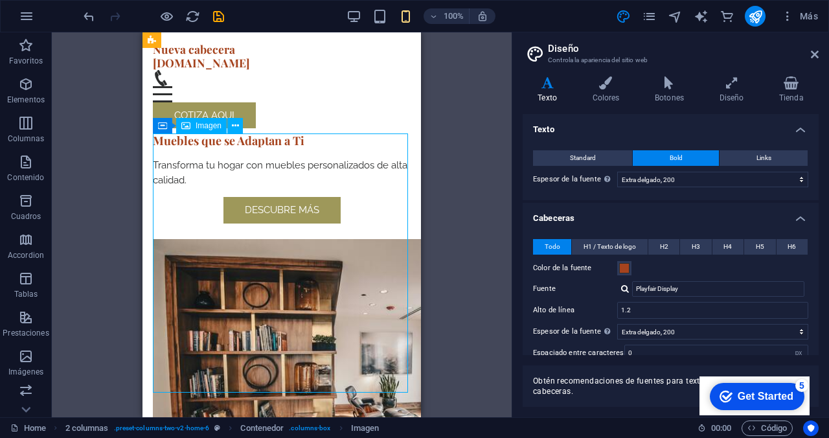
click at [208, 253] on figure at bounding box center [282, 368] width 258 height 259
click at [384, 102] on div "Cotiza aqui" at bounding box center [282, 115] width 258 height 27
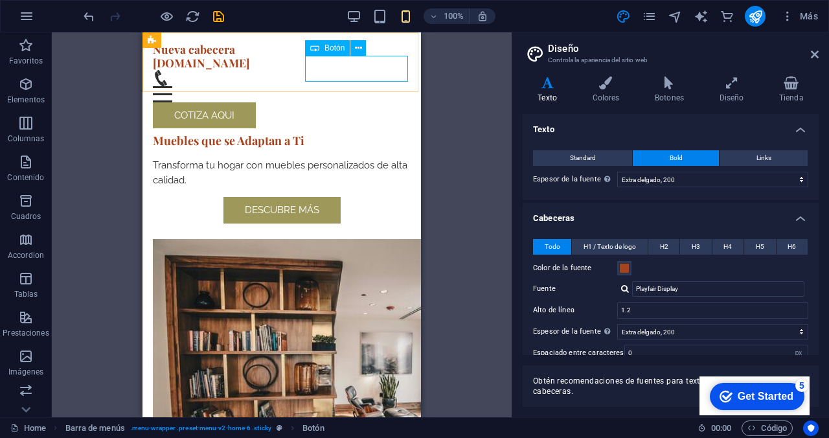
click at [400, 102] on div "Cotiza aqui" at bounding box center [282, 115] width 258 height 27
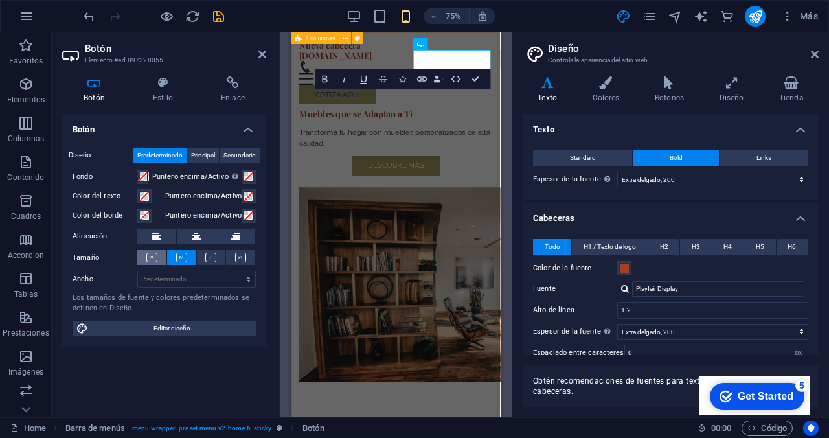
click at [151, 257] on icon at bounding box center [151, 258] width 11 height 10
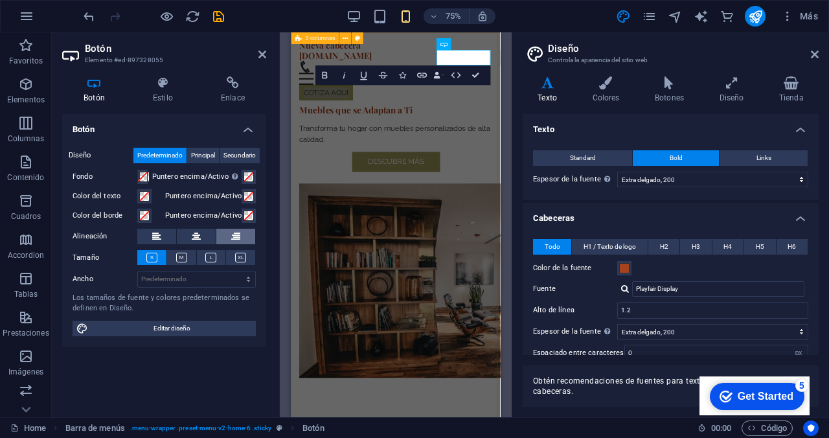
click at [239, 233] on icon at bounding box center [235, 237] width 9 height 16
click at [159, 85] on icon at bounding box center [162, 82] width 63 height 13
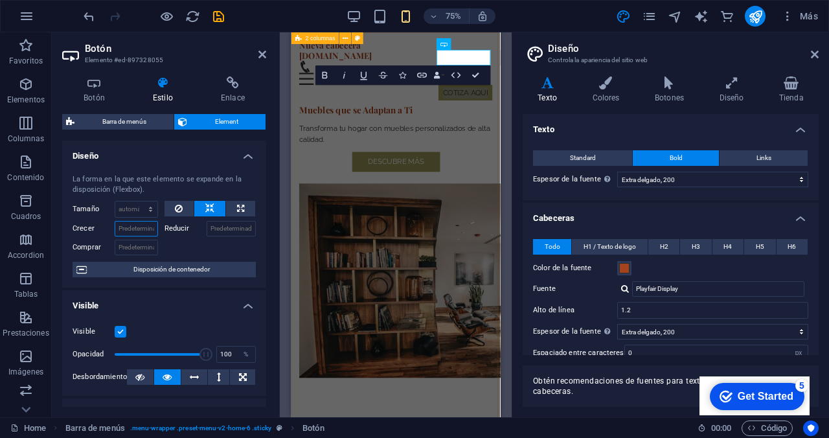
click at [141, 228] on input "Crecer" at bounding box center [136, 229] width 43 height 16
click at [145, 227] on input "Crecer" at bounding box center [136, 229] width 43 height 16
type input "20"
click at [178, 243] on div at bounding box center [211, 245] width 92 height 19
click at [142, 246] on input "Comprar" at bounding box center [136, 248] width 43 height 16
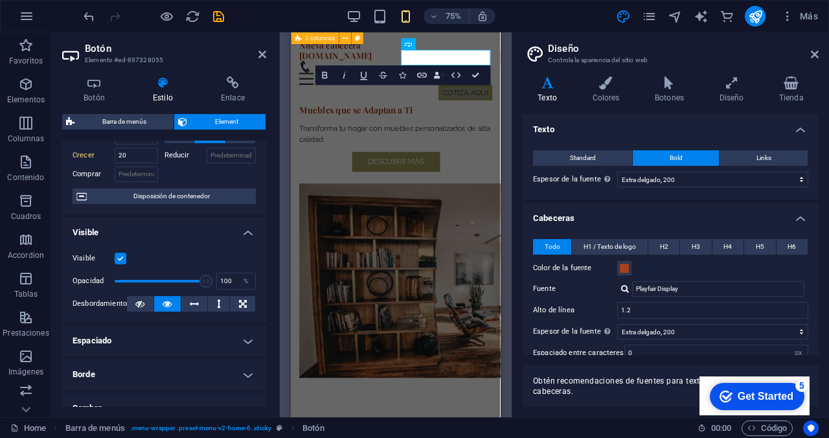
scroll to position [113, 0]
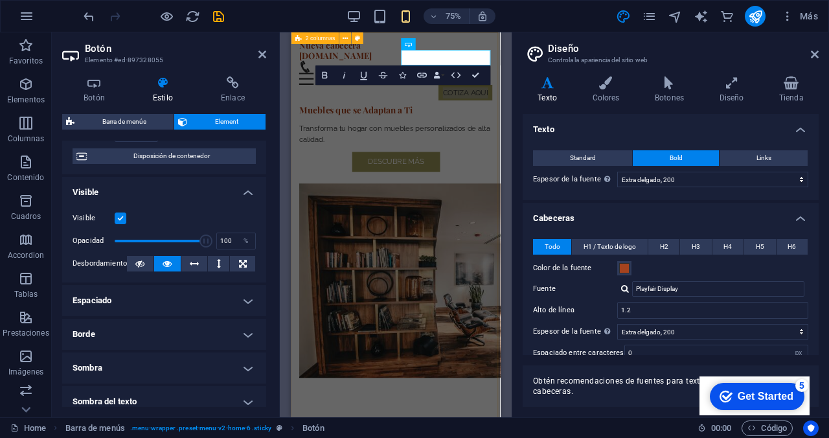
click at [240, 302] on h4 "Espaciado" at bounding box center [164, 300] width 204 height 31
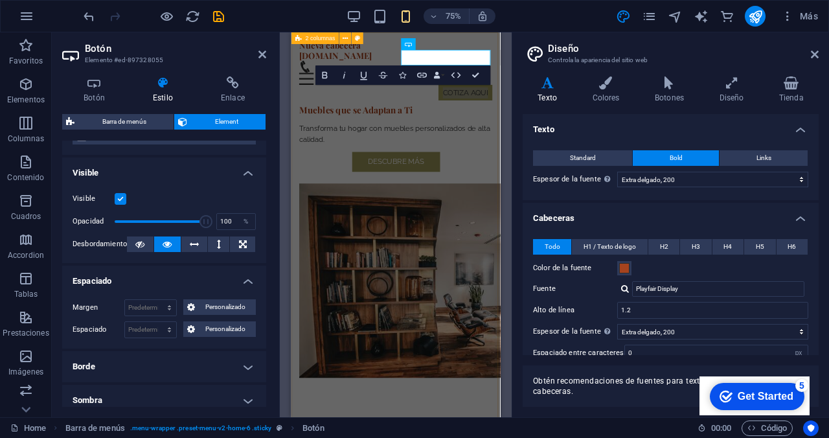
scroll to position [205, 0]
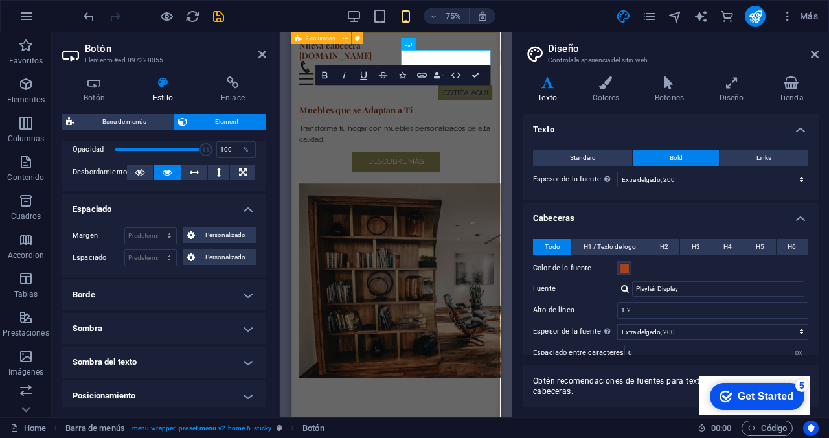
click at [244, 299] on h4 "Borde" at bounding box center [164, 294] width 204 height 31
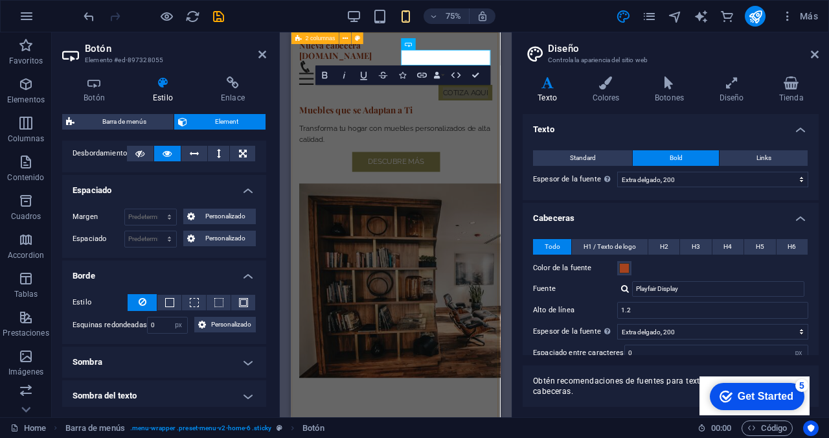
scroll to position [273, 0]
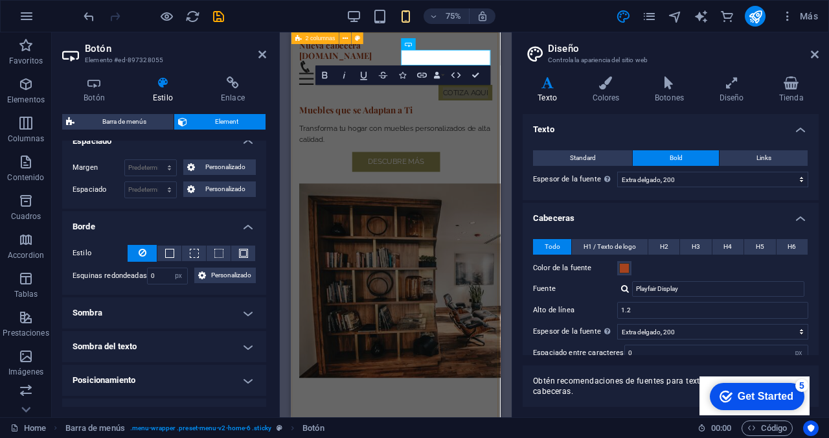
click at [244, 316] on h4 "Sombra" at bounding box center [164, 312] width 204 height 31
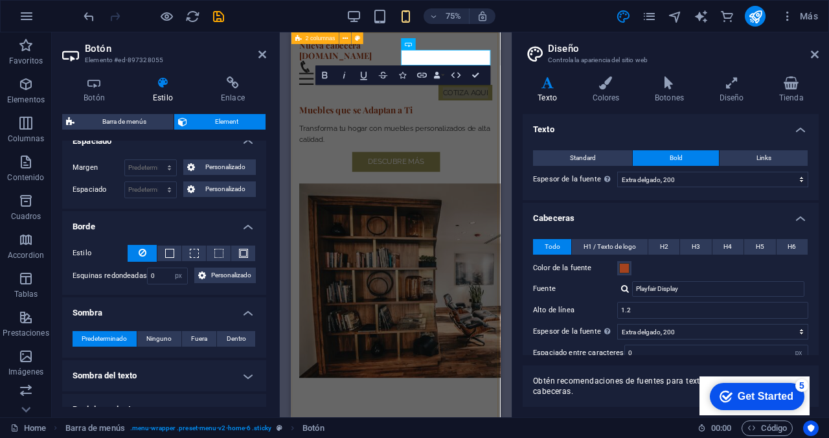
scroll to position [361, 0]
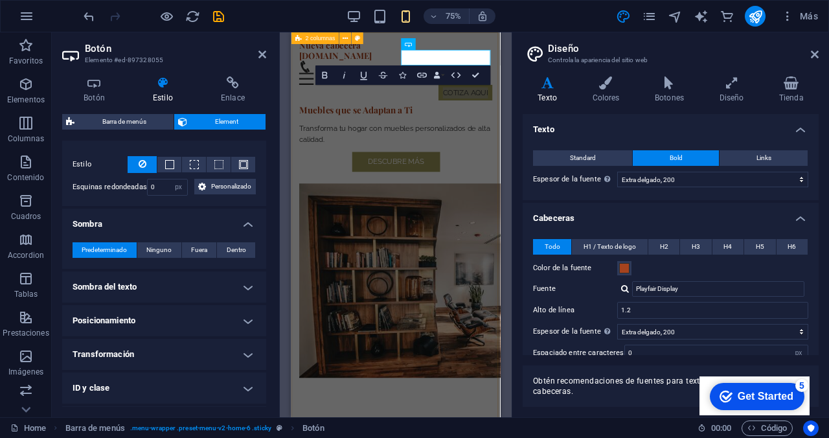
click at [244, 291] on h4 "Sombra del texto" at bounding box center [164, 286] width 204 height 31
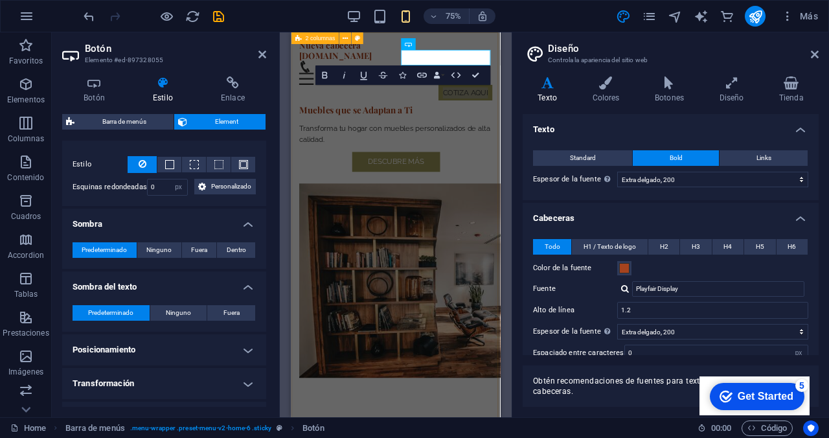
scroll to position [378, 0]
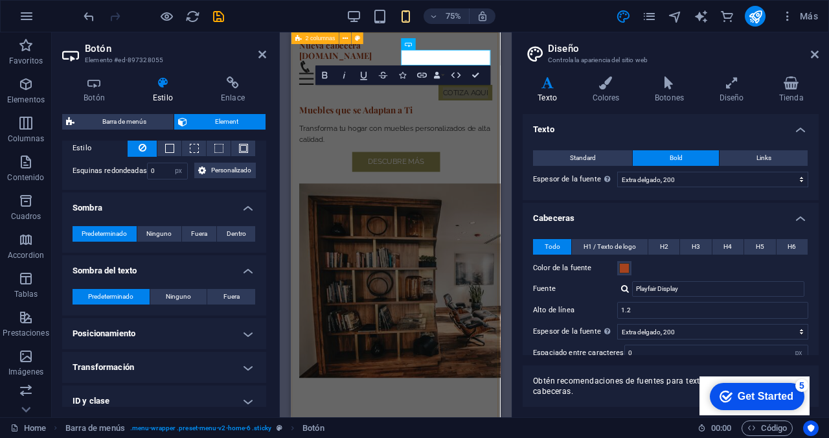
click at [242, 335] on h4 "Posicionamiento" at bounding box center [164, 333] width 204 height 31
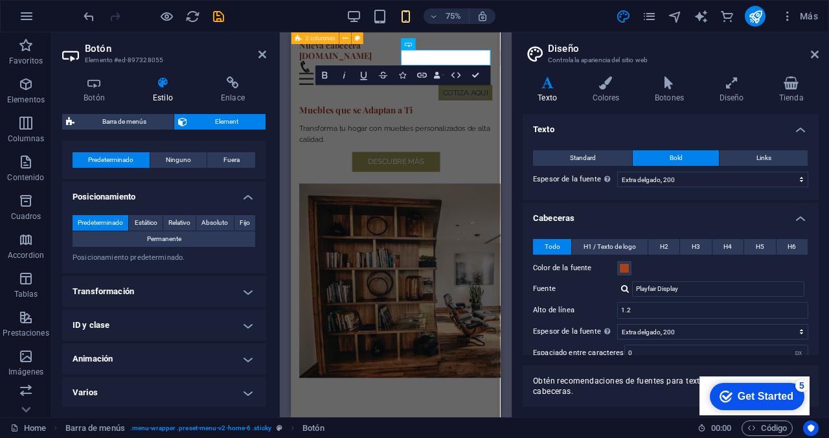
scroll to position [77, 0]
click at [196, 343] on h4 "Animación" at bounding box center [164, 358] width 204 height 31
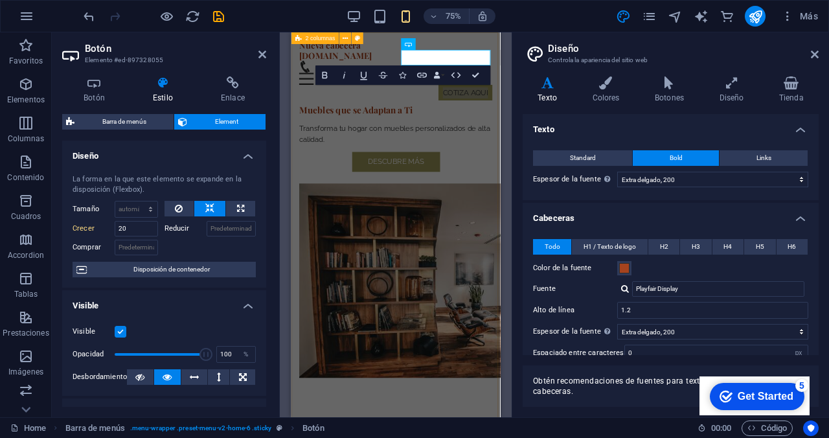
scroll to position [0, 0]
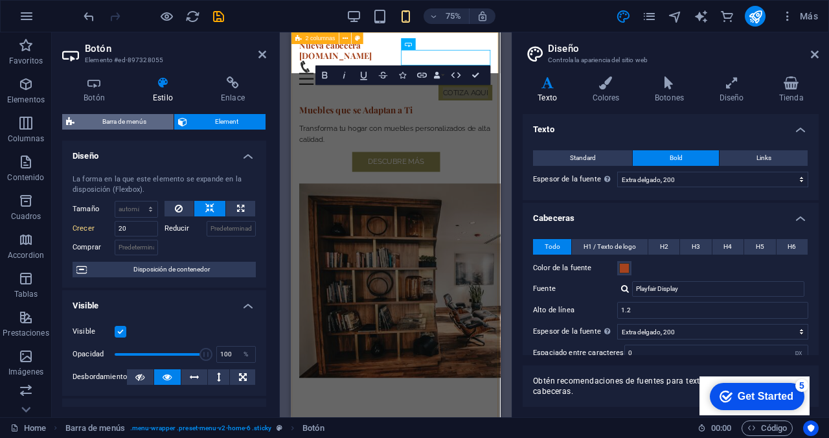
click at [123, 123] on span "Barra de menús" at bounding box center [123, 122] width 91 height 16
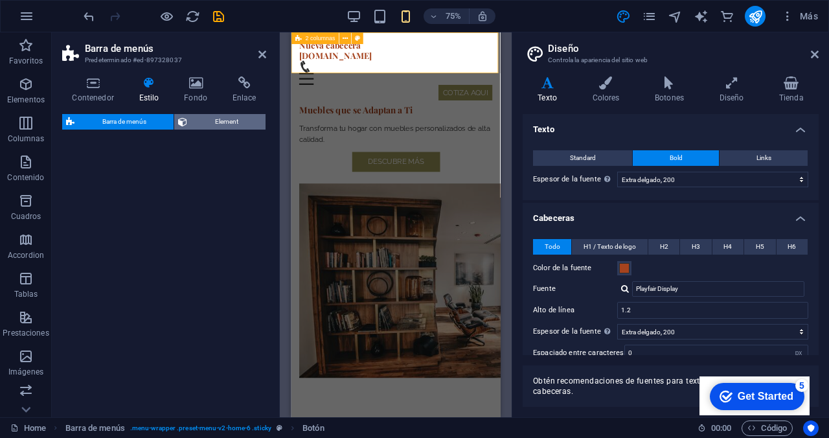
select select "rem"
select select "preset-menu-v2-home-6"
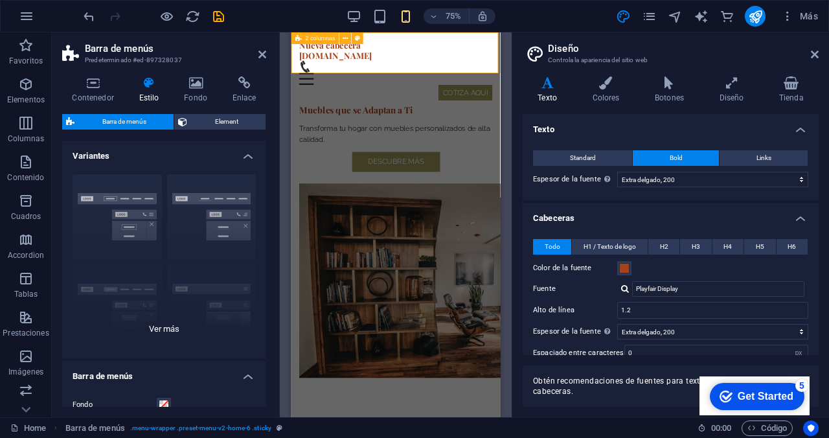
click at [213, 227] on div "Borde Centrado Predeterminado Fijo Loki Desencadenador Ancho XXL" at bounding box center [164, 261] width 204 height 194
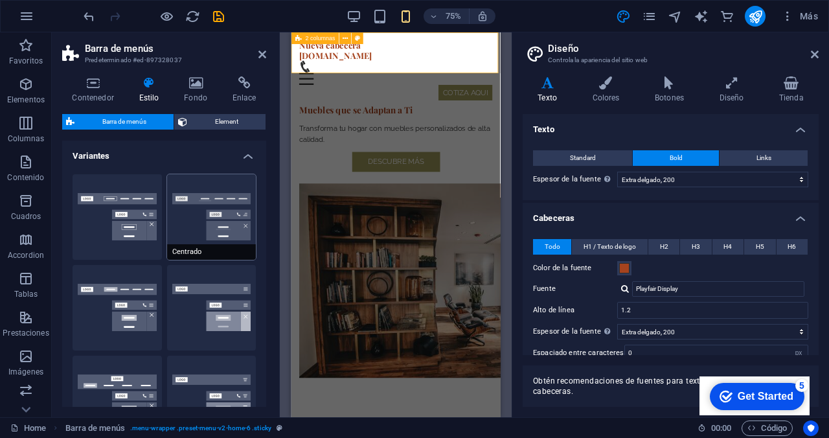
click at [201, 236] on button "Centrado" at bounding box center [211, 216] width 89 height 85
click at [130, 232] on button "Borde" at bounding box center [117, 216] width 89 height 85
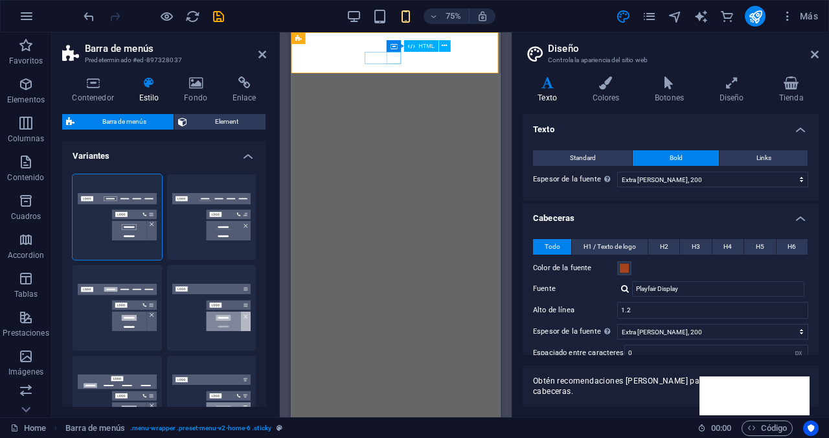
select select "rem"
select select "preset-menu-v2-home-6"
select select "200"
select select "px"
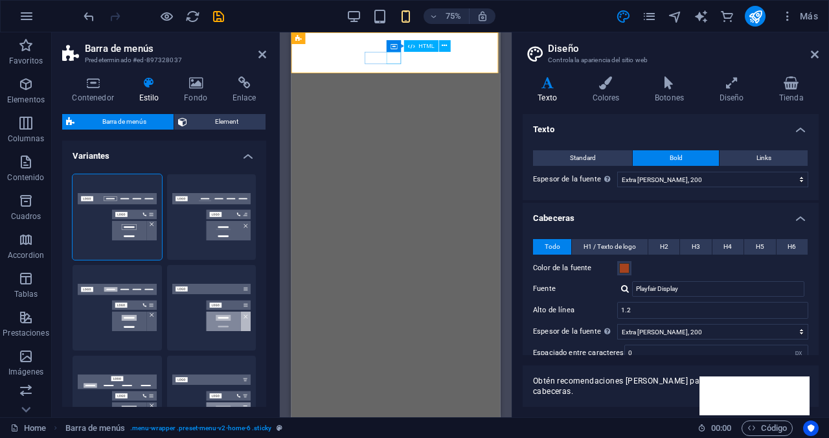
select select "rem"
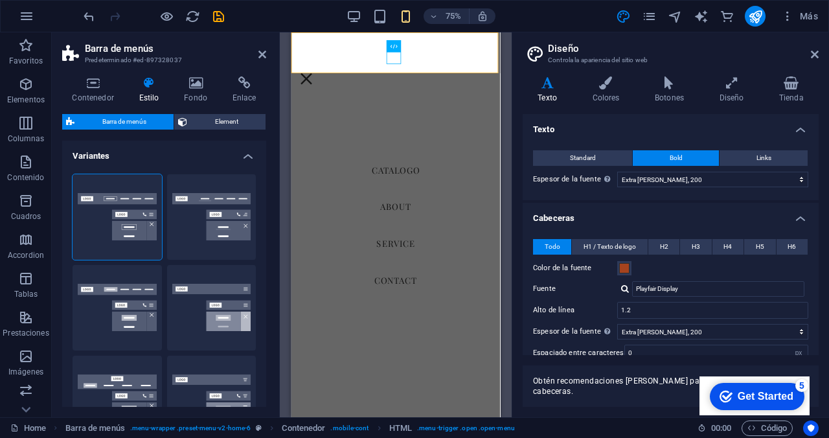
click at [187, 145] on h4 "Variantes" at bounding box center [164, 152] width 204 height 23
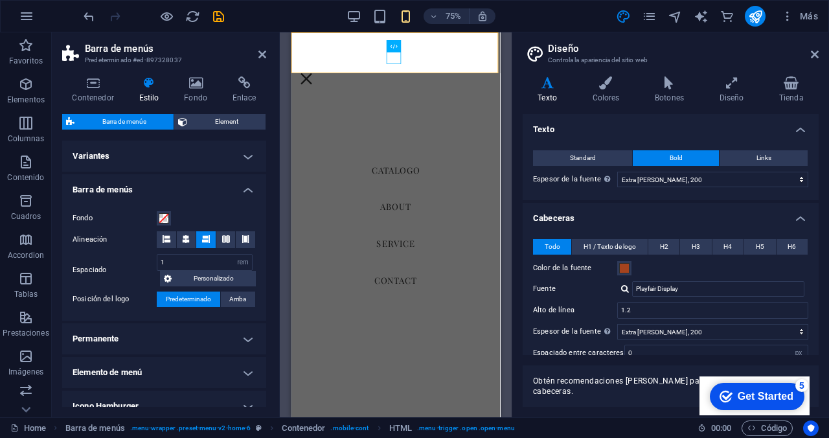
scroll to position [23, 0]
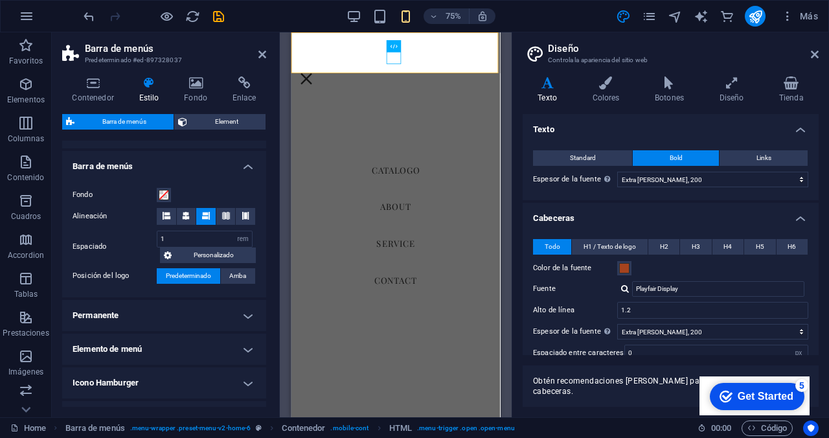
click at [119, 382] on h4 "Icono Hamburger" at bounding box center [164, 382] width 204 height 31
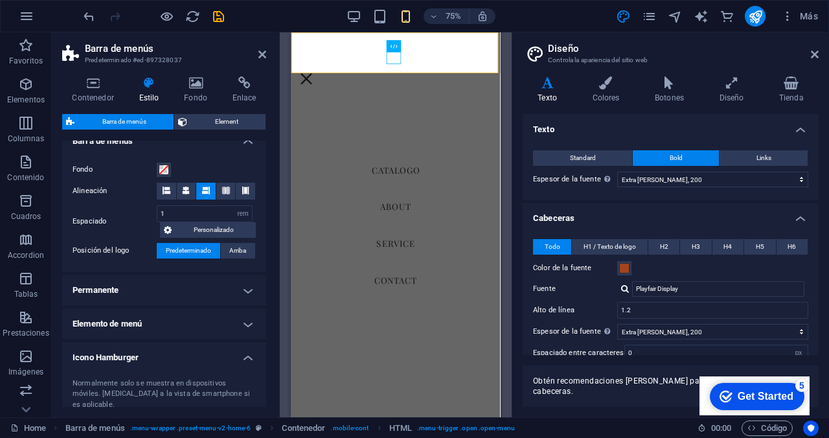
scroll to position [71, 0]
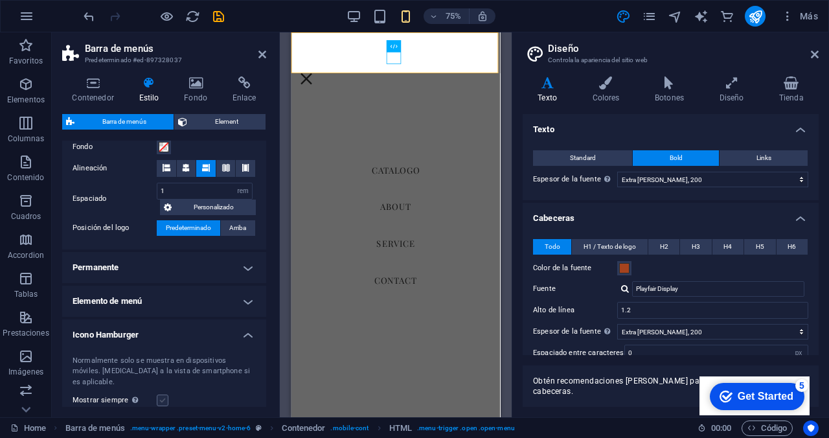
click at [161, 394] on label at bounding box center [163, 400] width 12 height 12
click at [0, 0] on input "Mostrar siempre Muestra el desencadenador para todas las ventanillas." at bounding box center [0, 0] width 0 height 0
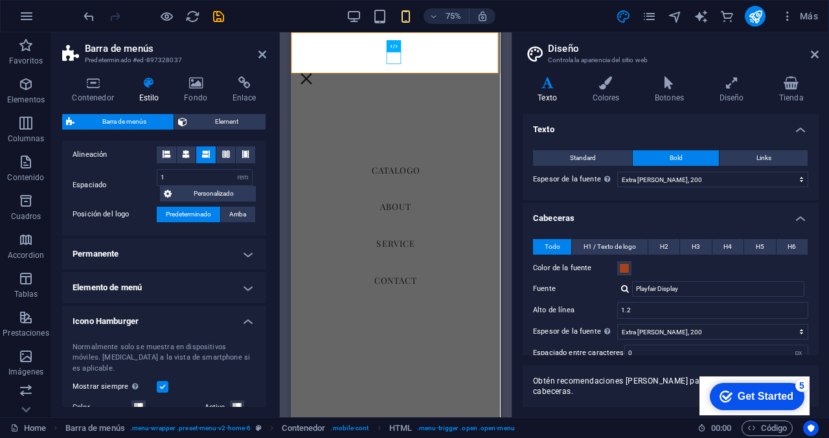
scroll to position [128, 0]
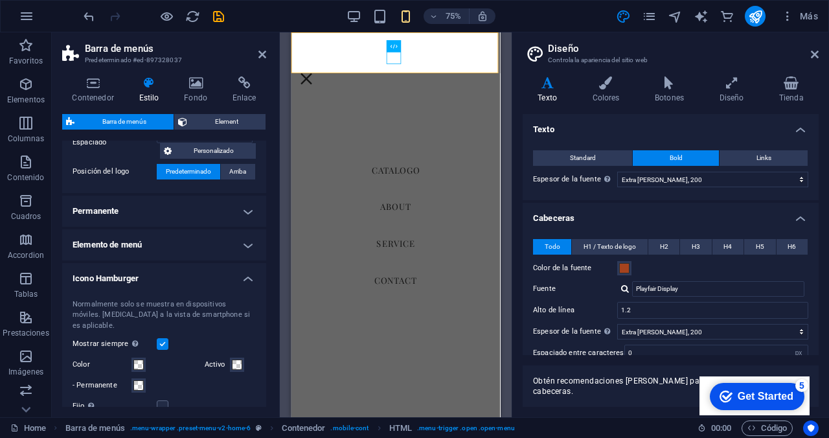
click at [161, 338] on label at bounding box center [163, 344] width 12 height 12
click at [0, 0] on input "Mostrar siempre Muestra el desencadenador para todas las ventanillas." at bounding box center [0, 0] width 0 height 0
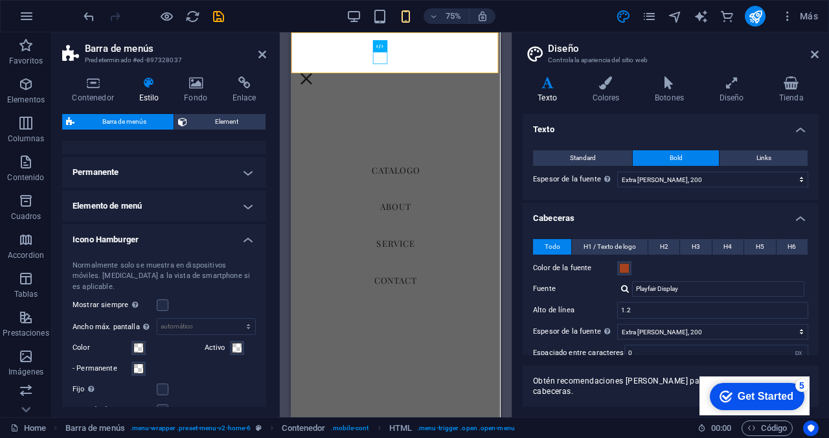
scroll to position [169, 0]
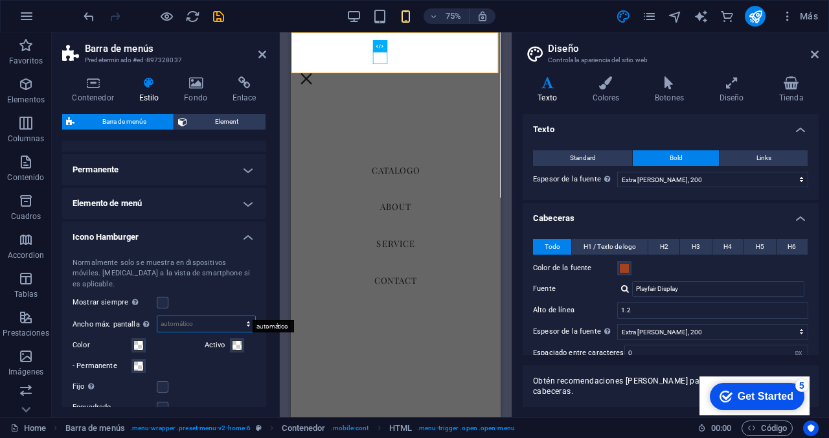
select select "px"
type input "0"
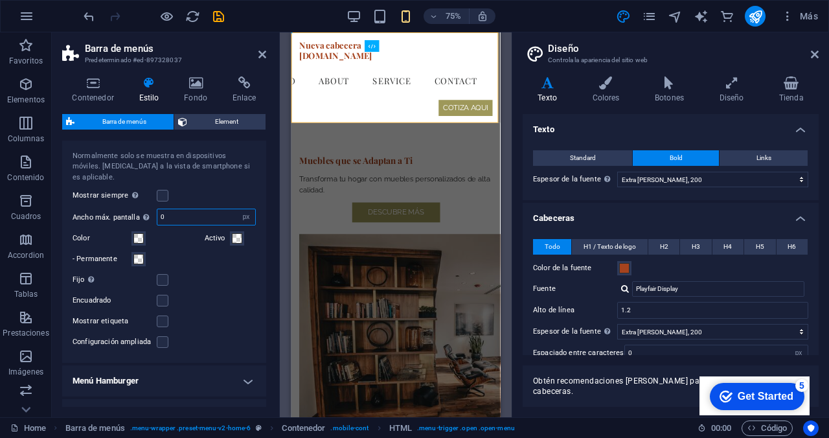
scroll to position [339, 0]
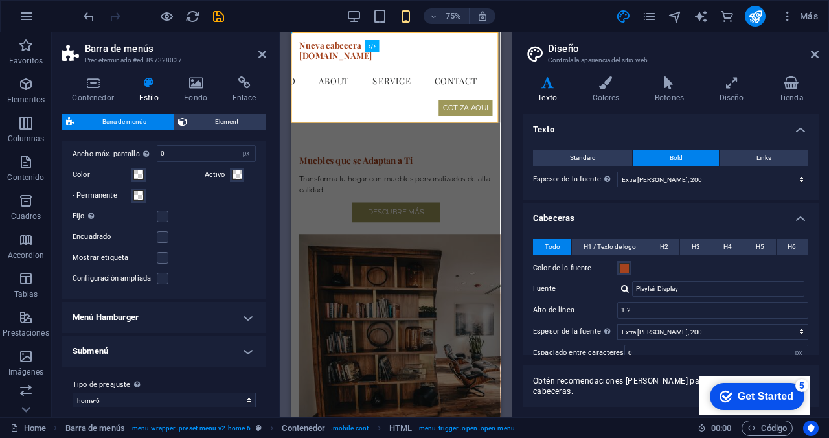
click at [190, 306] on h4 "Menú Hamburger" at bounding box center [164, 317] width 204 height 31
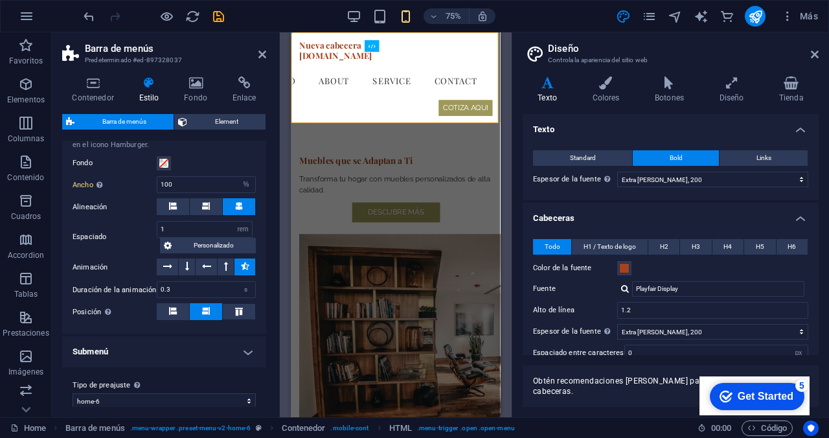
scroll to position [31, 0]
click at [205, 336] on h4 "Submenú" at bounding box center [164, 351] width 204 height 31
click at [165, 402] on span at bounding box center [164, 407] width 10 height 10
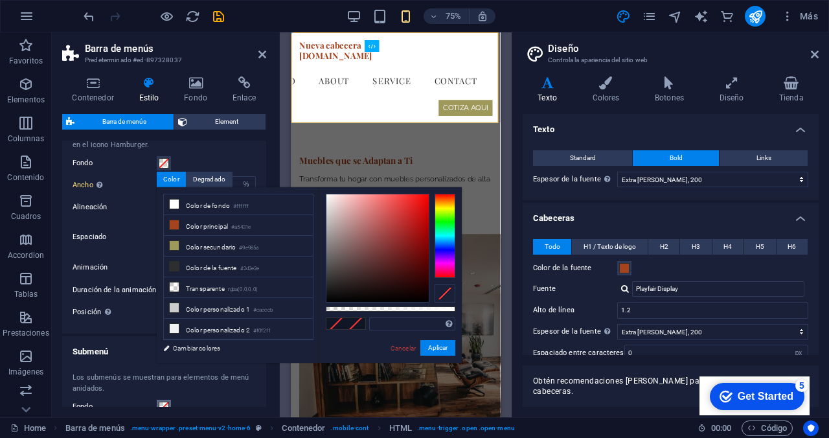
click at [165, 402] on span at bounding box center [164, 407] width 10 height 10
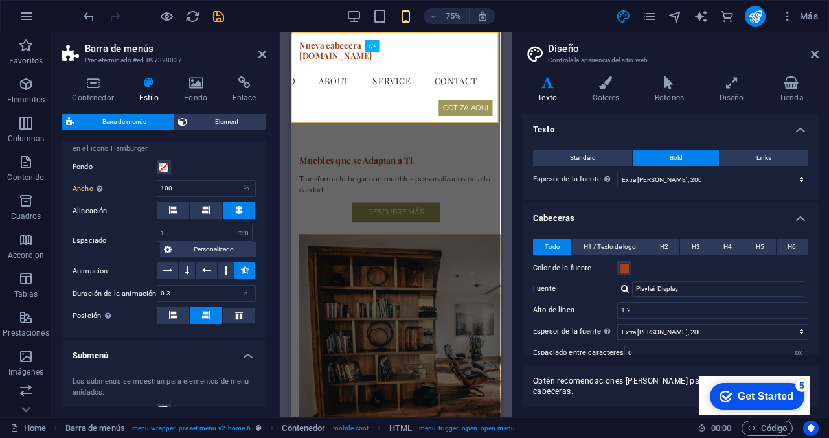
scroll to position [271, 0]
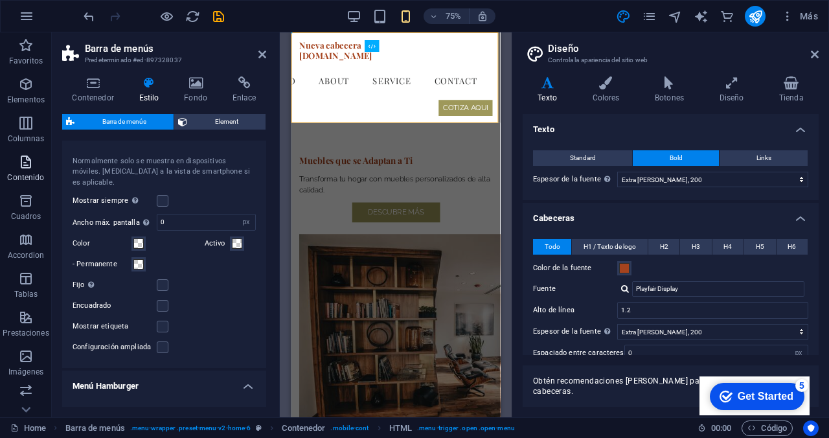
click at [22, 165] on icon "button" at bounding box center [26, 162] width 16 height 16
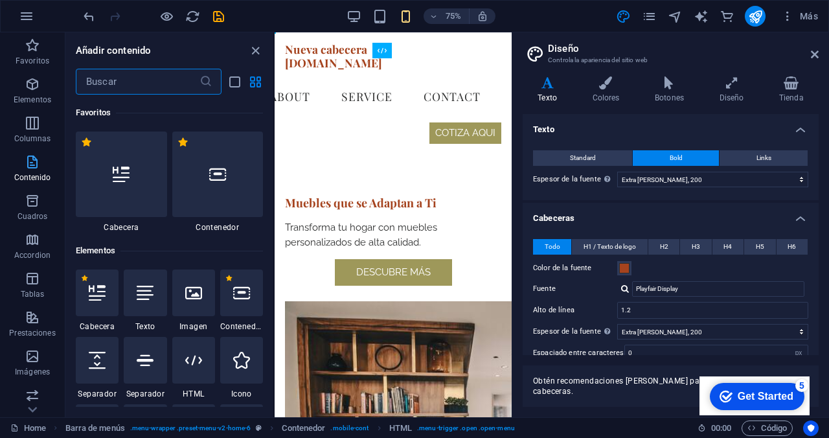
click at [27, 165] on icon "button" at bounding box center [33, 162] width 16 height 16
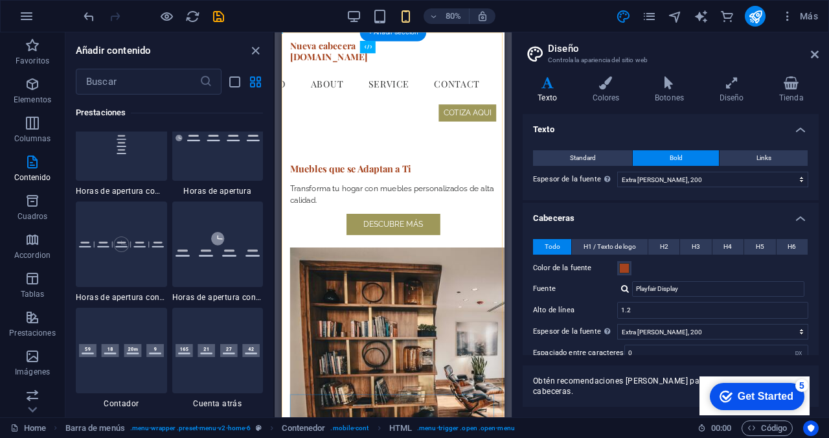
scroll to position [0, 0]
